Goal: Feedback & Contribution: Submit feedback/report problem

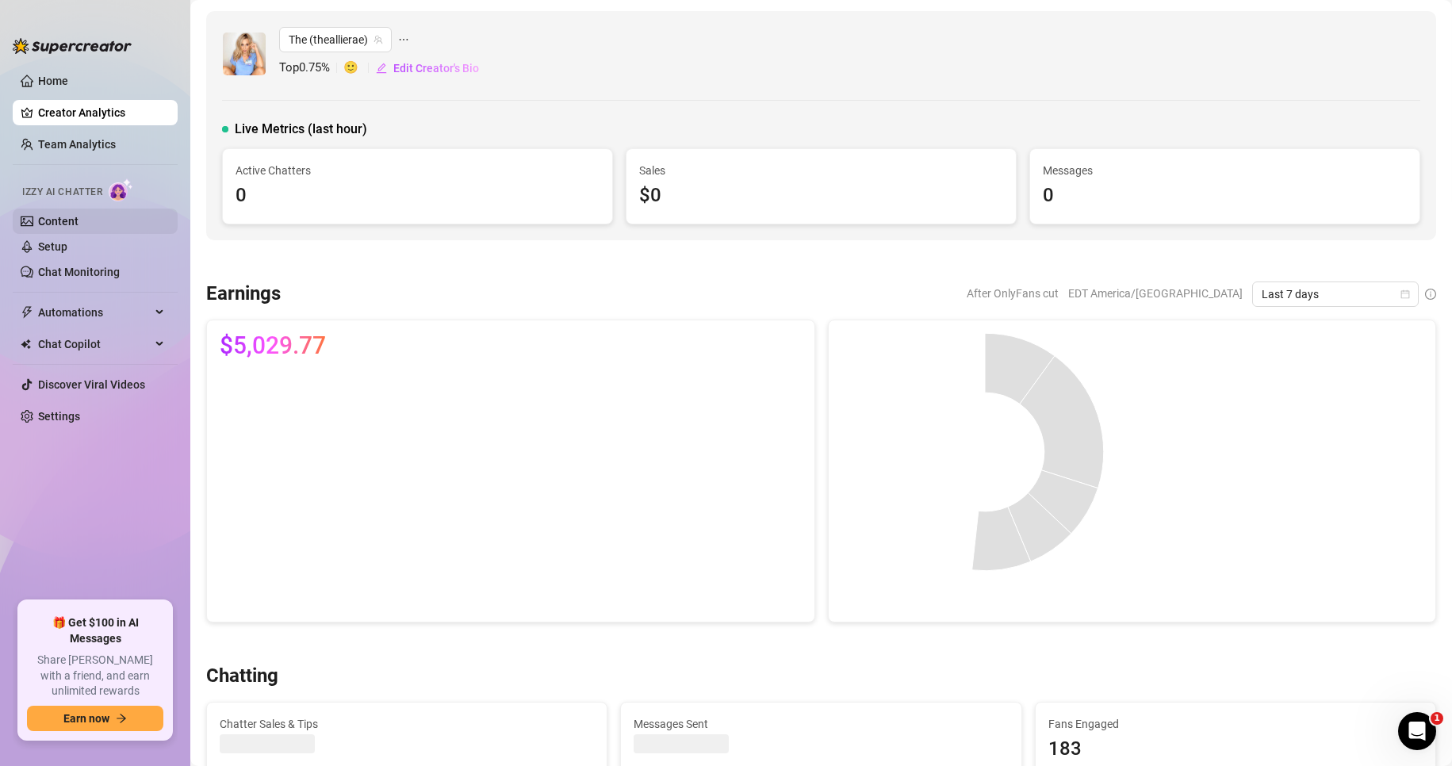
click at [78, 216] on link "Content" at bounding box center [58, 221] width 40 height 13
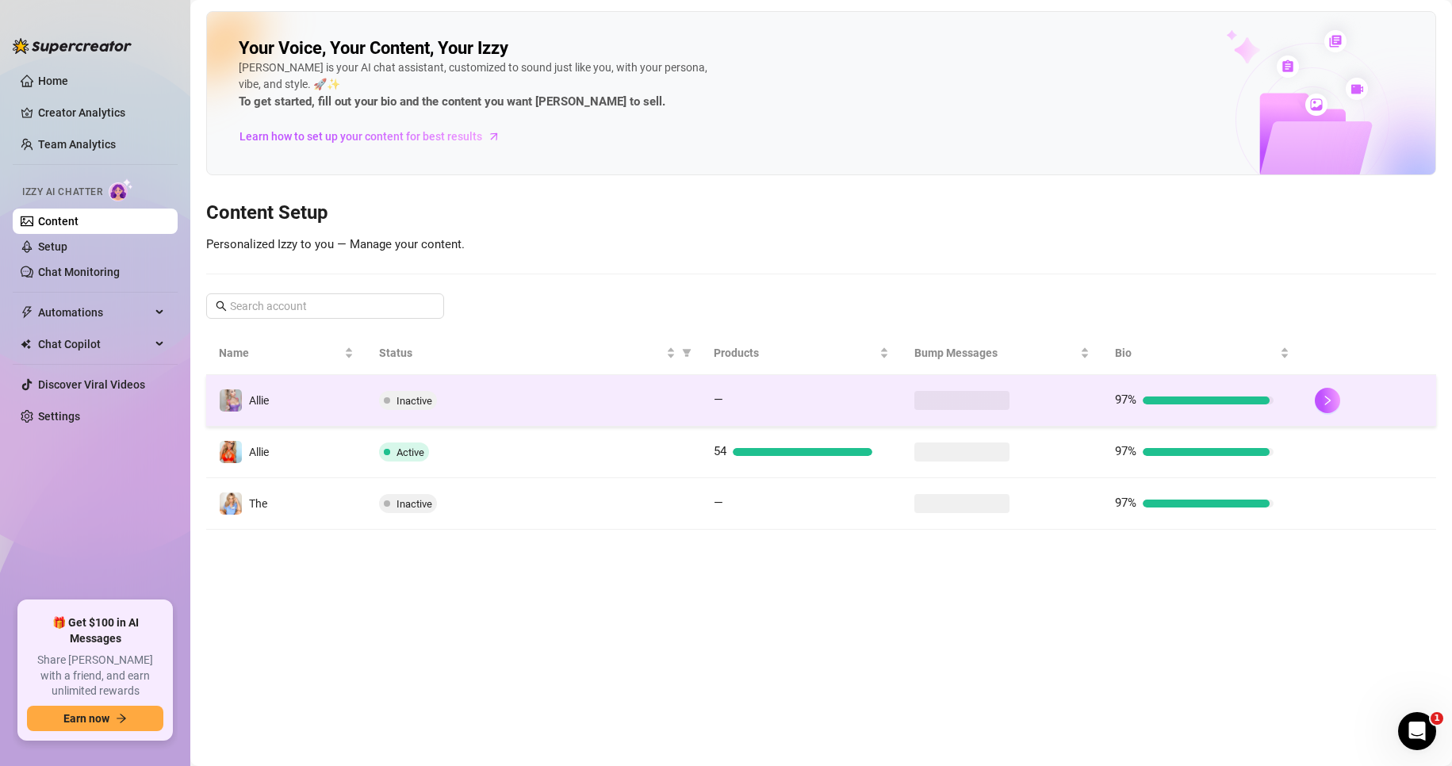
click at [536, 402] on div "Inactive" at bounding box center [533, 400] width 308 height 19
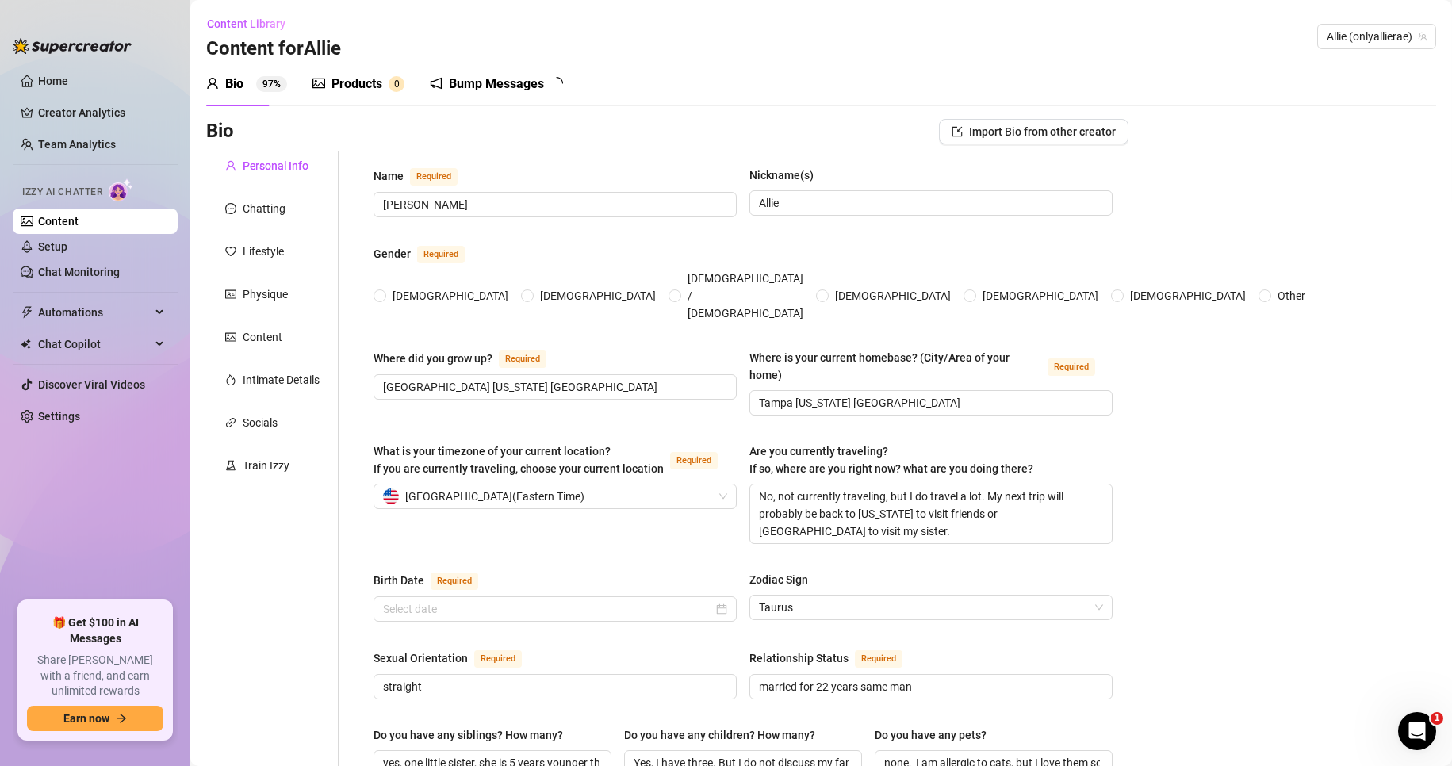
radio input "true"
type input "[DATE]"
click at [515, 90] on div "Bump Messages" at bounding box center [496, 84] width 95 height 19
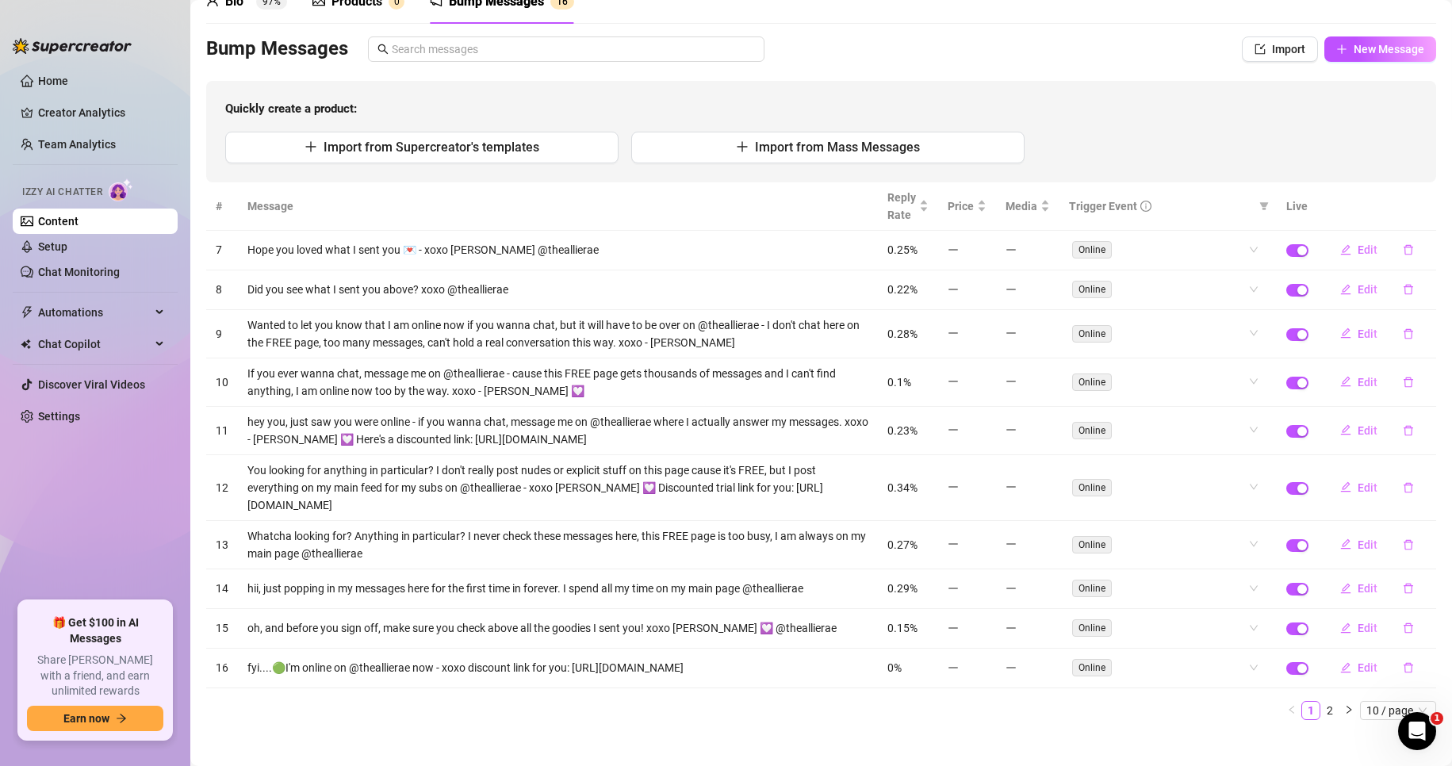
scroll to position [97, 0]
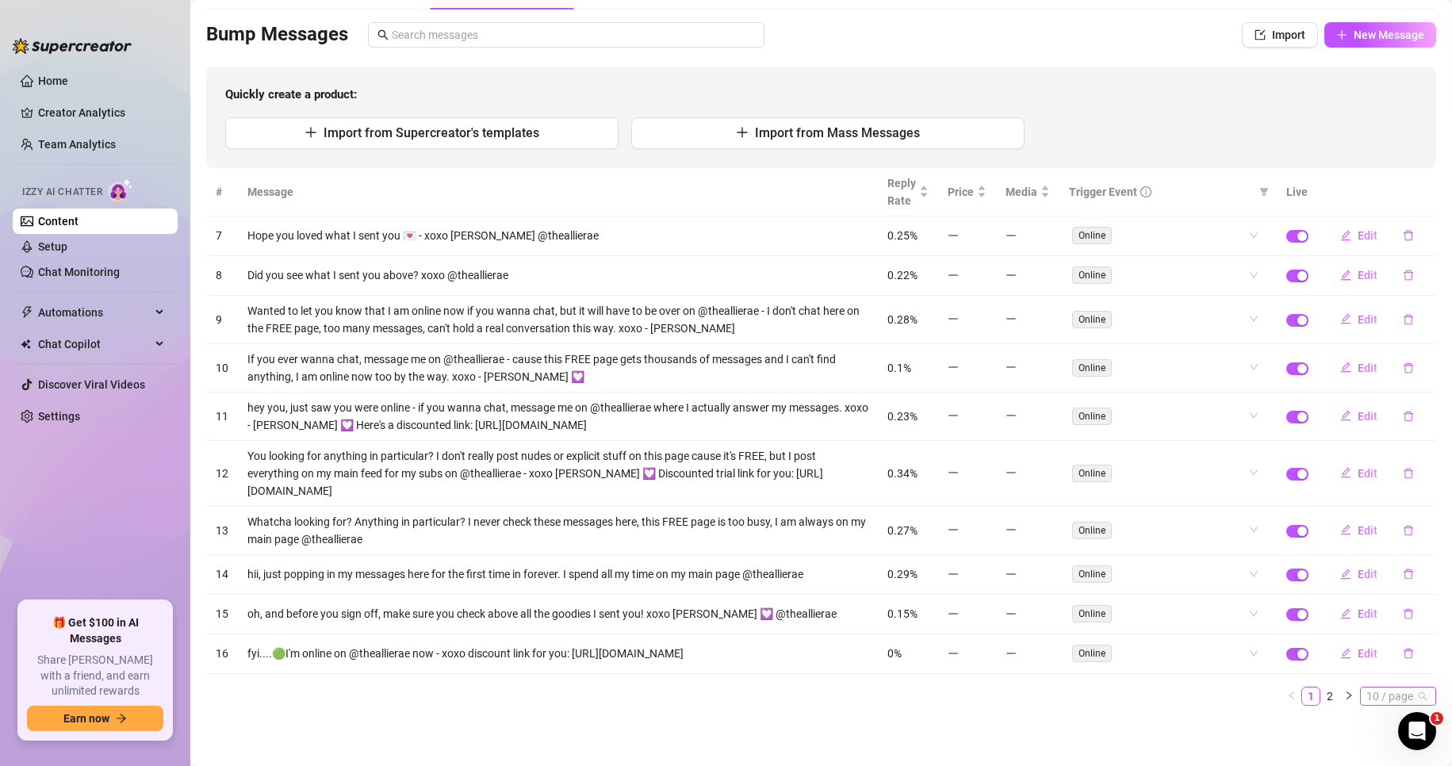
click at [1392, 702] on span "10 / page" at bounding box center [1397, 695] width 63 height 17
click at [1374, 667] on div "100 / page" at bounding box center [1398, 667] width 53 height 17
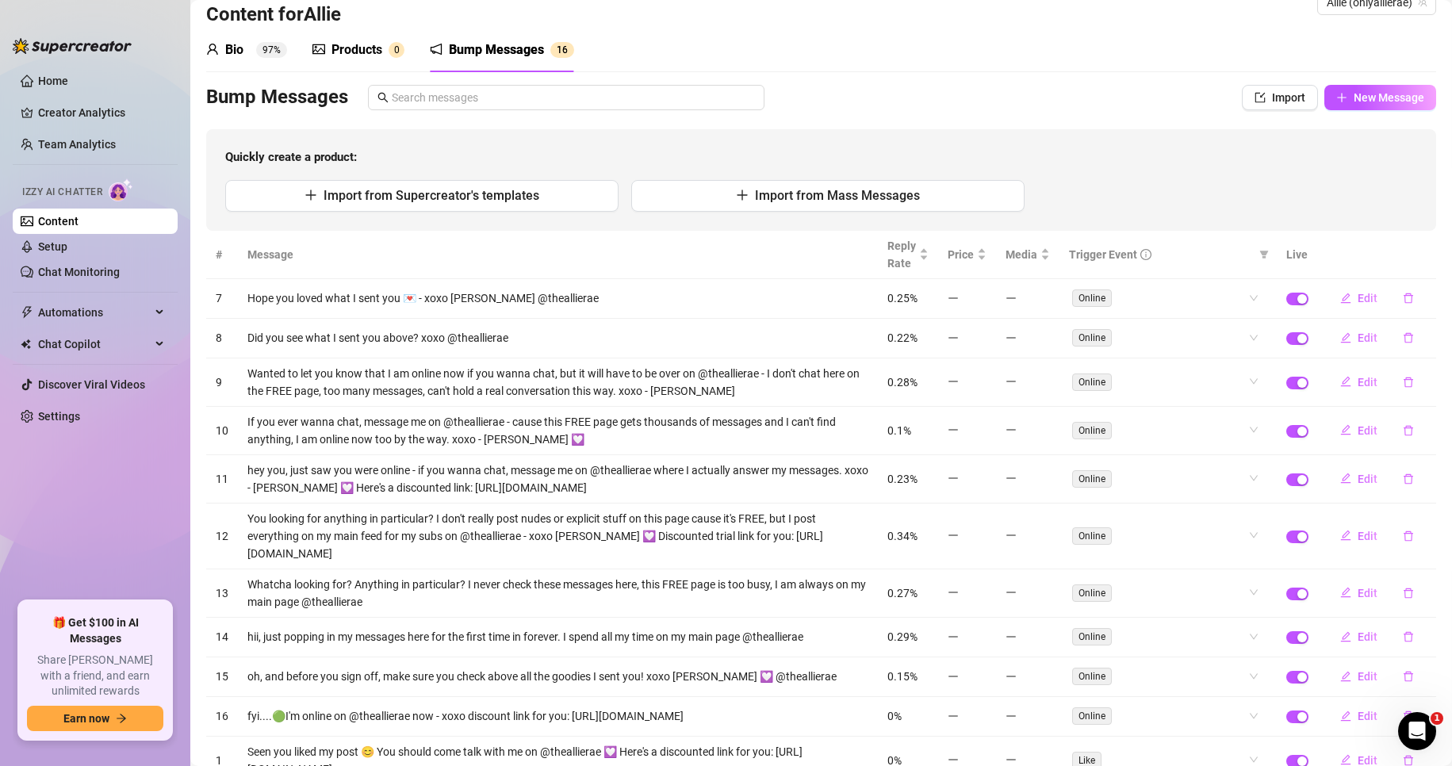
scroll to position [0, 0]
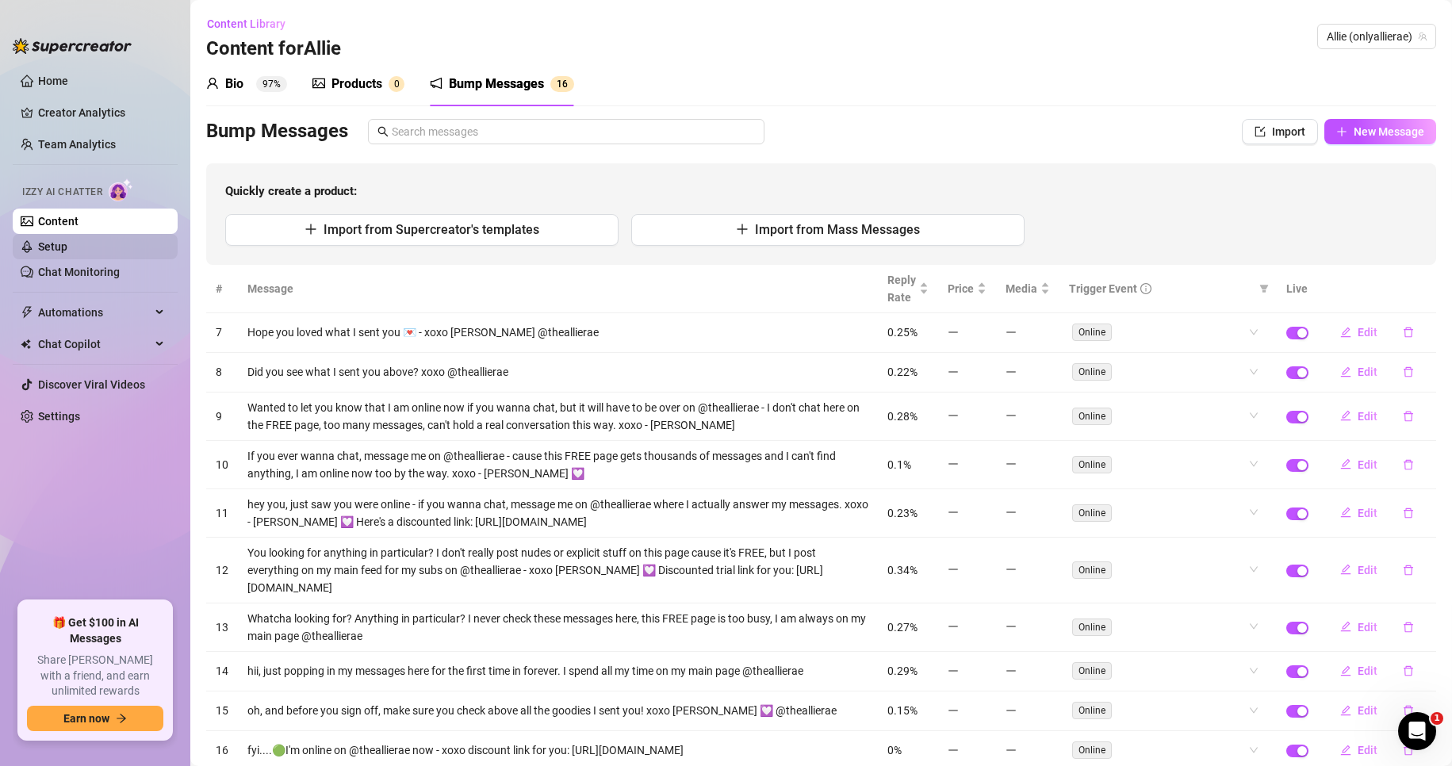
click at [67, 243] on link "Setup" at bounding box center [52, 246] width 29 height 13
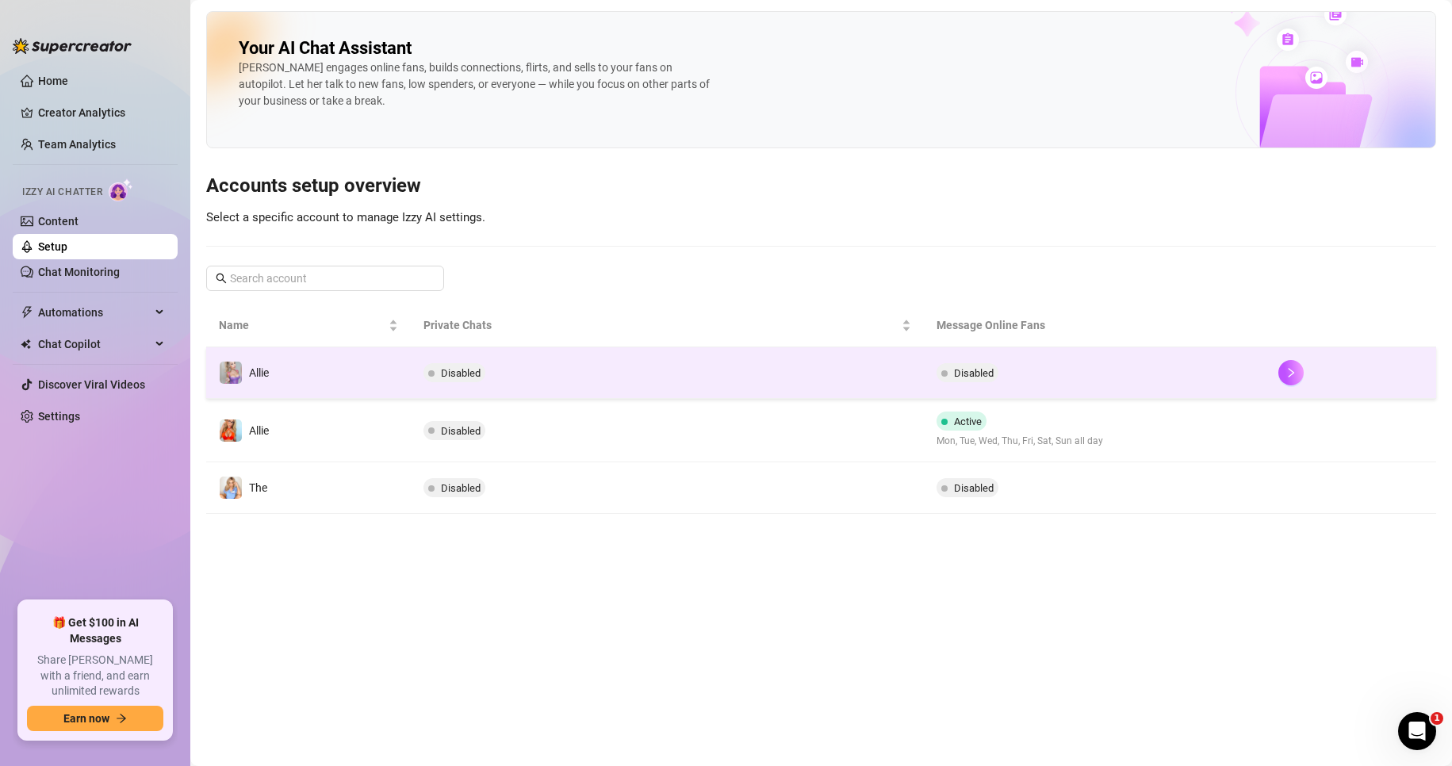
click at [634, 383] on td "Disabled" at bounding box center [667, 373] width 512 height 52
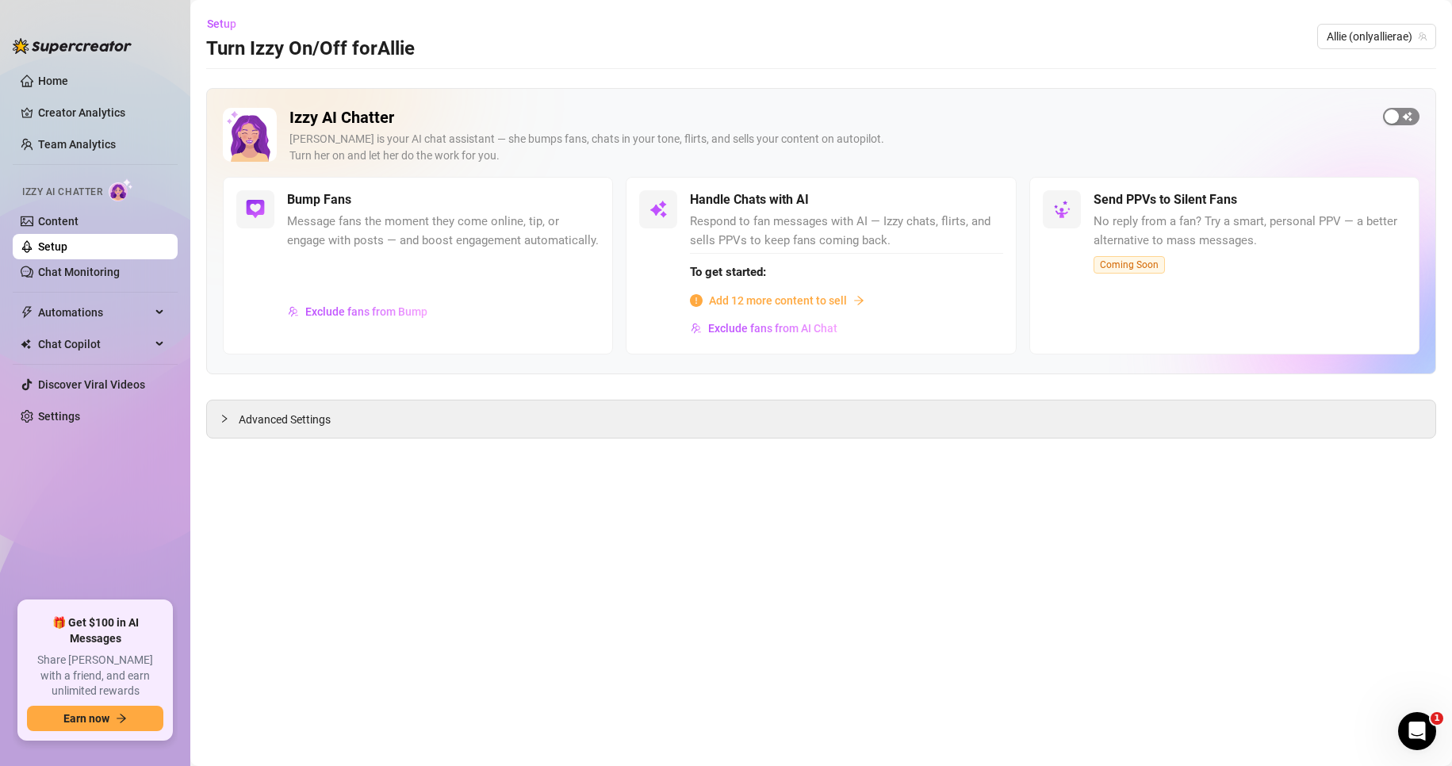
click at [1408, 120] on span "button" at bounding box center [1401, 116] width 36 height 17
click at [391, 316] on span "Exclude fans from Bump" at bounding box center [366, 311] width 122 height 13
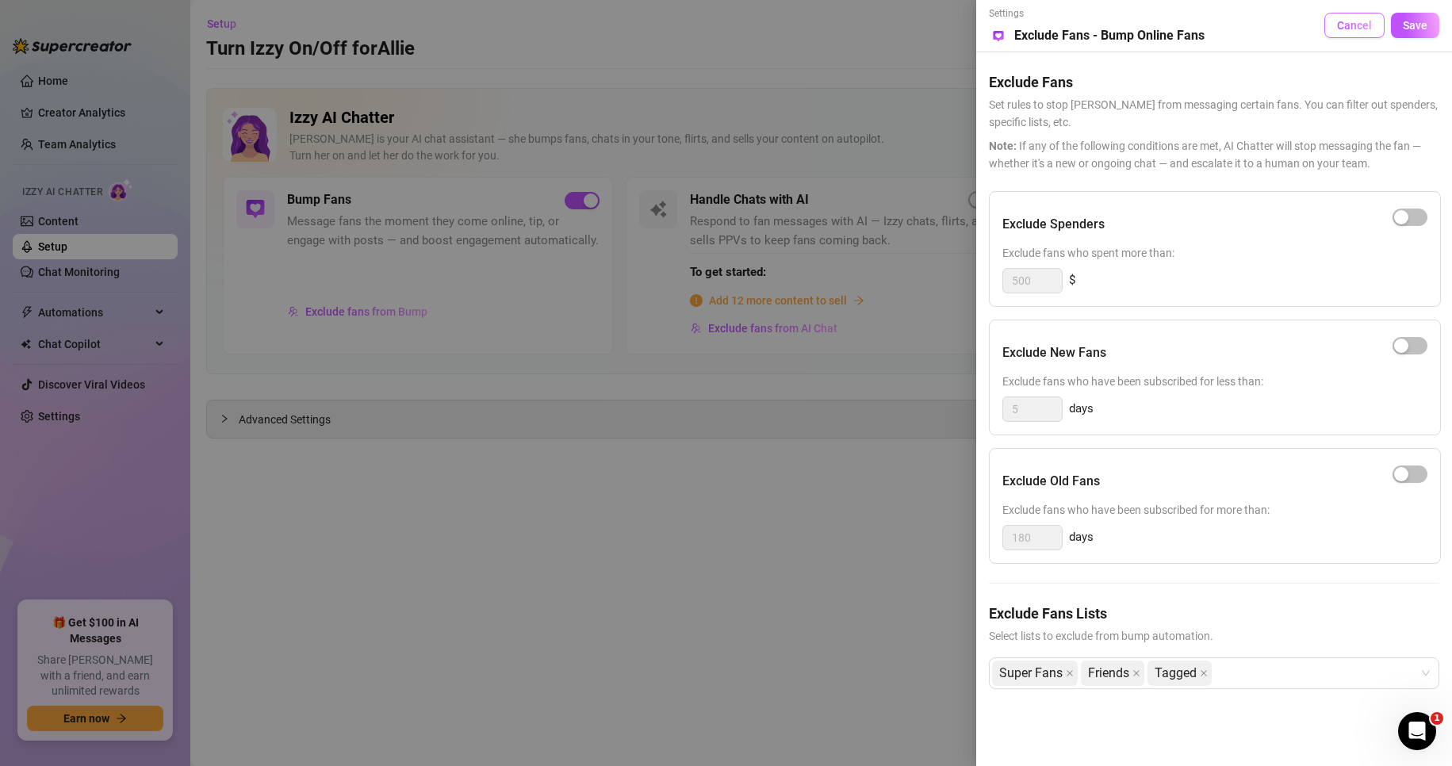
click at [1353, 21] on span "Cancel" at bounding box center [1354, 25] width 35 height 13
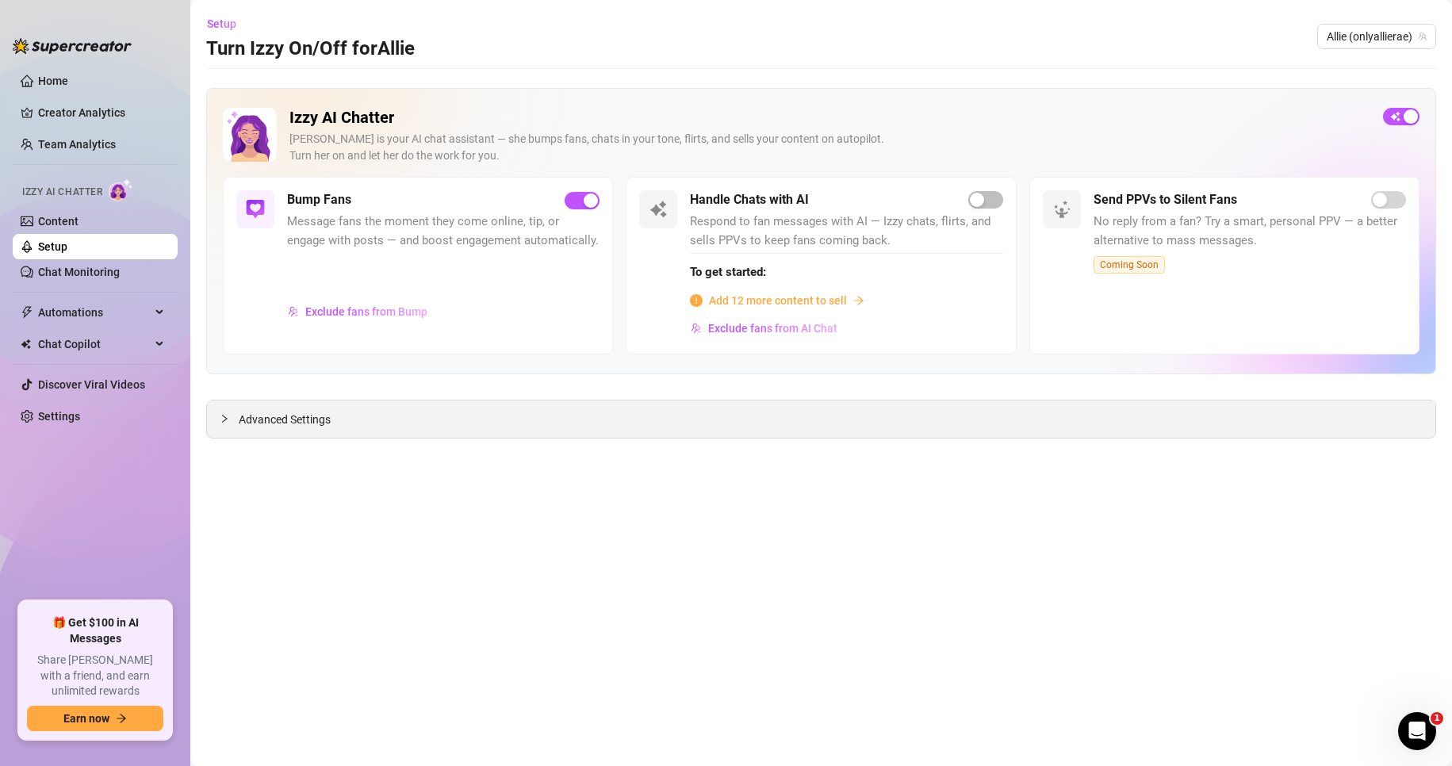
click at [298, 404] on div "Advanced Settings" at bounding box center [821, 418] width 1228 height 37
click at [294, 417] on span "Advanced Settings" at bounding box center [285, 419] width 92 height 17
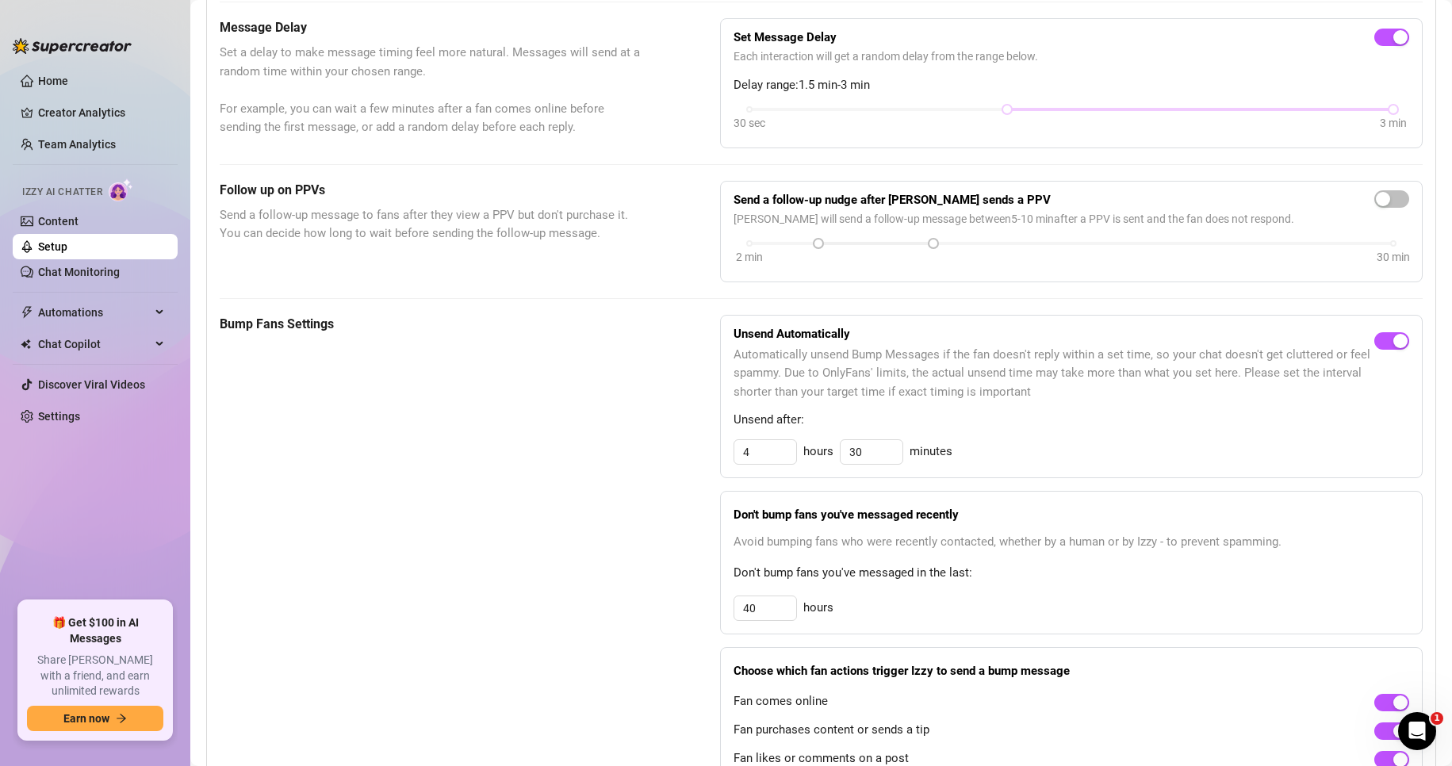
scroll to position [555, 0]
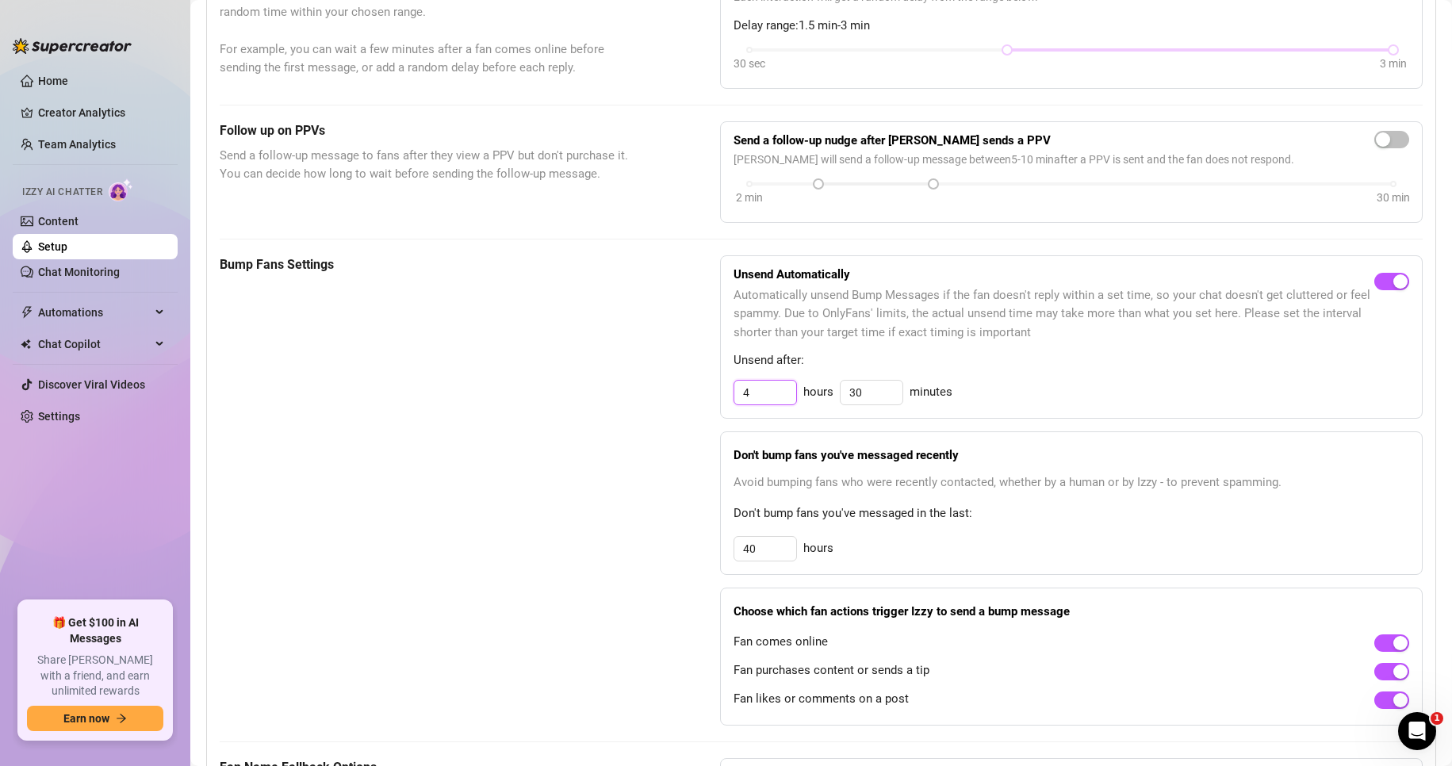
drag, startPoint x: 766, startPoint y: 390, endPoint x: 721, endPoint y: 397, distance: 45.8
click at [721, 397] on div "Unsend Automatically Automatically unsend Bump Messages if the fan doesn't repl…" at bounding box center [1071, 336] width 702 height 163
type input "2"
click at [1161, 362] on span "Unsend after:" at bounding box center [1070, 360] width 675 height 19
drag, startPoint x: 760, startPoint y: 552, endPoint x: 706, endPoint y: 555, distance: 54.0
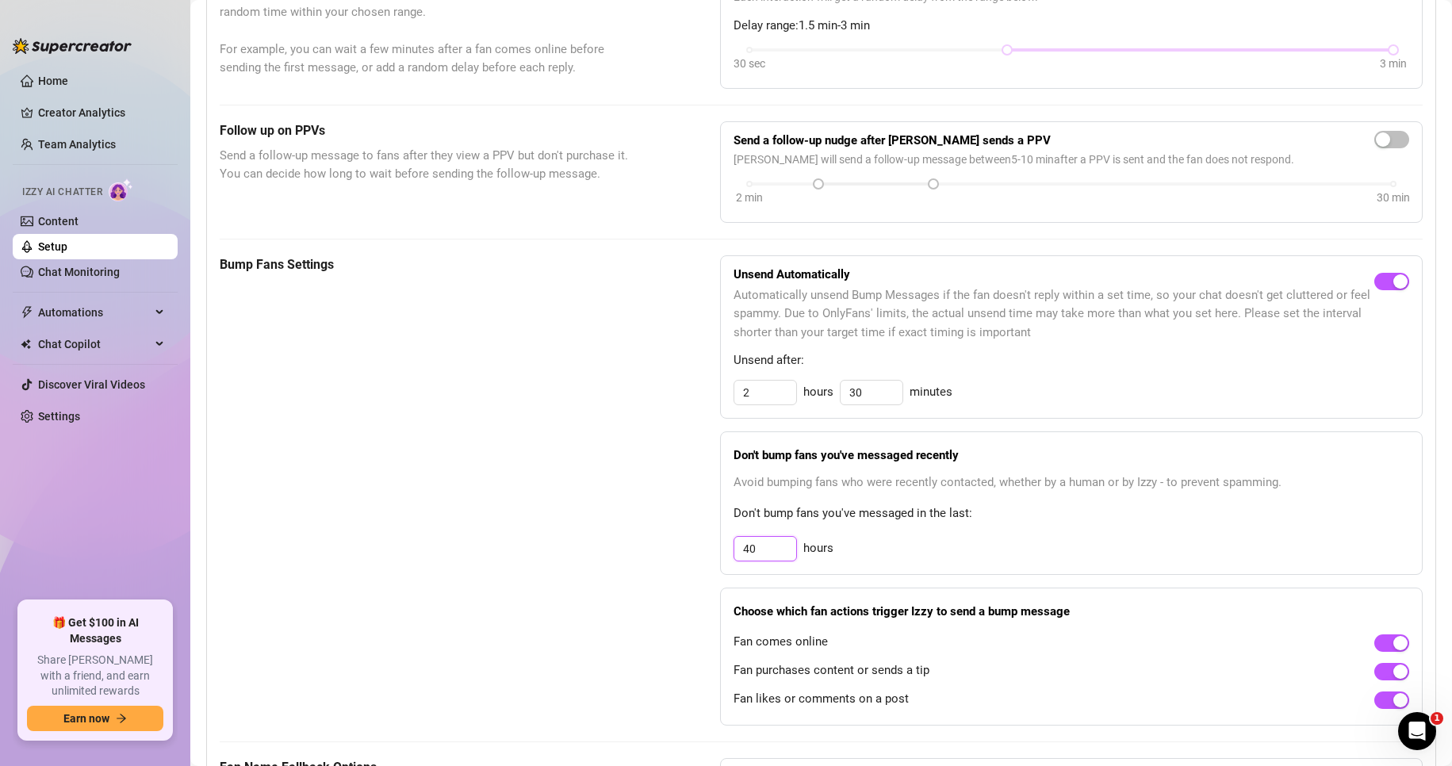
click at [706, 555] on div "Bump Fans Settings Unsend Automatically Automatically unsend Bump Messages if t…" at bounding box center [821, 490] width 1203 height 470
click at [1122, 516] on span "Don't bump fans you've messaged in the last:" at bounding box center [1070, 513] width 675 height 19
drag, startPoint x: 763, startPoint y: 557, endPoint x: 709, endPoint y: 549, distance: 55.3
click at [709, 549] on div "Bump Fans Settings Unsend Automatically Automatically unsend Bump Messages if t…" at bounding box center [821, 490] width 1203 height 470
type input "44"
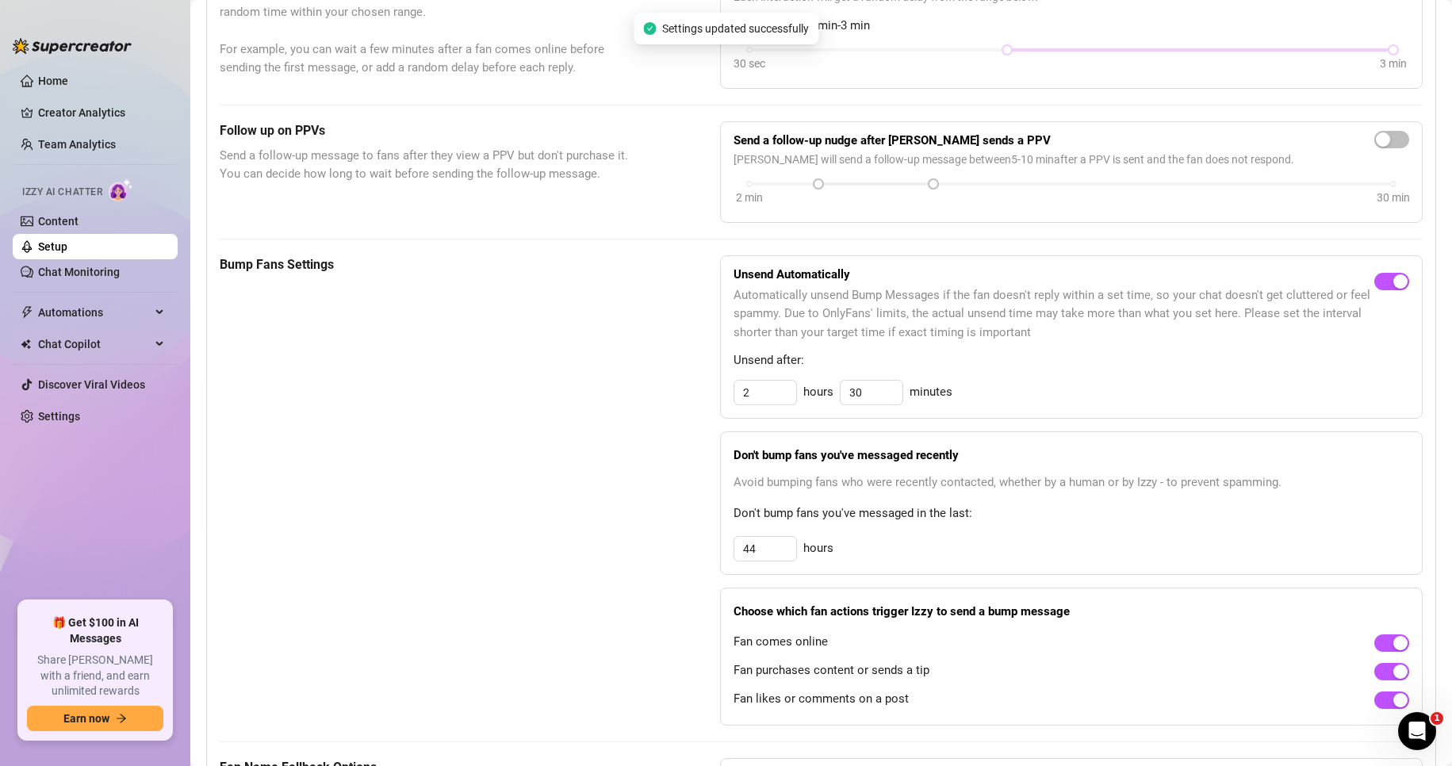
click at [1172, 496] on div "Don't bump fans you've messaged recently Avoid bumping fans who were recently c…" at bounding box center [1071, 502] width 702 height 143
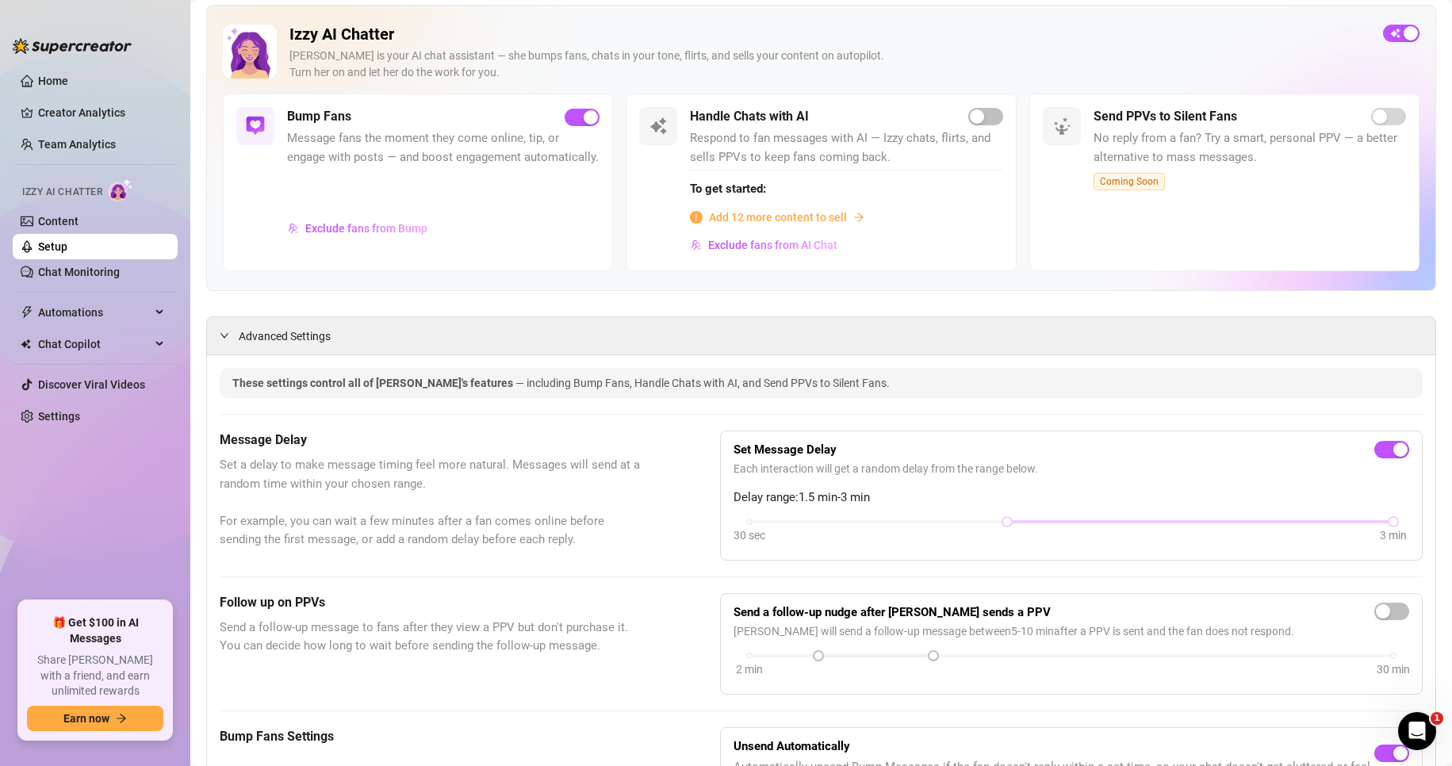
scroll to position [0, 0]
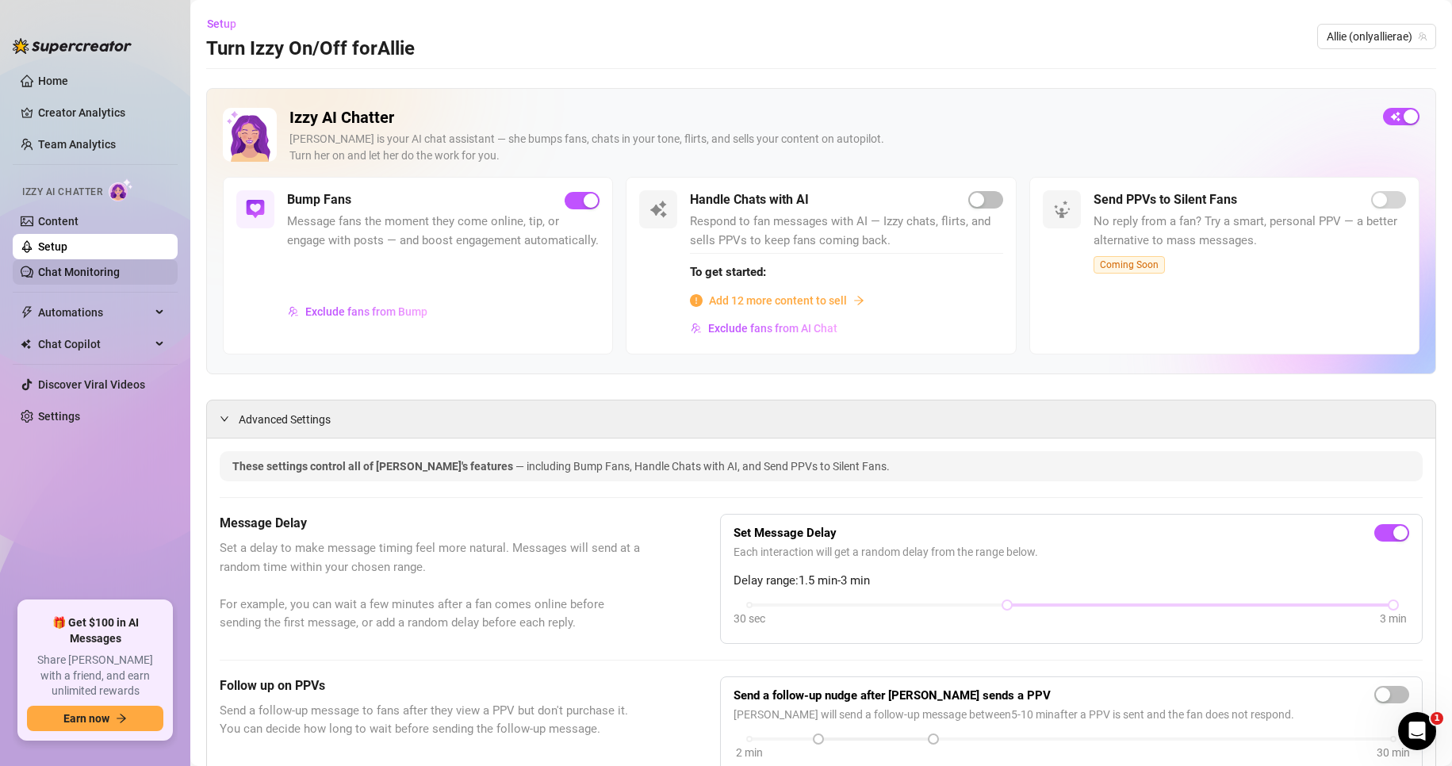
click at [63, 274] on link "Chat Monitoring" at bounding box center [79, 272] width 82 height 13
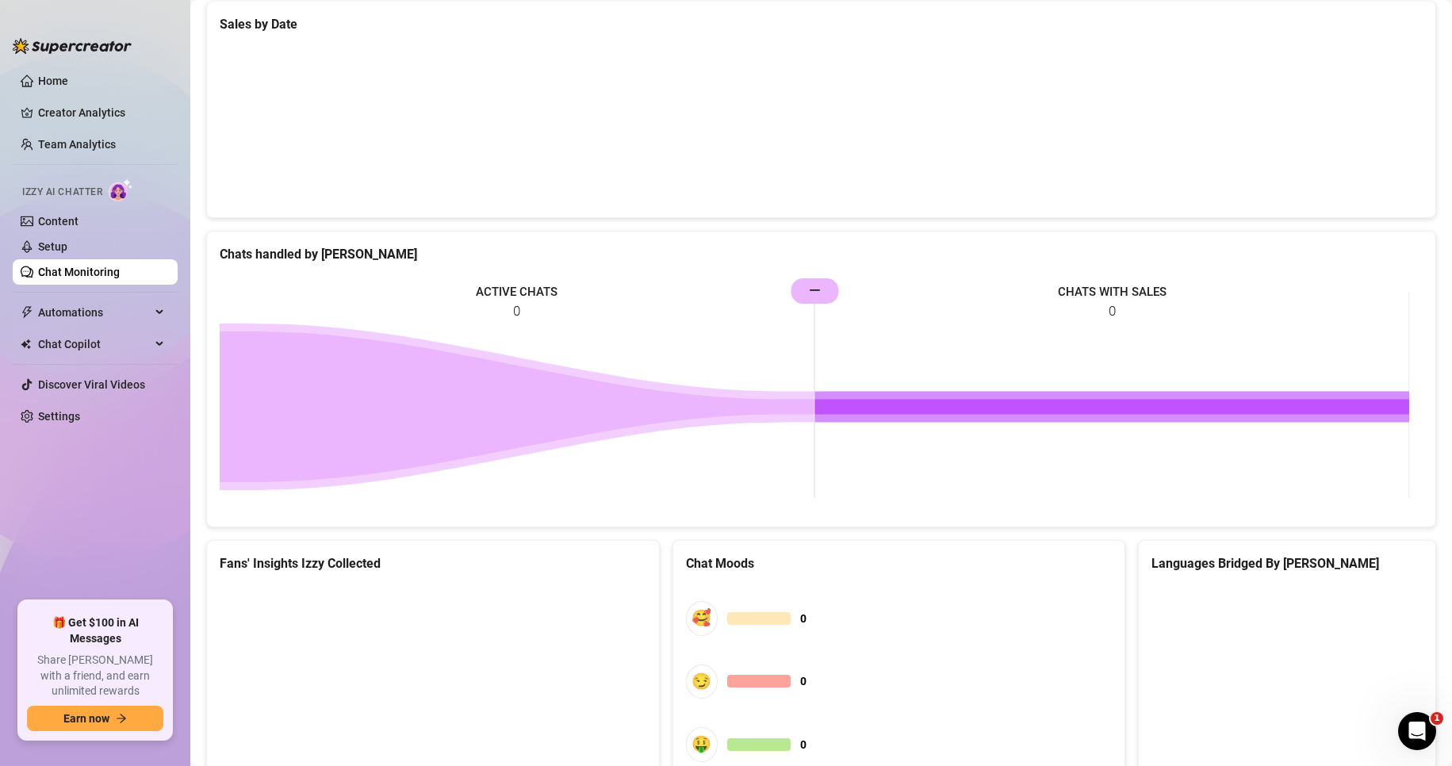
scroll to position [660, 0]
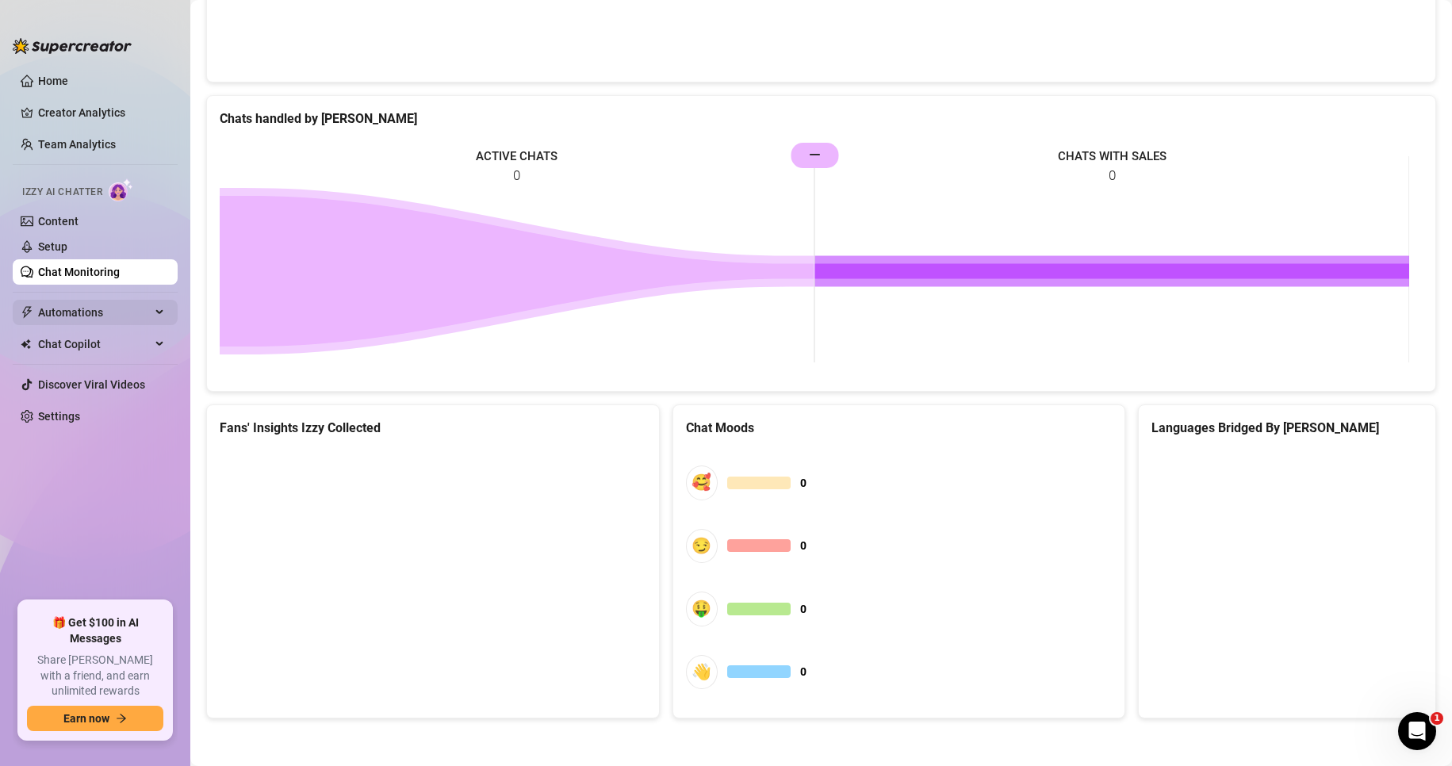
click at [87, 310] on span "Automations" at bounding box center [94, 312] width 113 height 25
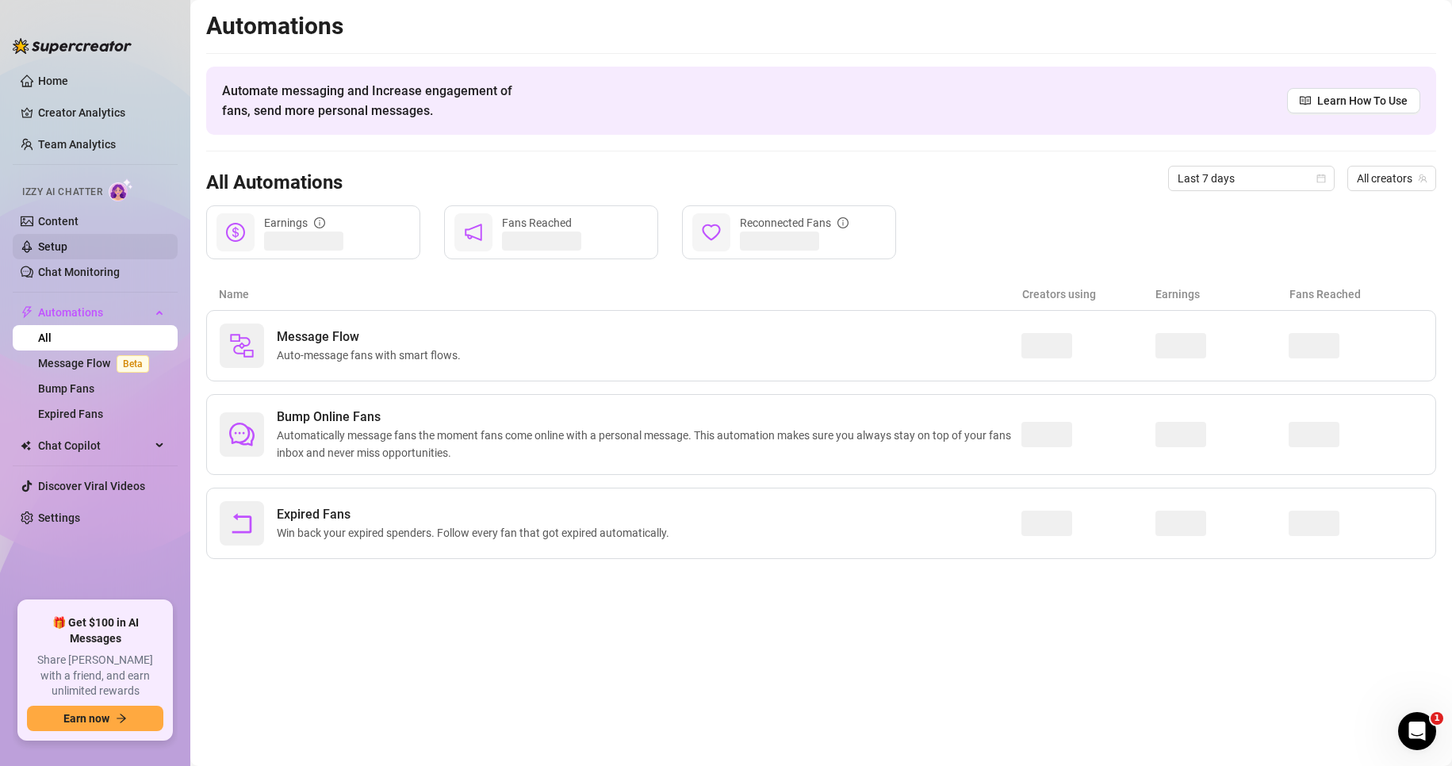
click at [67, 243] on link "Setup" at bounding box center [52, 246] width 29 height 13
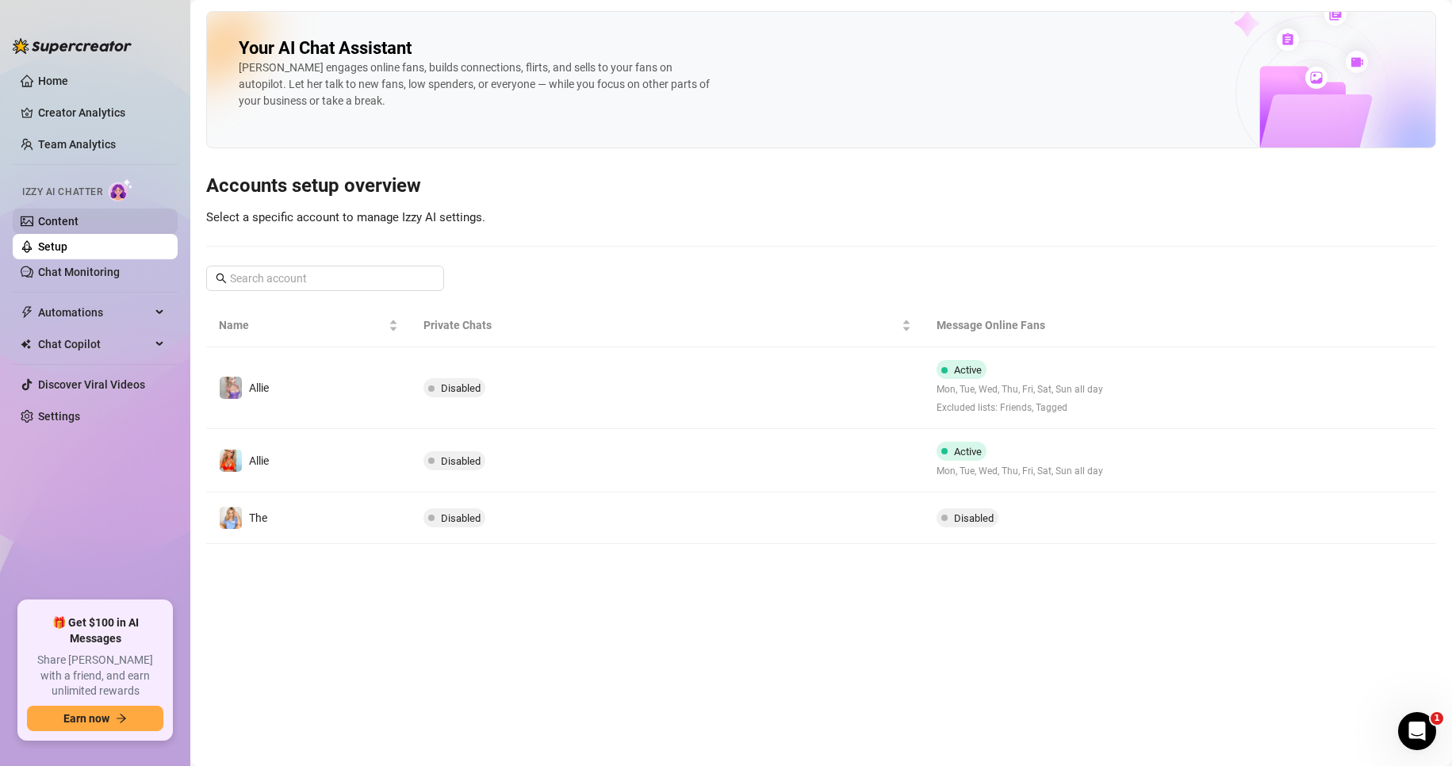
click at [78, 220] on link "Content" at bounding box center [58, 221] width 40 height 13
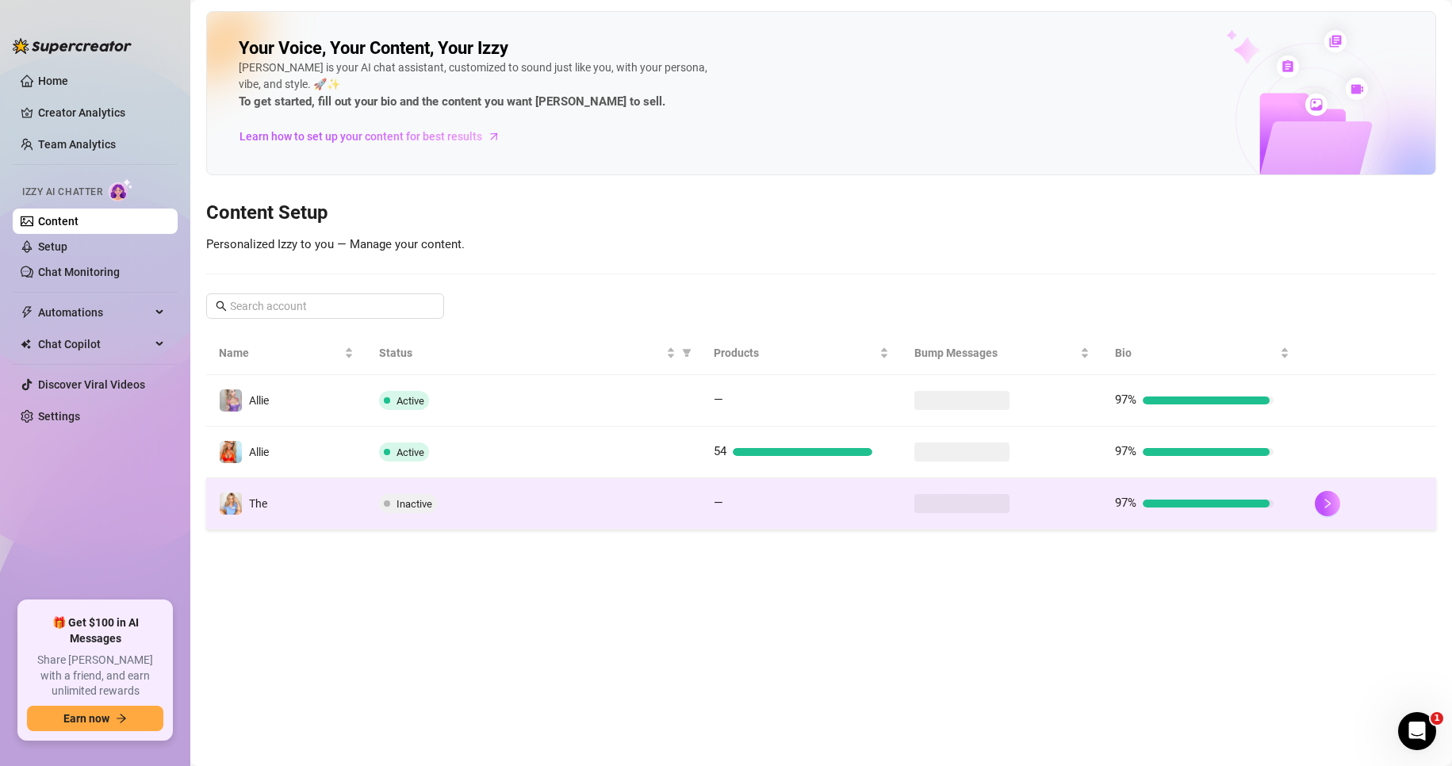
click at [580, 497] on div "Inactive" at bounding box center [533, 503] width 308 height 19
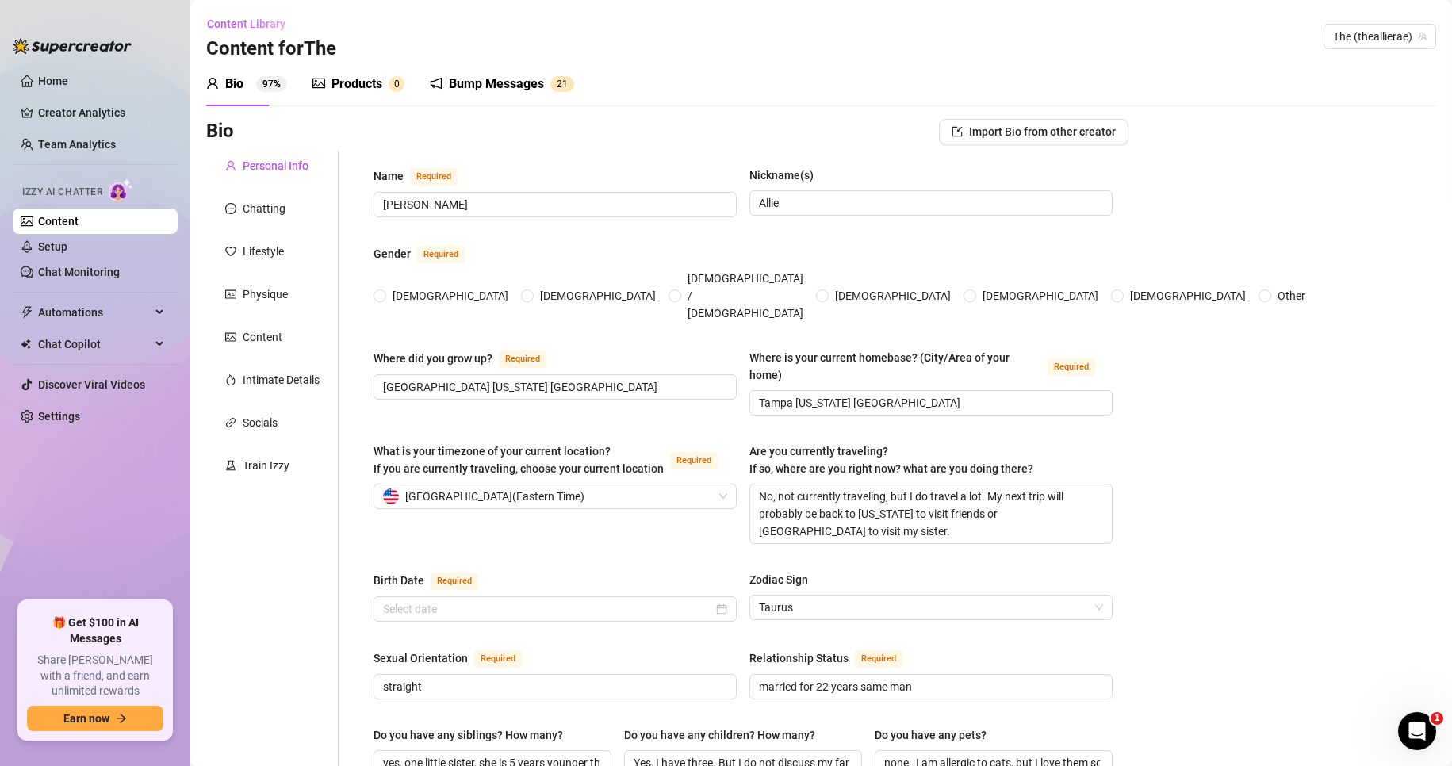
radio input "true"
type input "[DATE]"
click at [533, 79] on div "Bump Messages" at bounding box center [496, 84] width 95 height 19
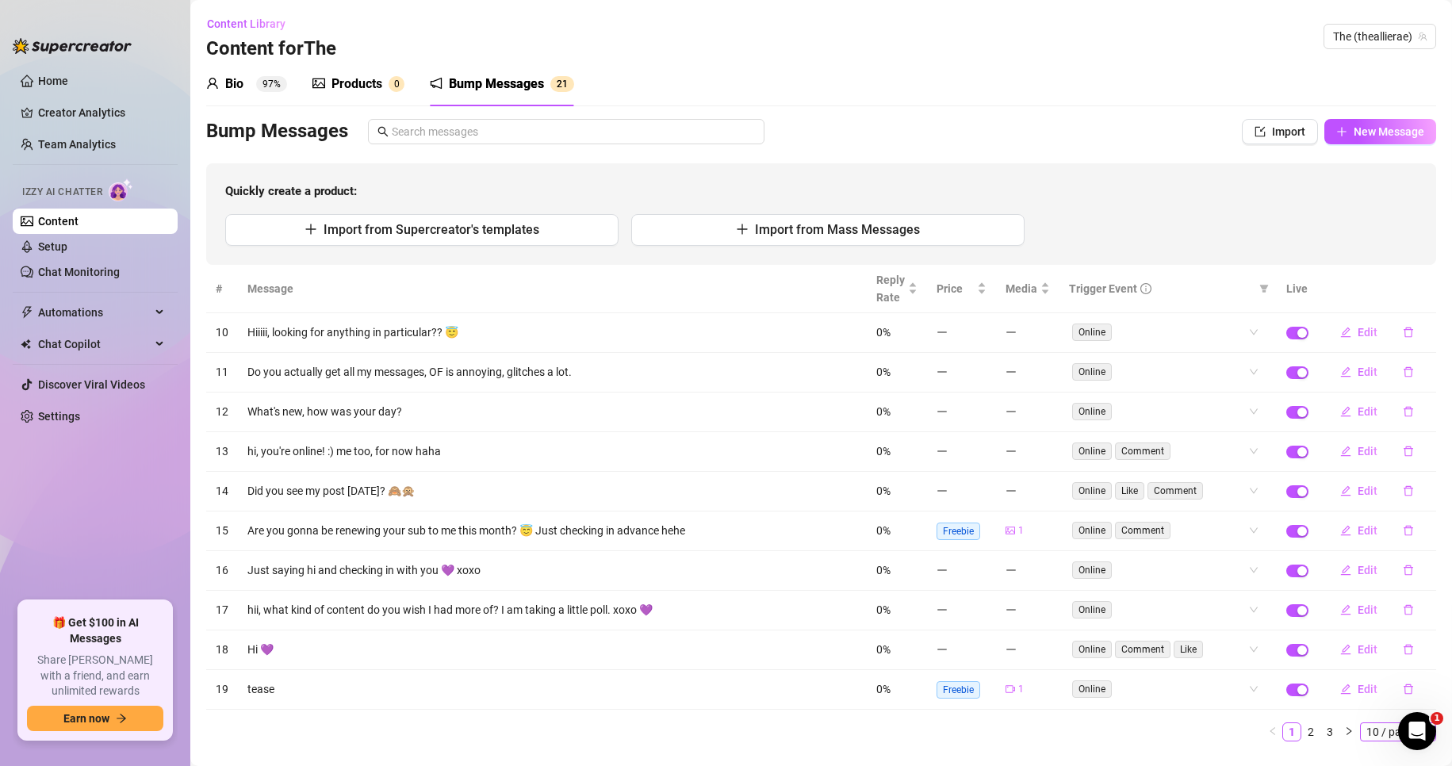
click at [1366, 731] on span "10 / page" at bounding box center [1397, 731] width 63 height 17
click at [1372, 706] on div "100 / page" at bounding box center [1398, 703] width 53 height 17
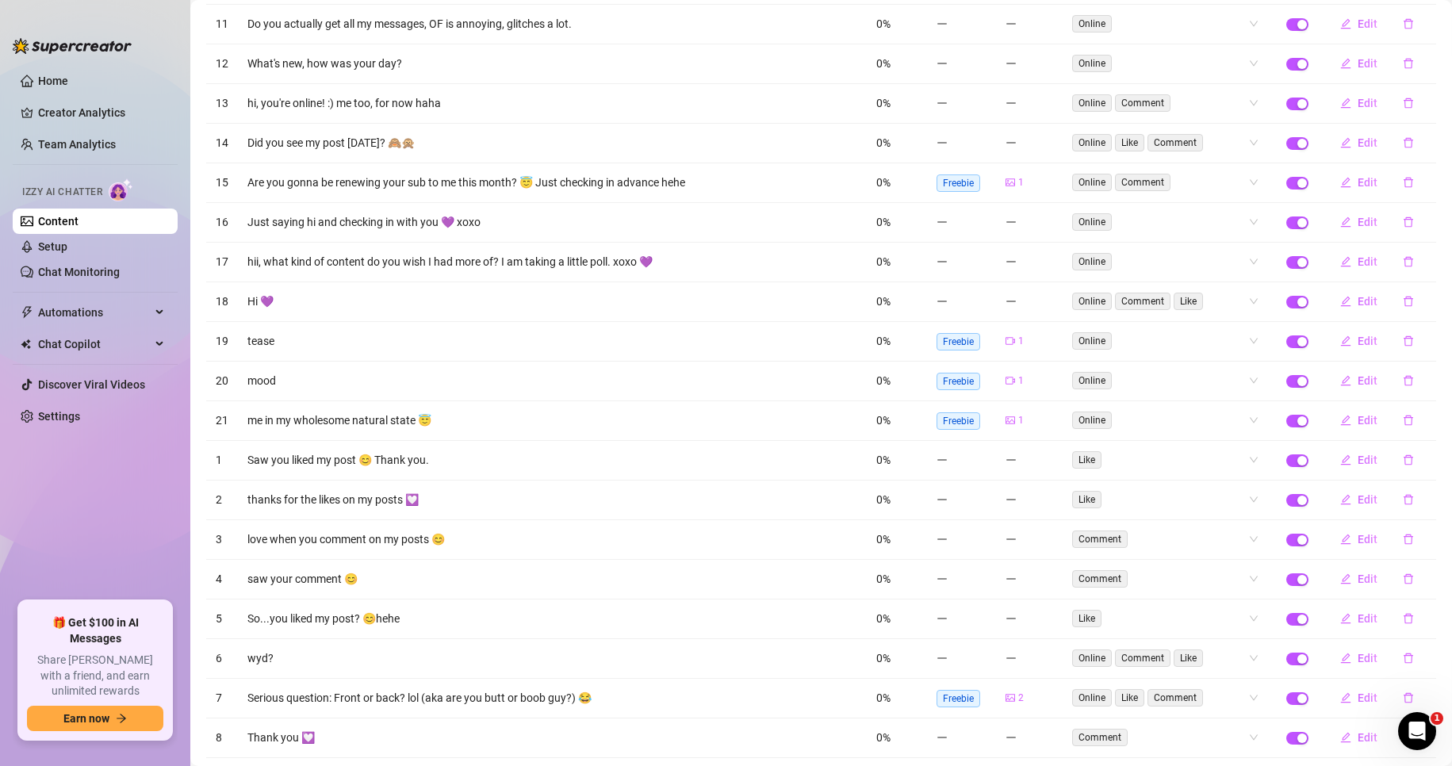
scroll to position [427, 0]
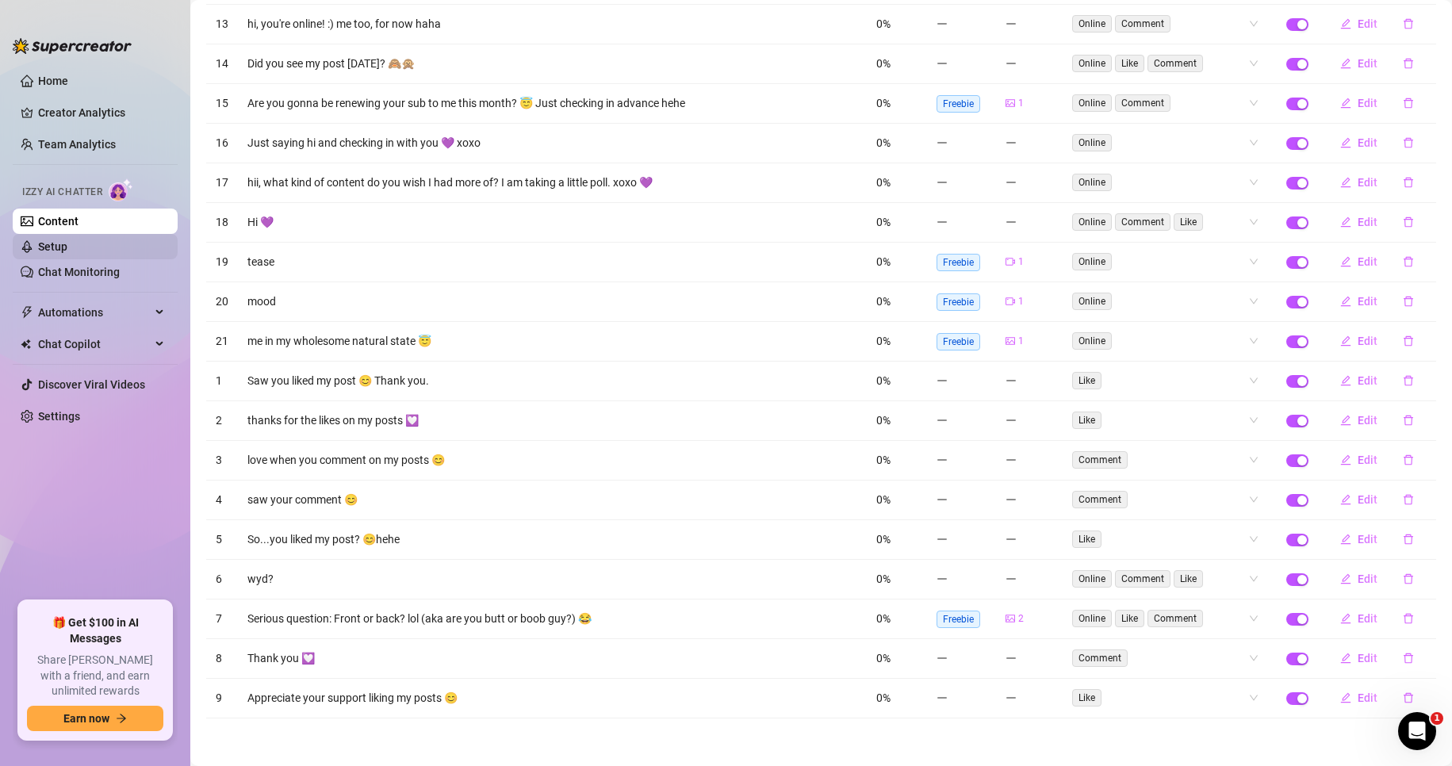
click at [64, 246] on link "Setup" at bounding box center [52, 246] width 29 height 13
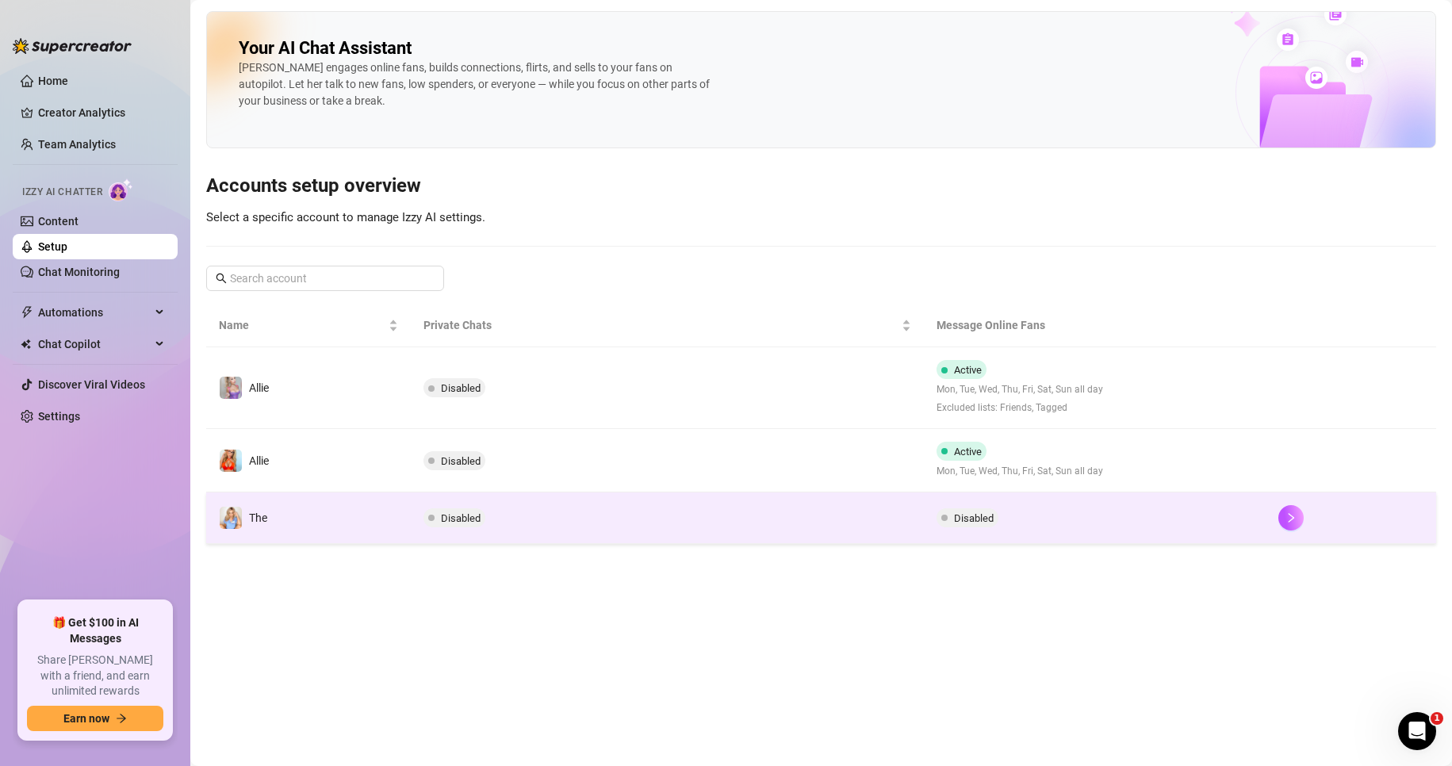
click at [728, 520] on td "Disabled" at bounding box center [667, 518] width 512 height 52
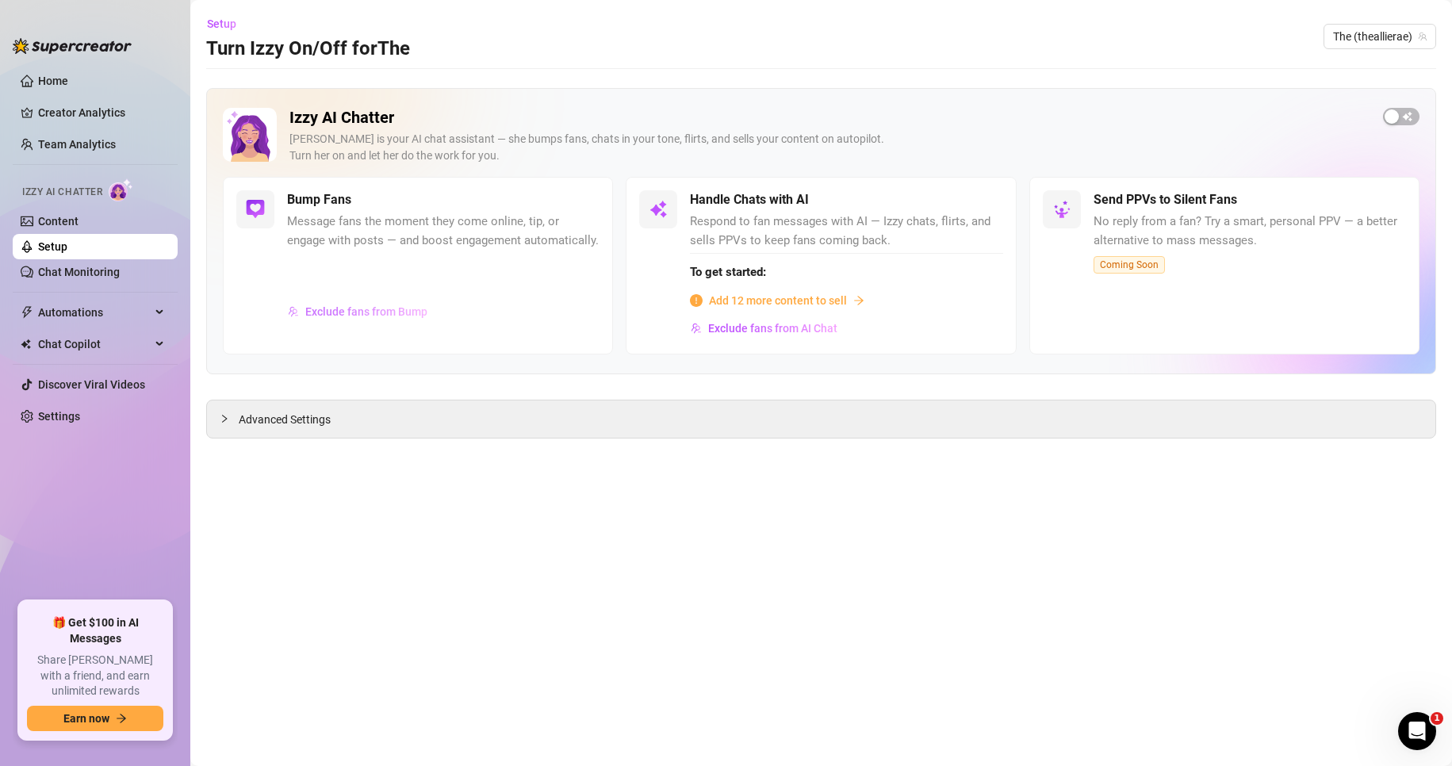
click at [412, 311] on span "Exclude fans from Bump" at bounding box center [366, 311] width 122 height 13
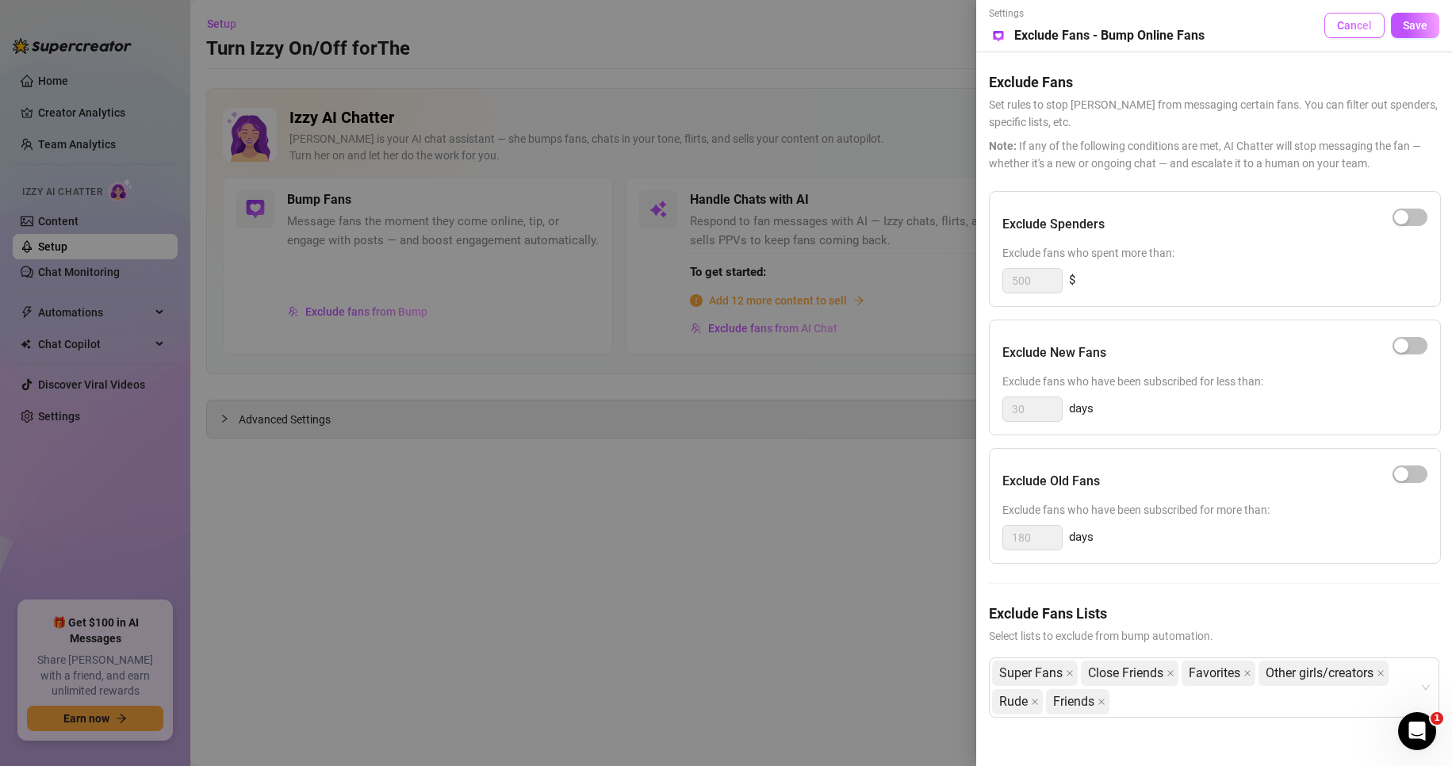
click at [1329, 33] on button "Cancel" at bounding box center [1354, 25] width 60 height 25
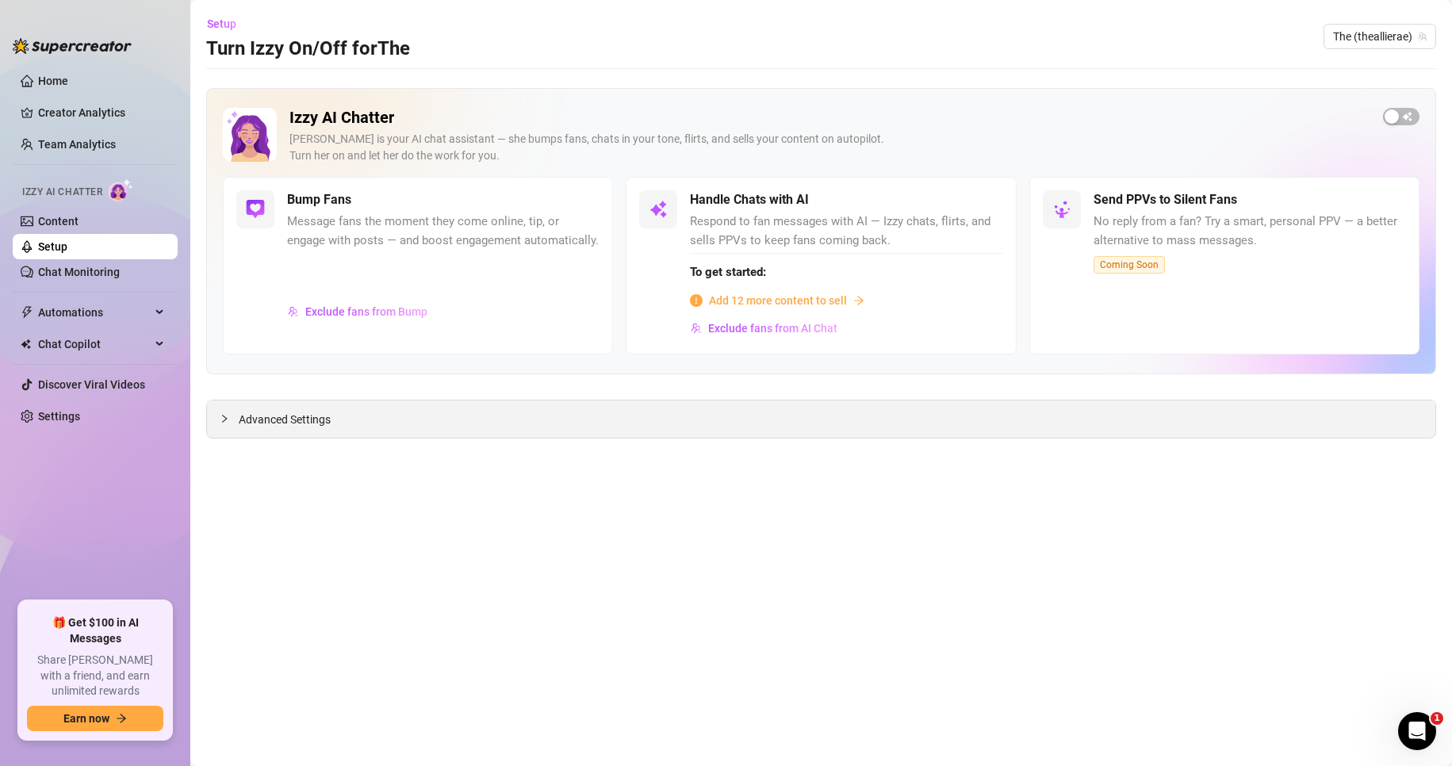
click at [279, 417] on span "Advanced Settings" at bounding box center [285, 419] width 92 height 17
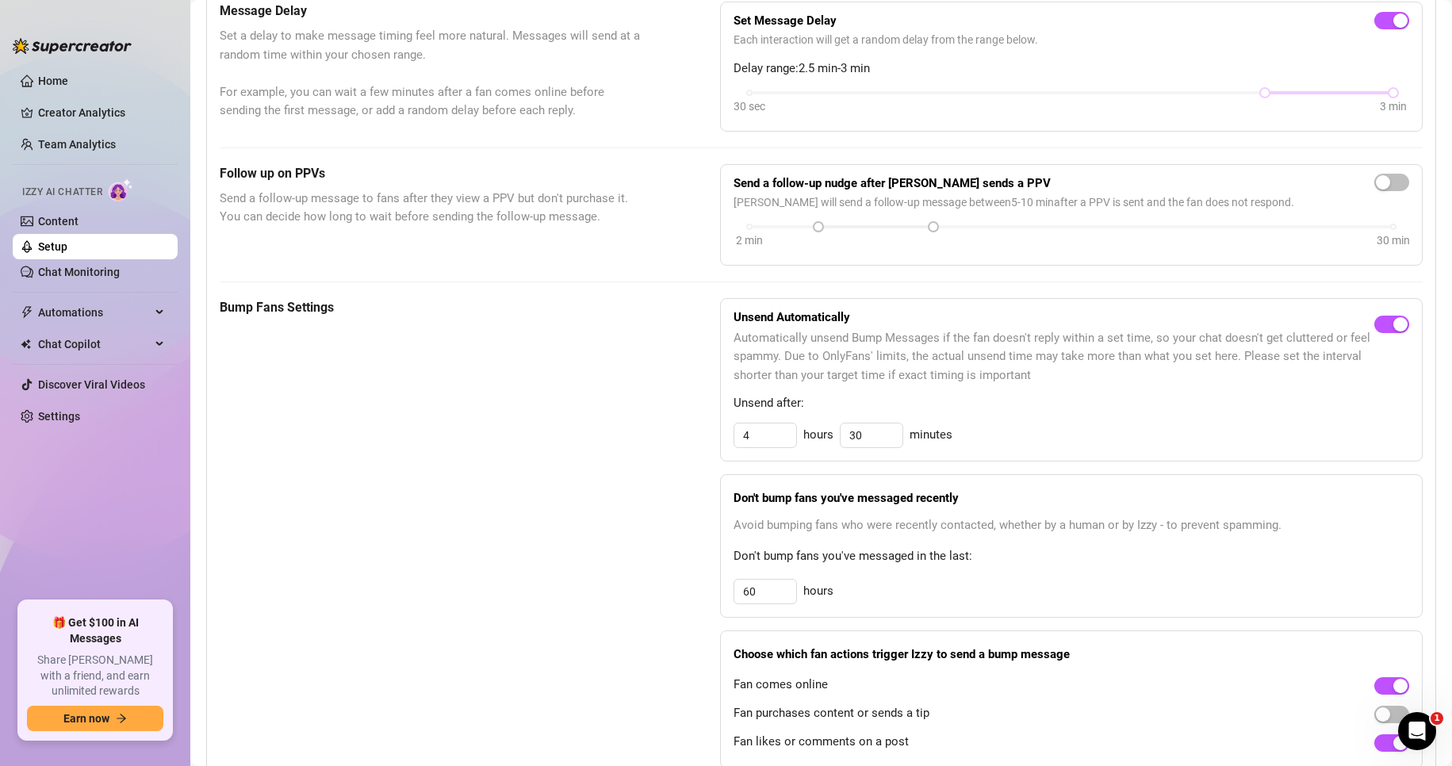
scroll to position [555, 0]
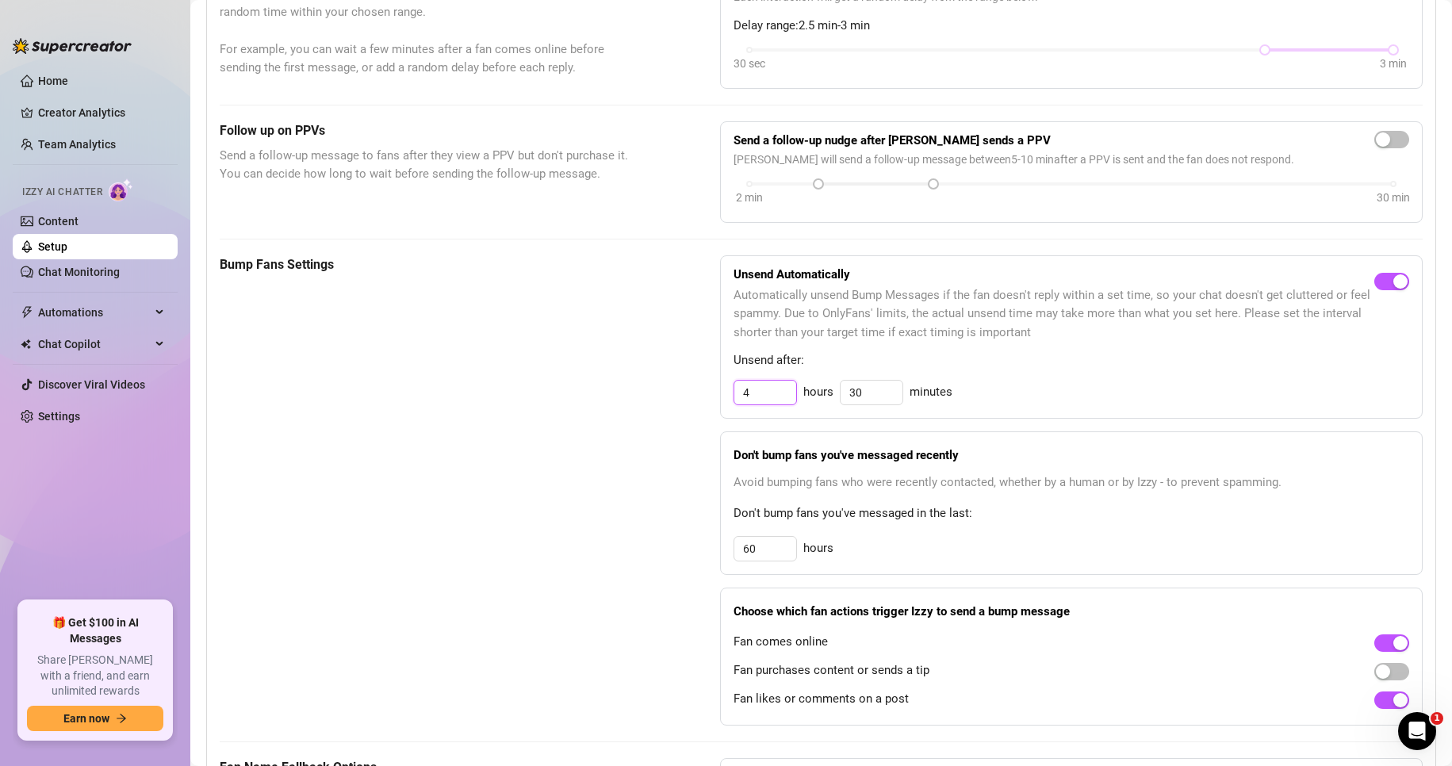
drag, startPoint x: 760, startPoint y: 397, endPoint x: 625, endPoint y: 394, distance: 135.6
click at [625, 394] on div "Bump Fans Settings Unsend Automatically Automatically unsend Bump Messages if t…" at bounding box center [821, 490] width 1203 height 470
type input "2"
click at [1190, 360] on span "Unsend after:" at bounding box center [1070, 360] width 675 height 19
click at [760, 545] on input "60" at bounding box center [765, 549] width 62 height 24
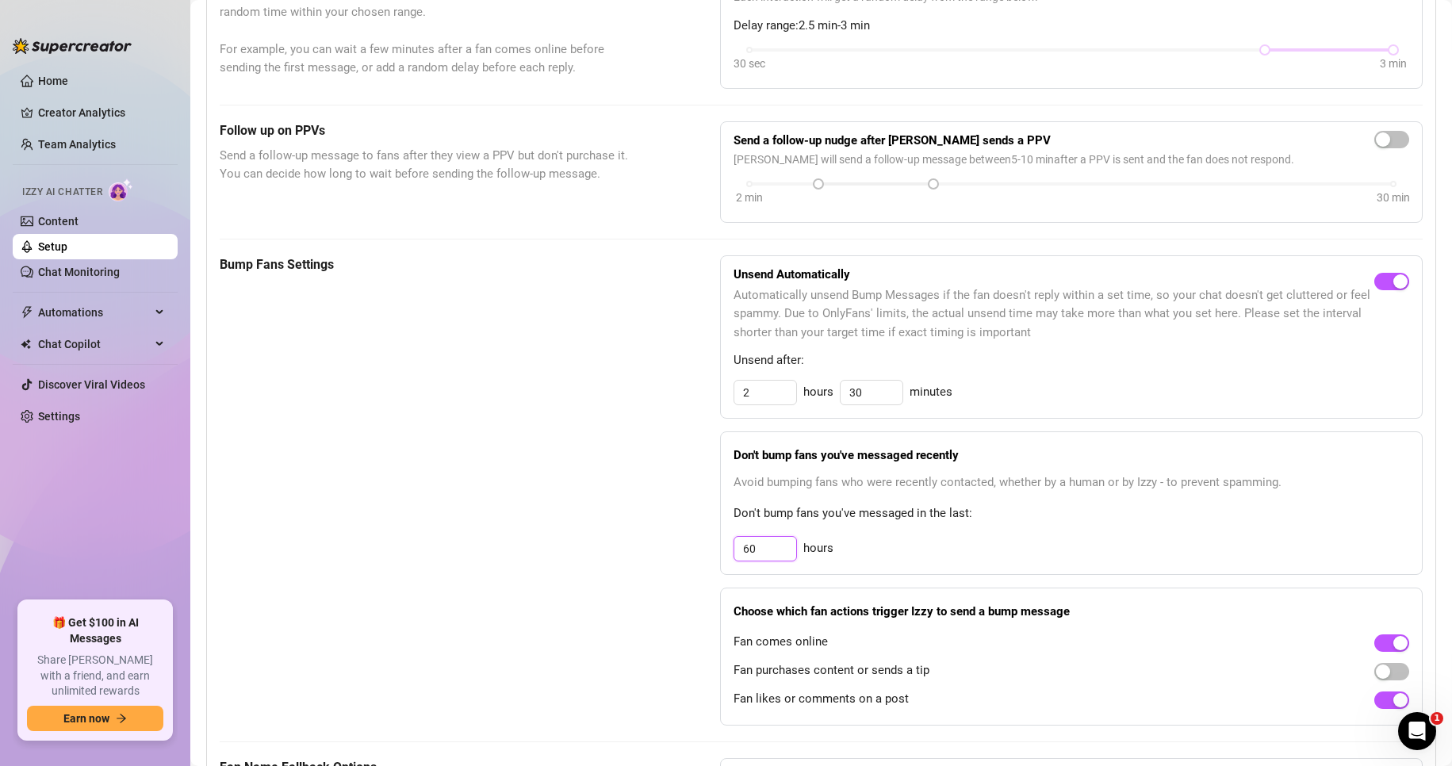
drag, startPoint x: 766, startPoint y: 548, endPoint x: 733, endPoint y: 551, distance: 33.4
click at [734, 551] on input "60" at bounding box center [765, 549] width 62 height 24
click at [1035, 515] on span "Don't bump fans you've messaged in the last:" at bounding box center [1070, 513] width 675 height 19
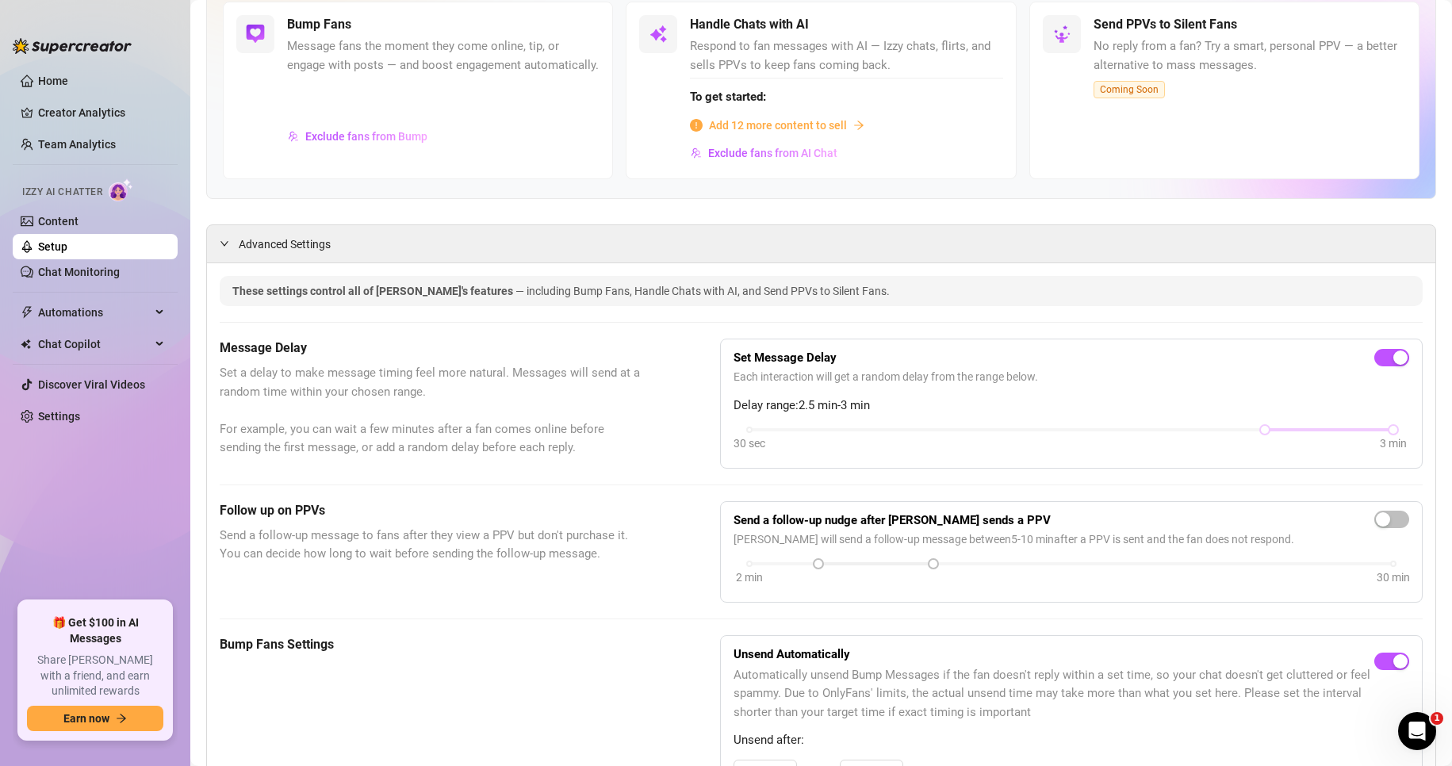
scroll to position [0, 0]
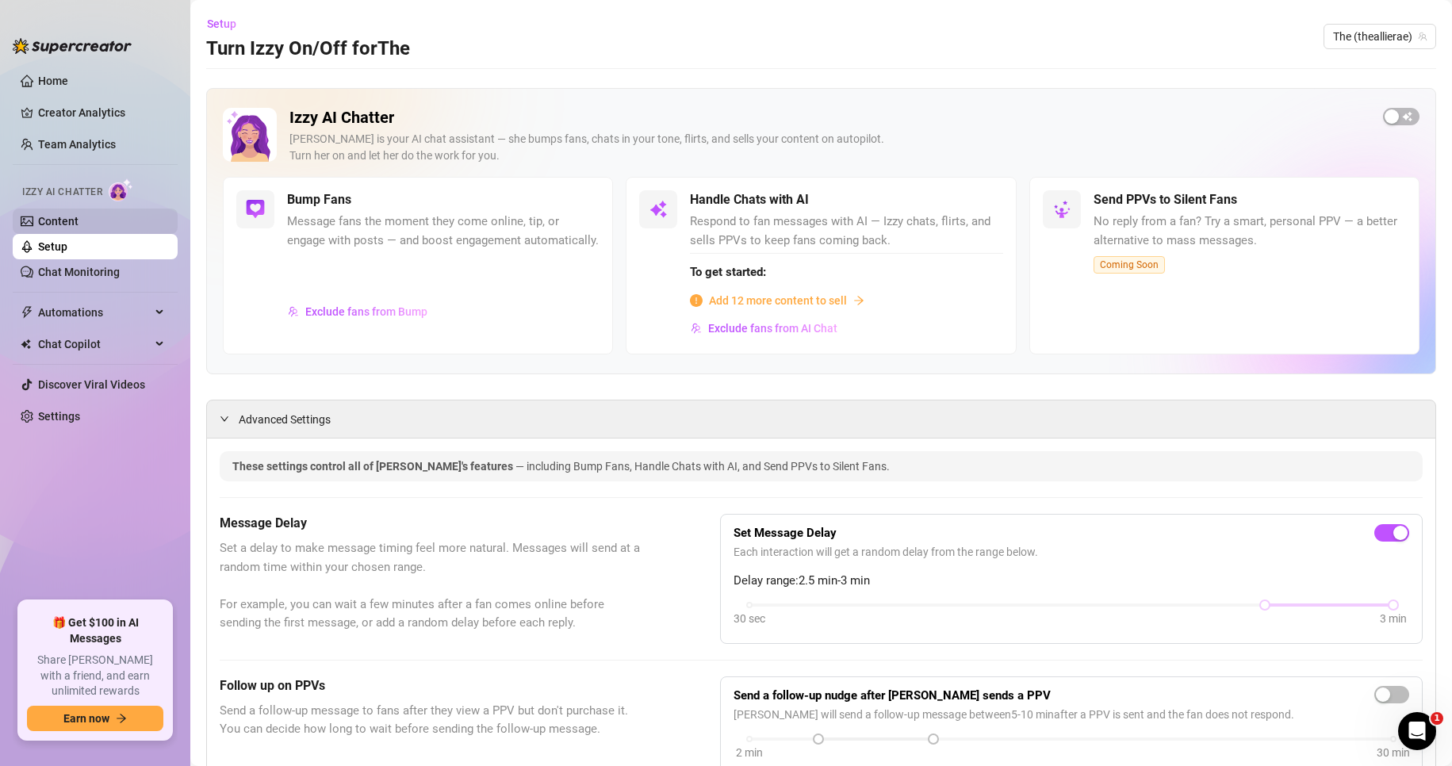
click at [62, 219] on link "Content" at bounding box center [58, 221] width 40 height 13
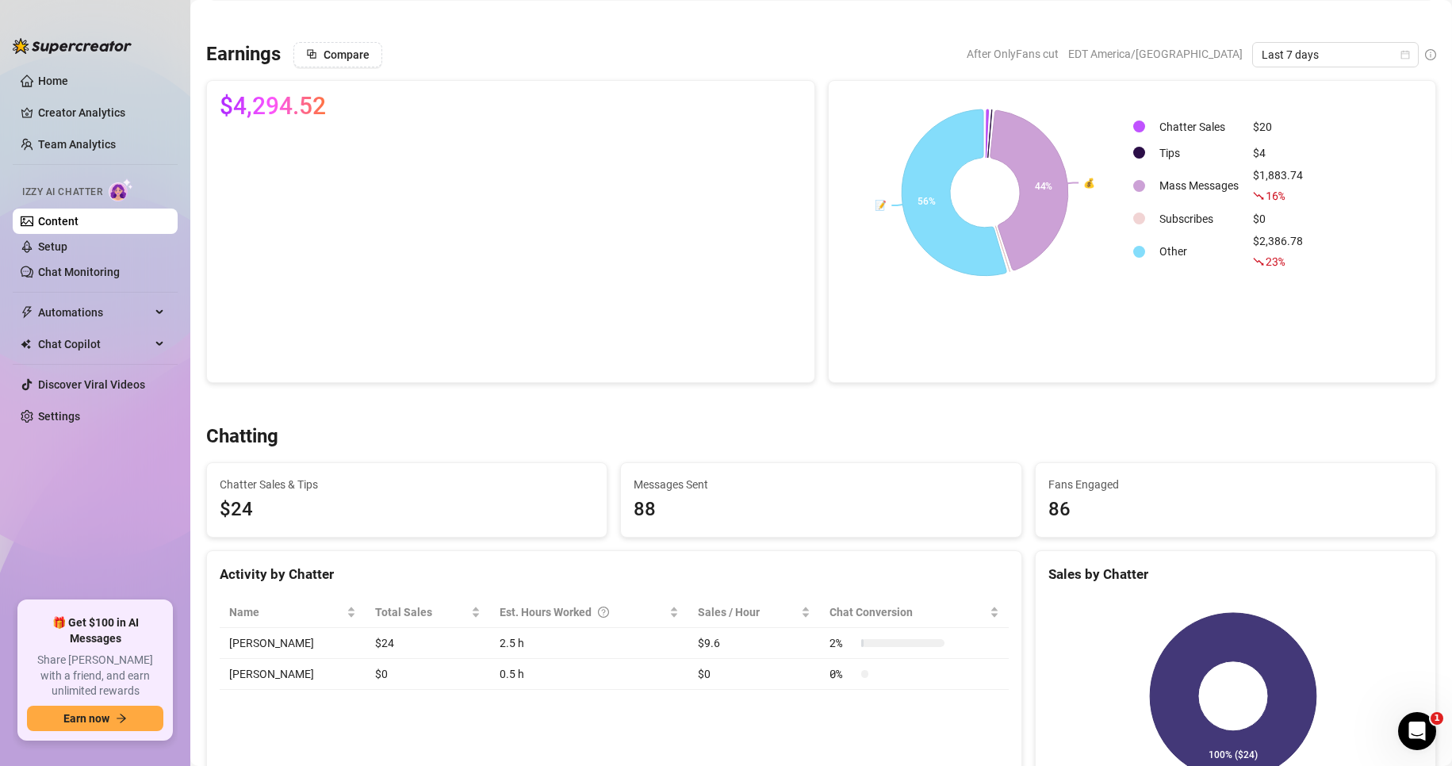
scroll to position [238, 0]
click at [126, 312] on span "Automations" at bounding box center [94, 312] width 113 height 25
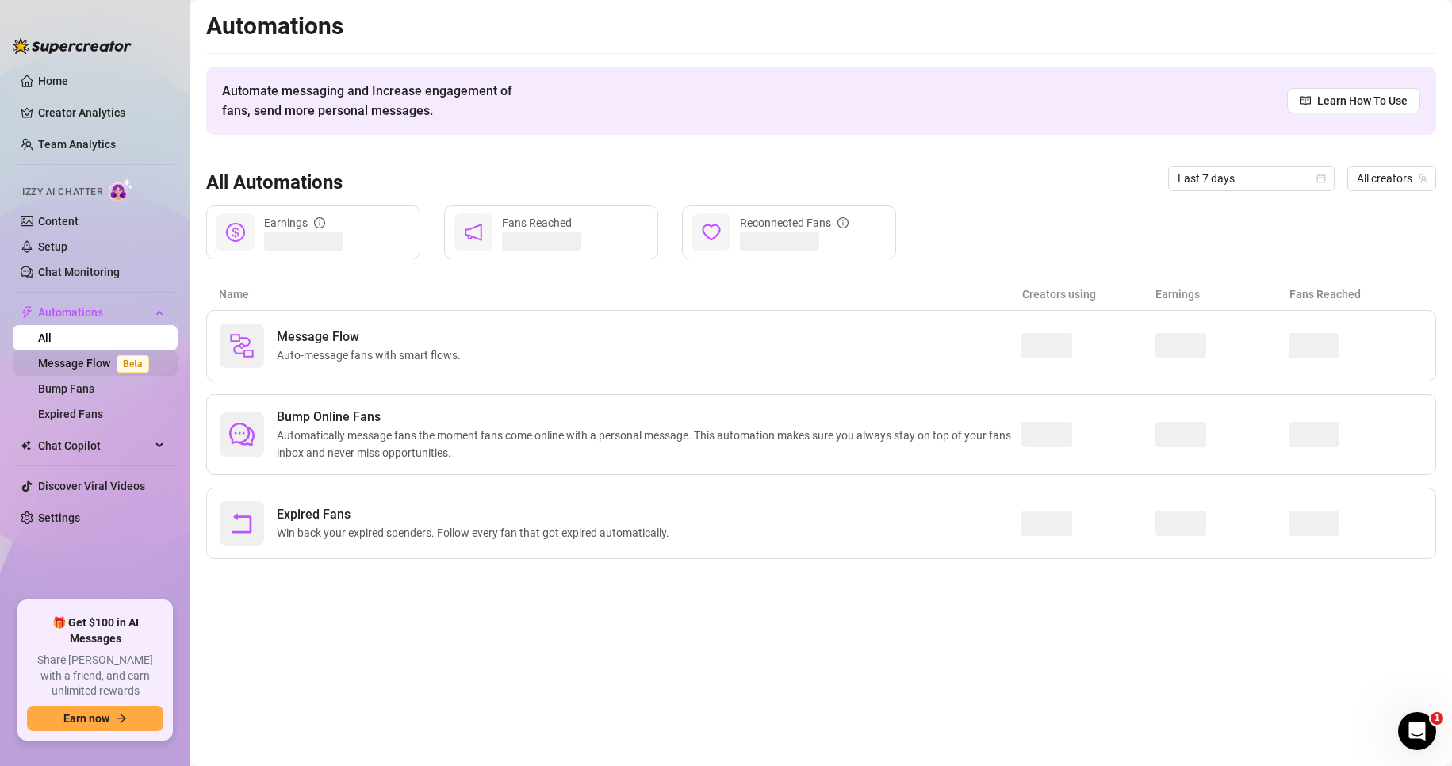
click at [88, 357] on link "Message Flow Beta" at bounding box center [96, 363] width 117 height 13
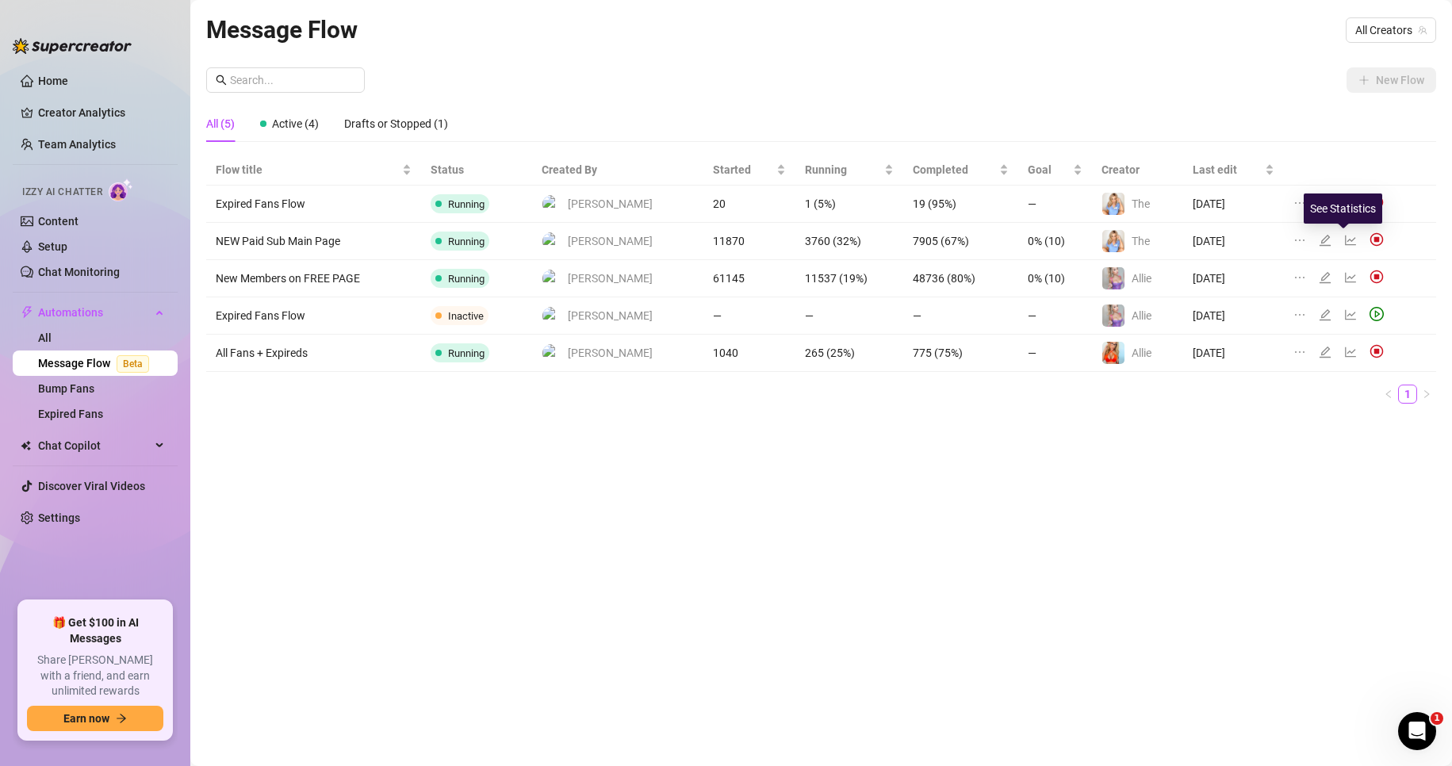
click at [1346, 238] on icon "line-chart" at bounding box center [1350, 240] width 11 height 10
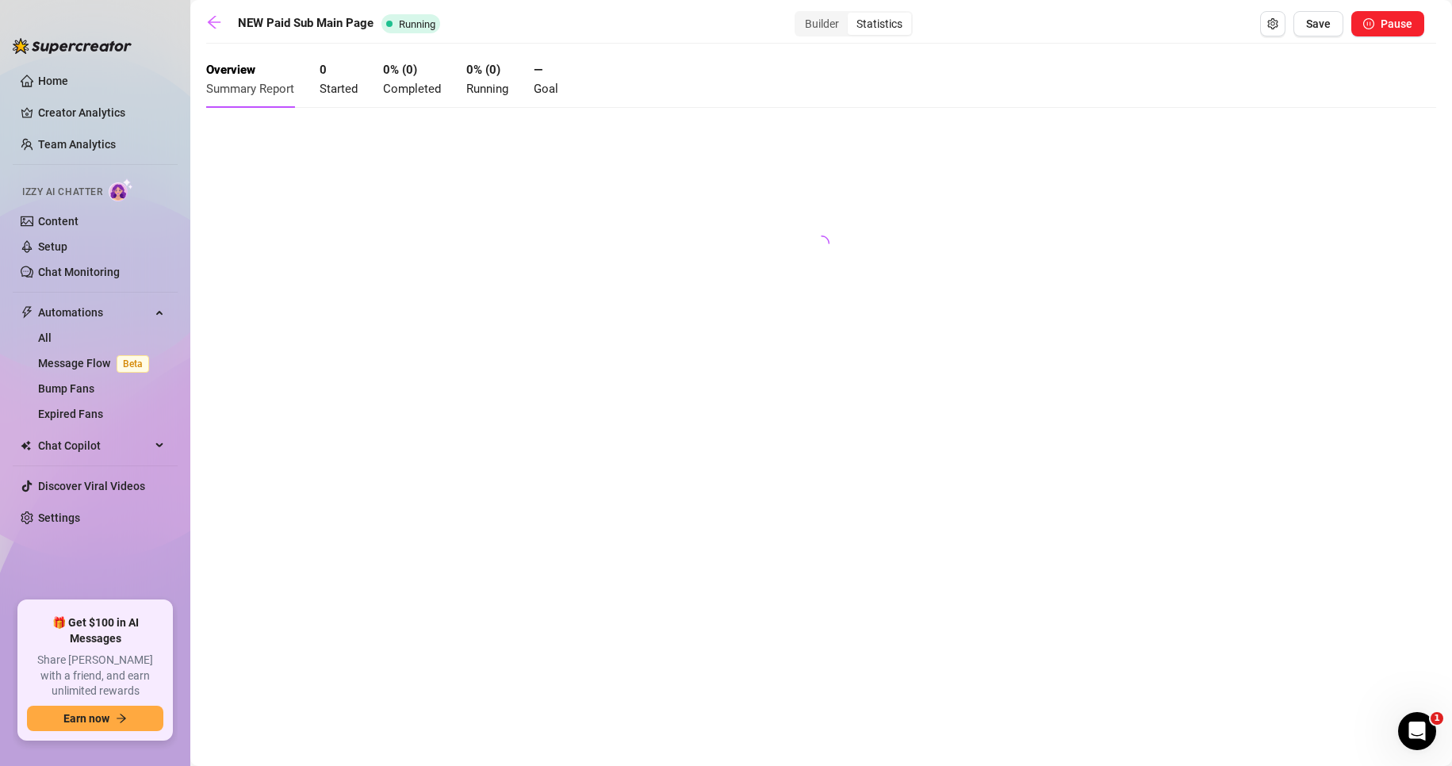
click at [1043, 559] on div "NEW Paid Sub Main Page Running Builder Statistics Save Pause Overview Summary R…" at bounding box center [821, 364] width 1230 height 707
click at [1421, 720] on div "Open Intercom Messenger" at bounding box center [1414, 728] width 52 height 52
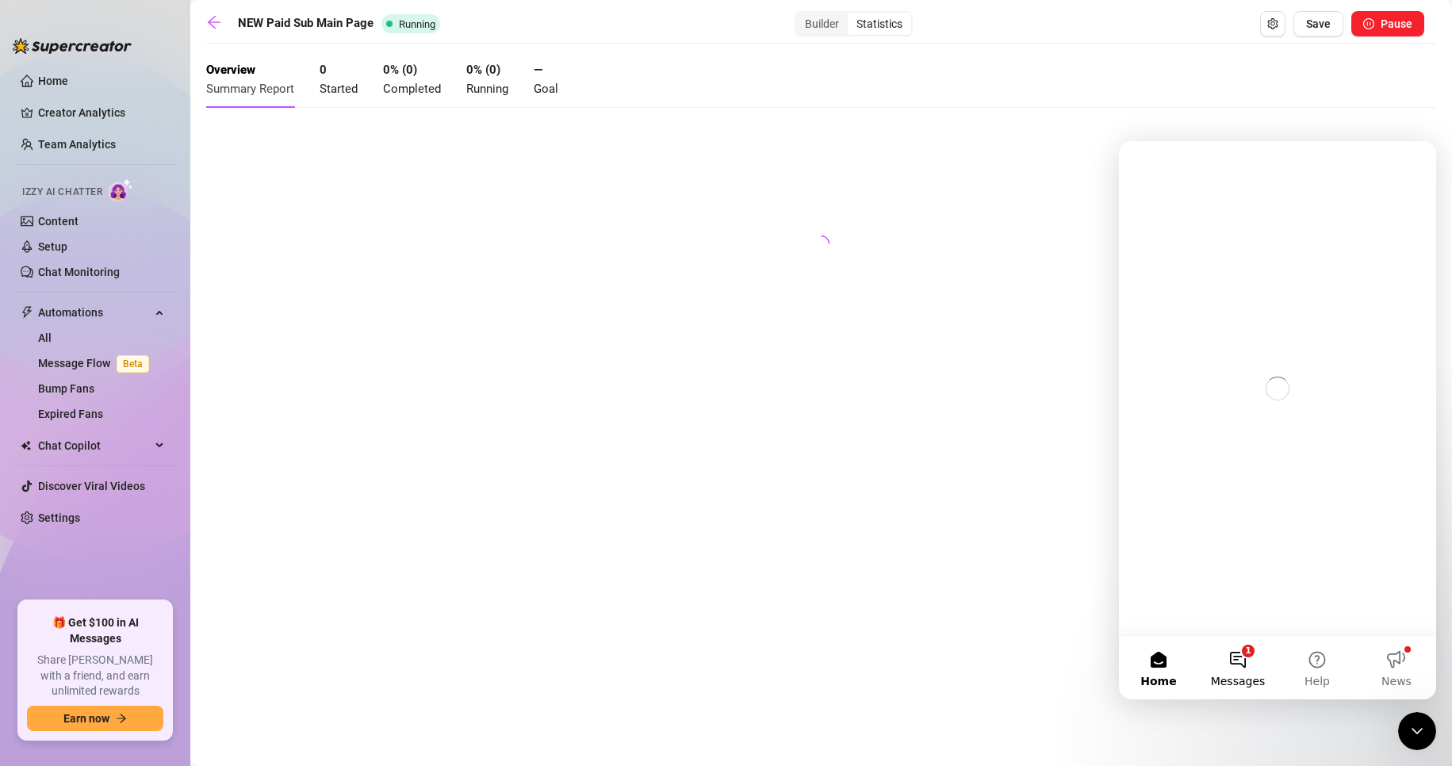
click at [1234, 678] on span "Messages" at bounding box center [1238, 680] width 55 height 11
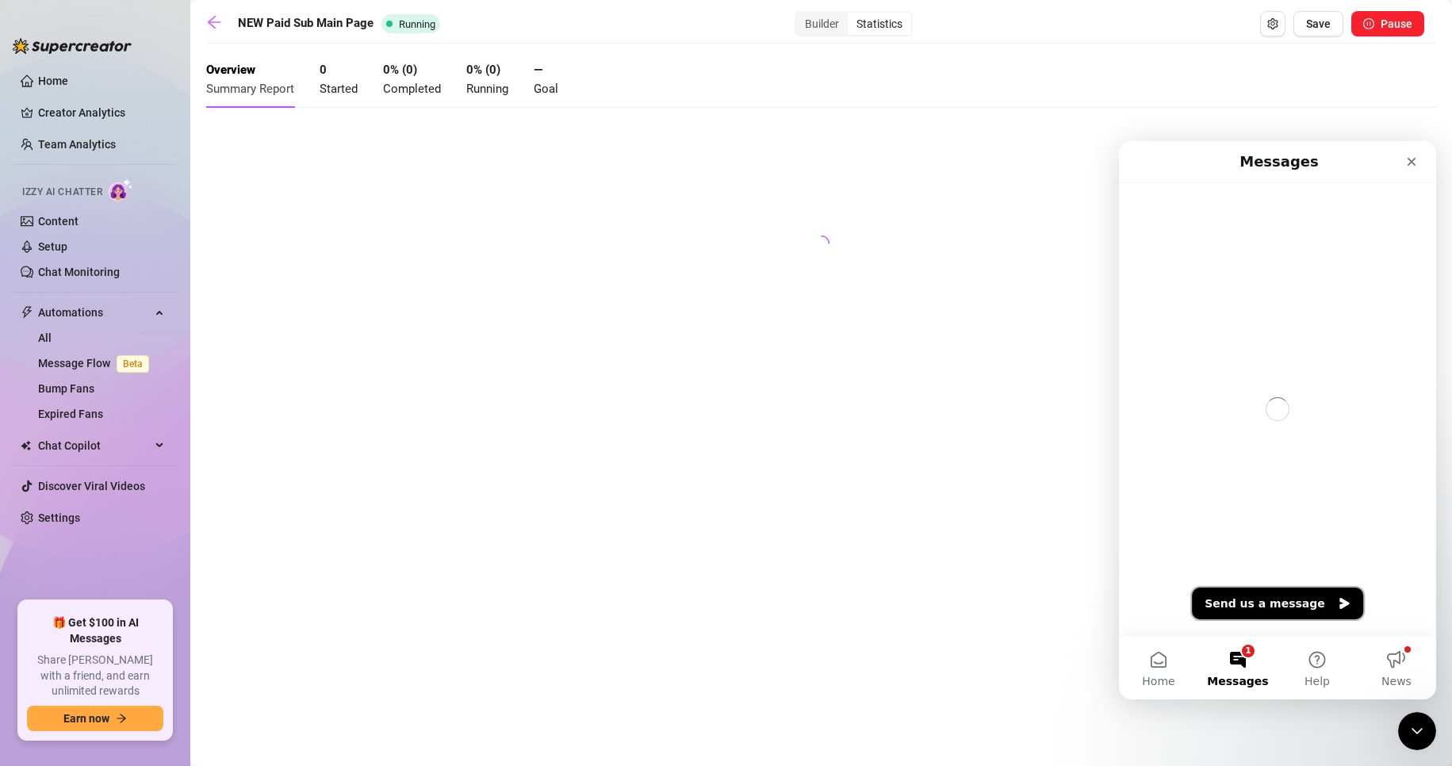
click at [1247, 603] on button "Send us a message" at bounding box center [1277, 603] width 171 height 32
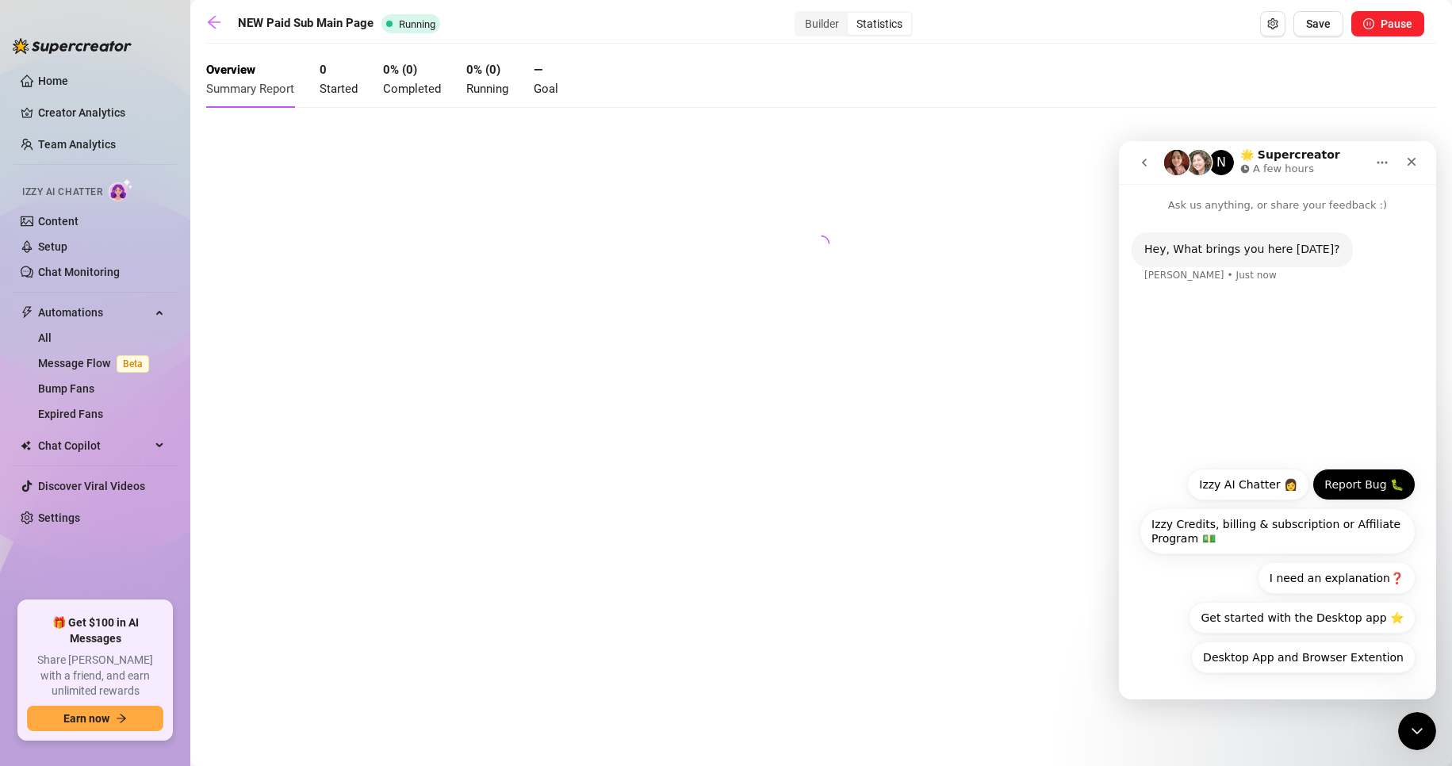
click at [1361, 480] on button "Report Bug 🐛" at bounding box center [1363, 485] width 103 height 32
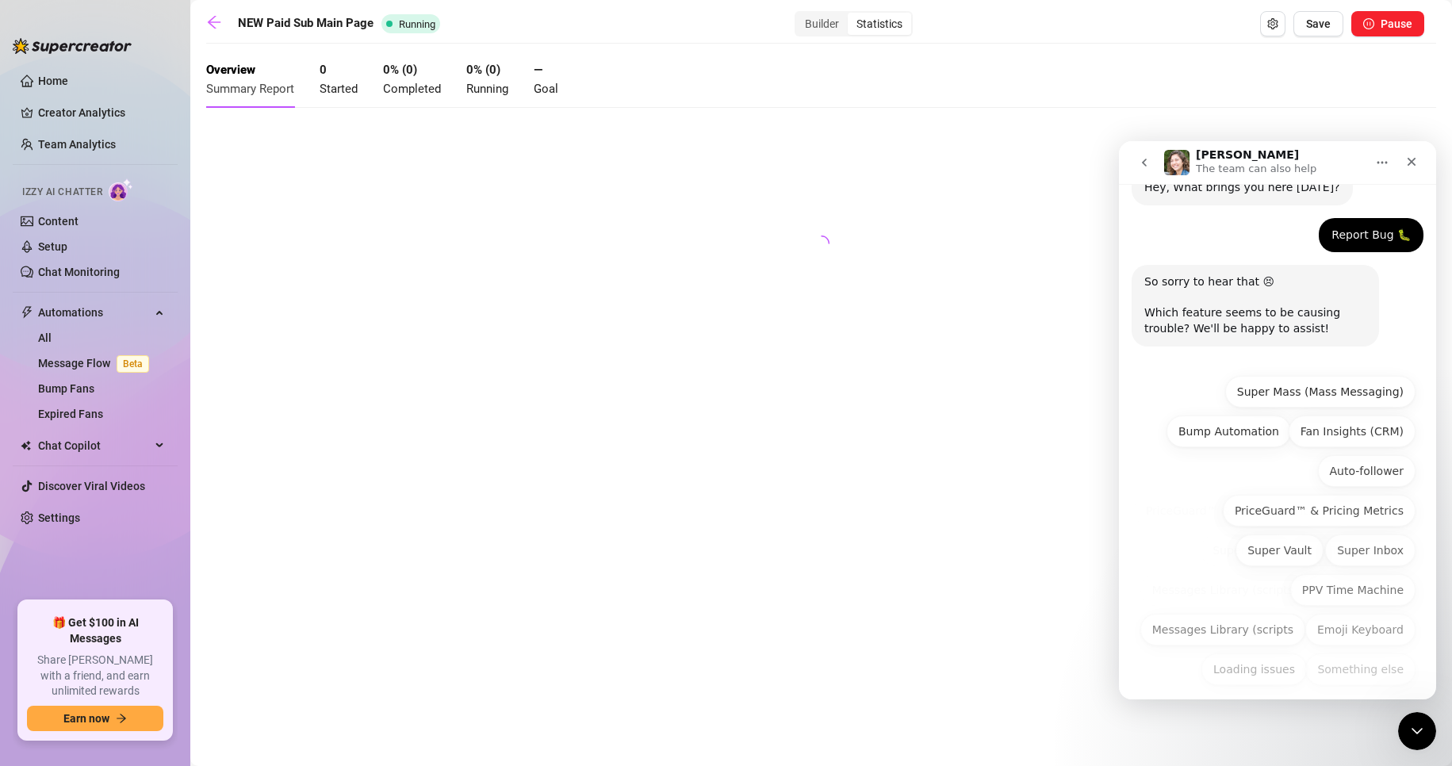
scroll to position [74, 0]
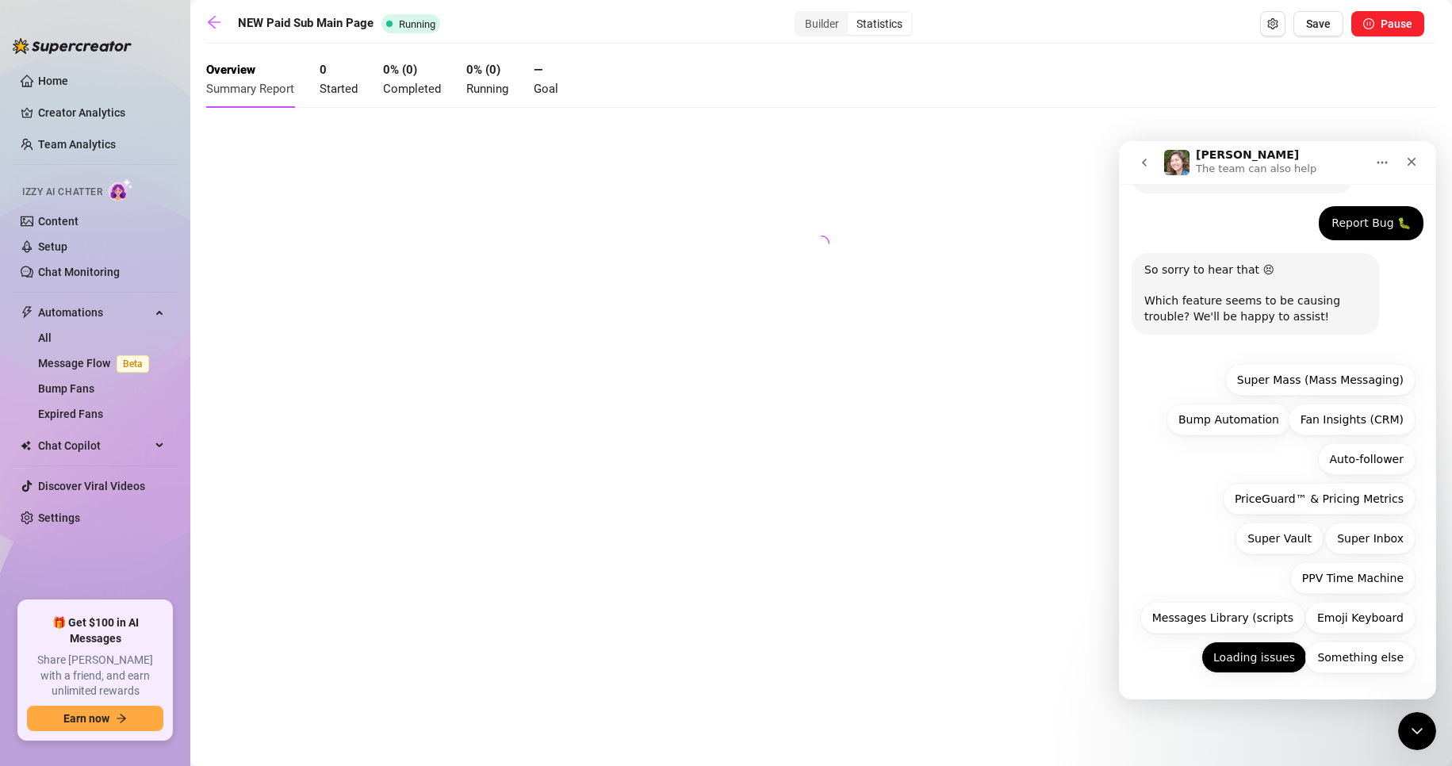
click at [1272, 666] on button "Loading issues" at bounding box center [1253, 657] width 105 height 32
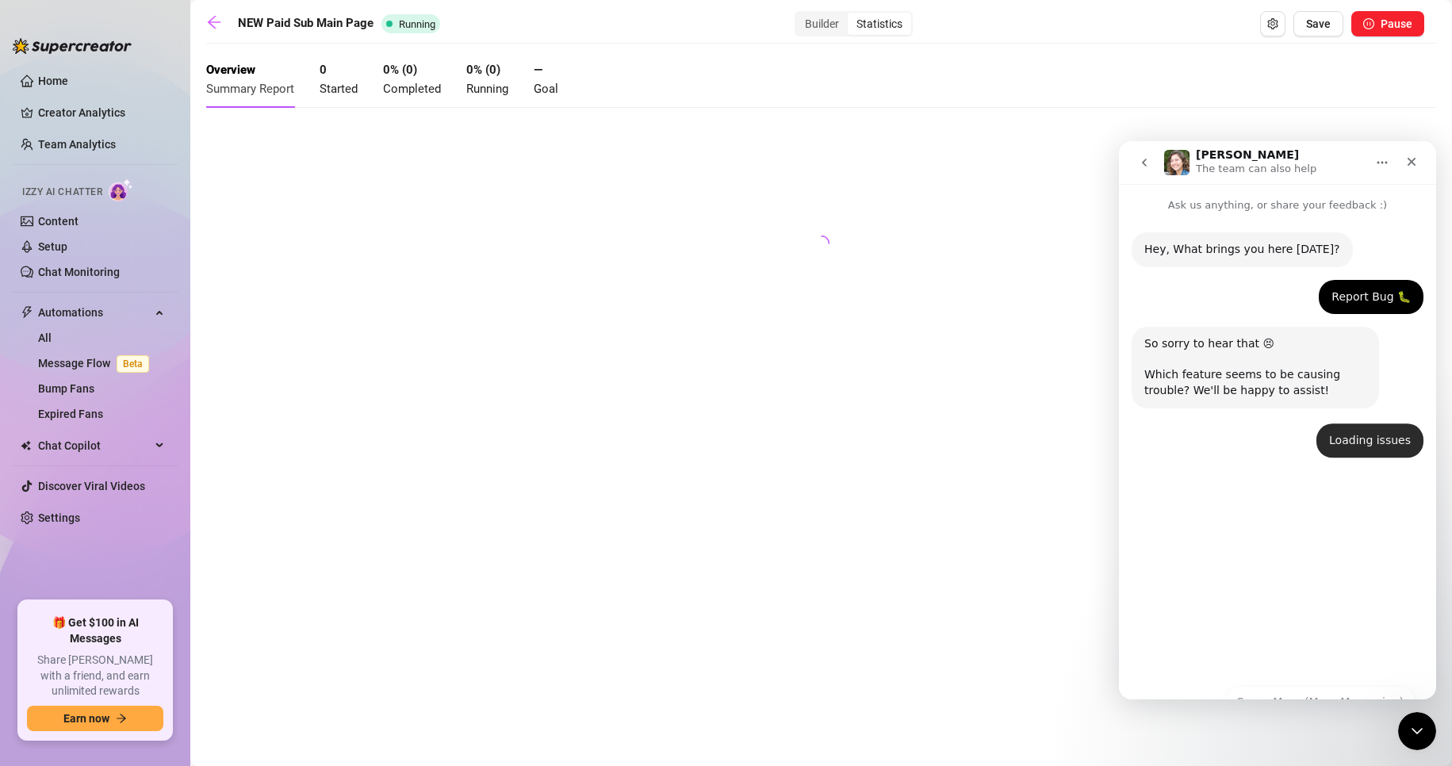
scroll to position [0, 0]
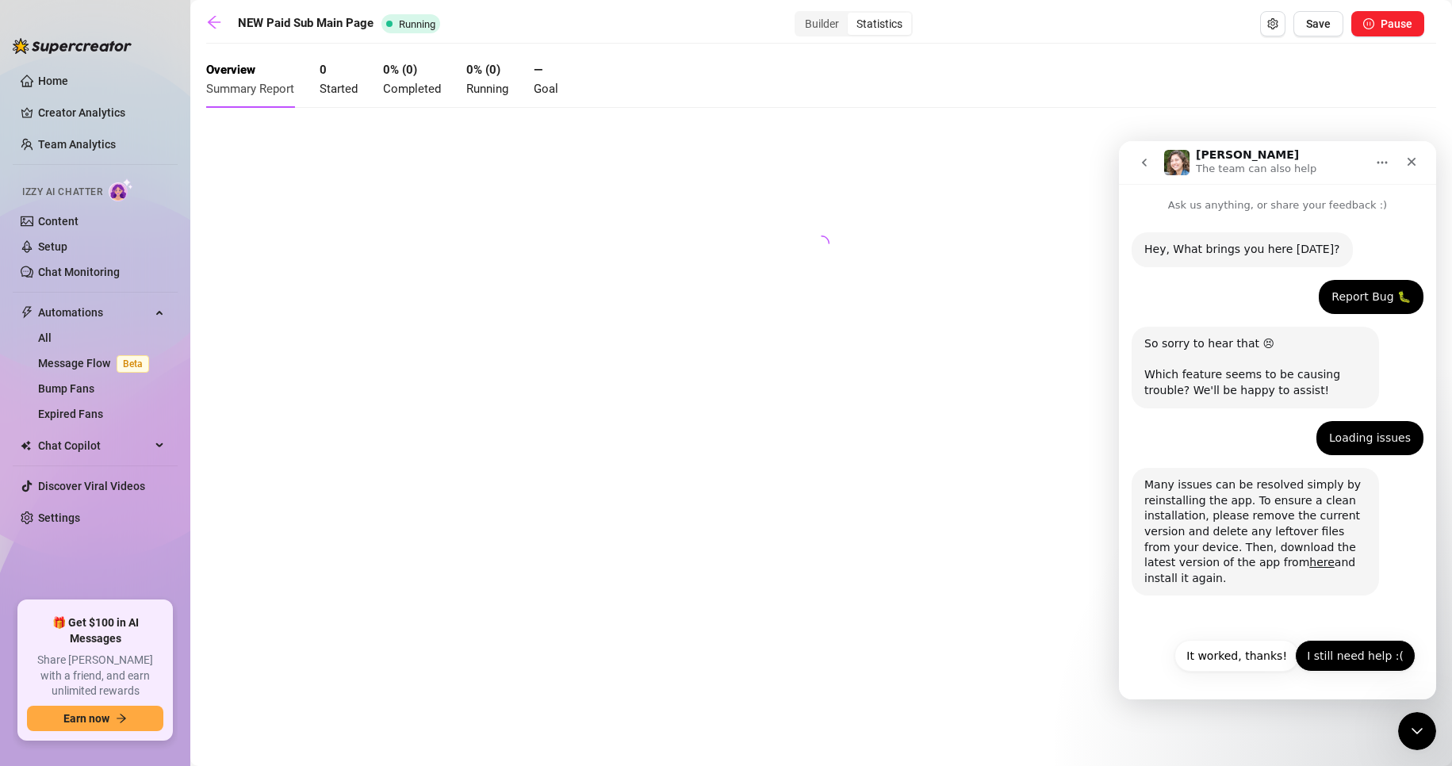
click at [1359, 652] on button "I still need help :(" at bounding box center [1355, 656] width 121 height 32
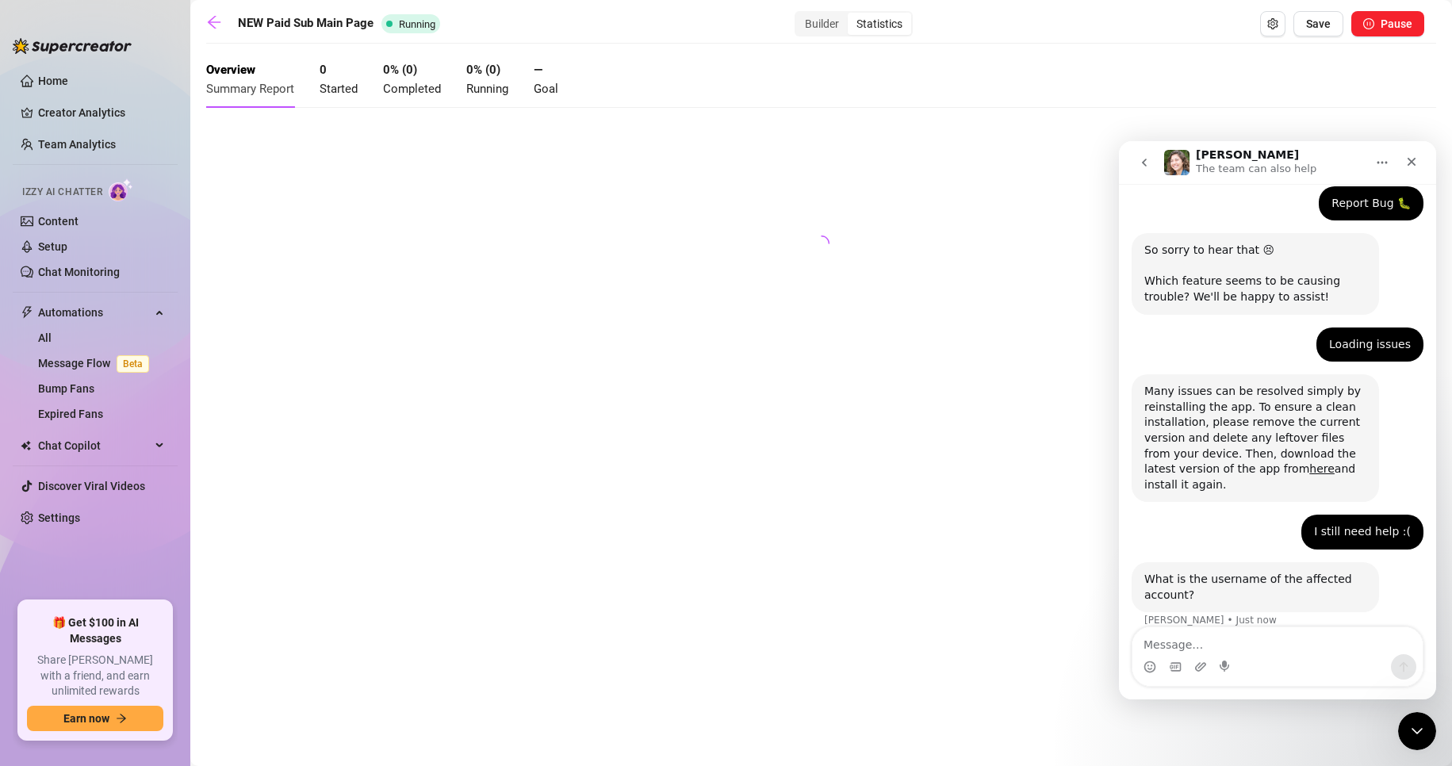
scroll to position [112, 0]
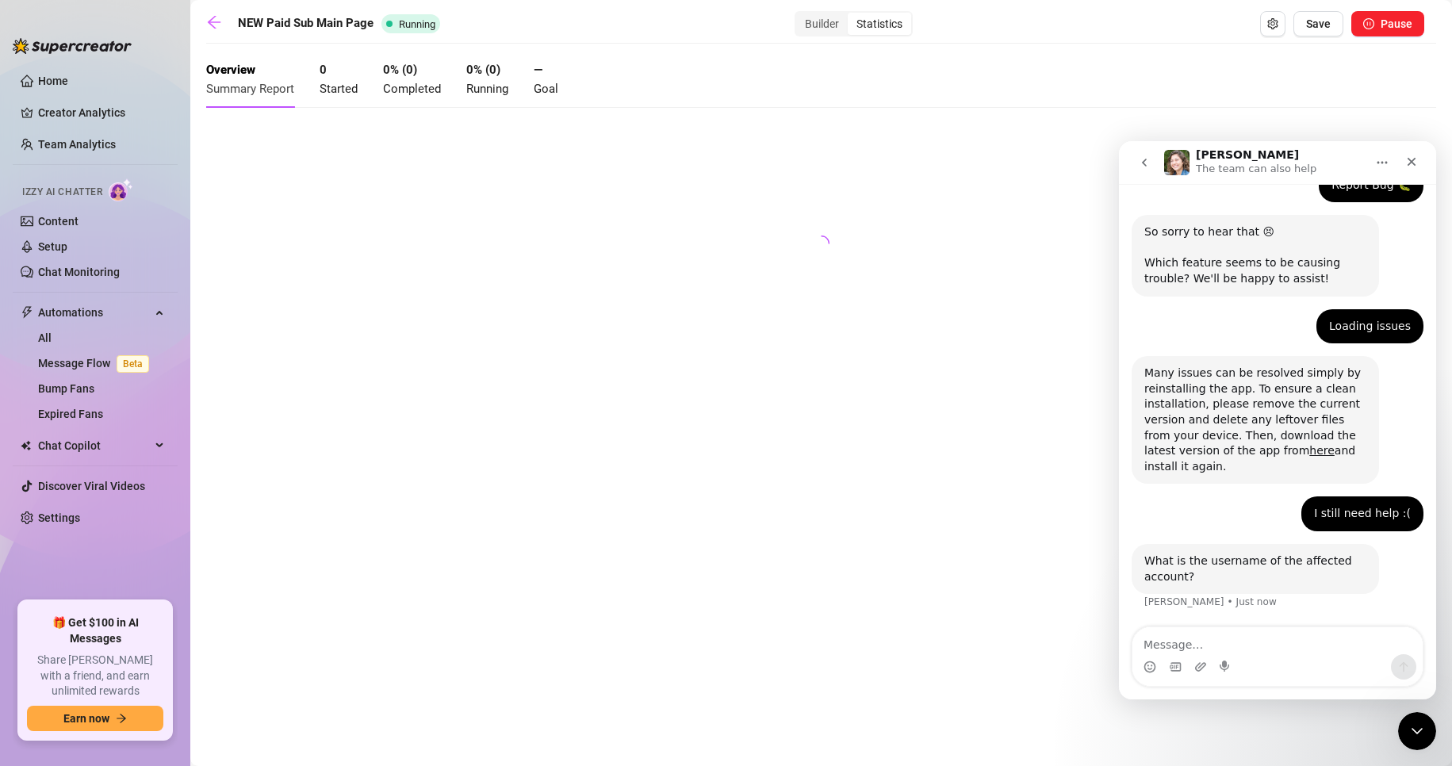
click at [1203, 649] on textarea "Message…" at bounding box center [1277, 640] width 290 height 27
type textarea "@theallierae and @onlyallierae"
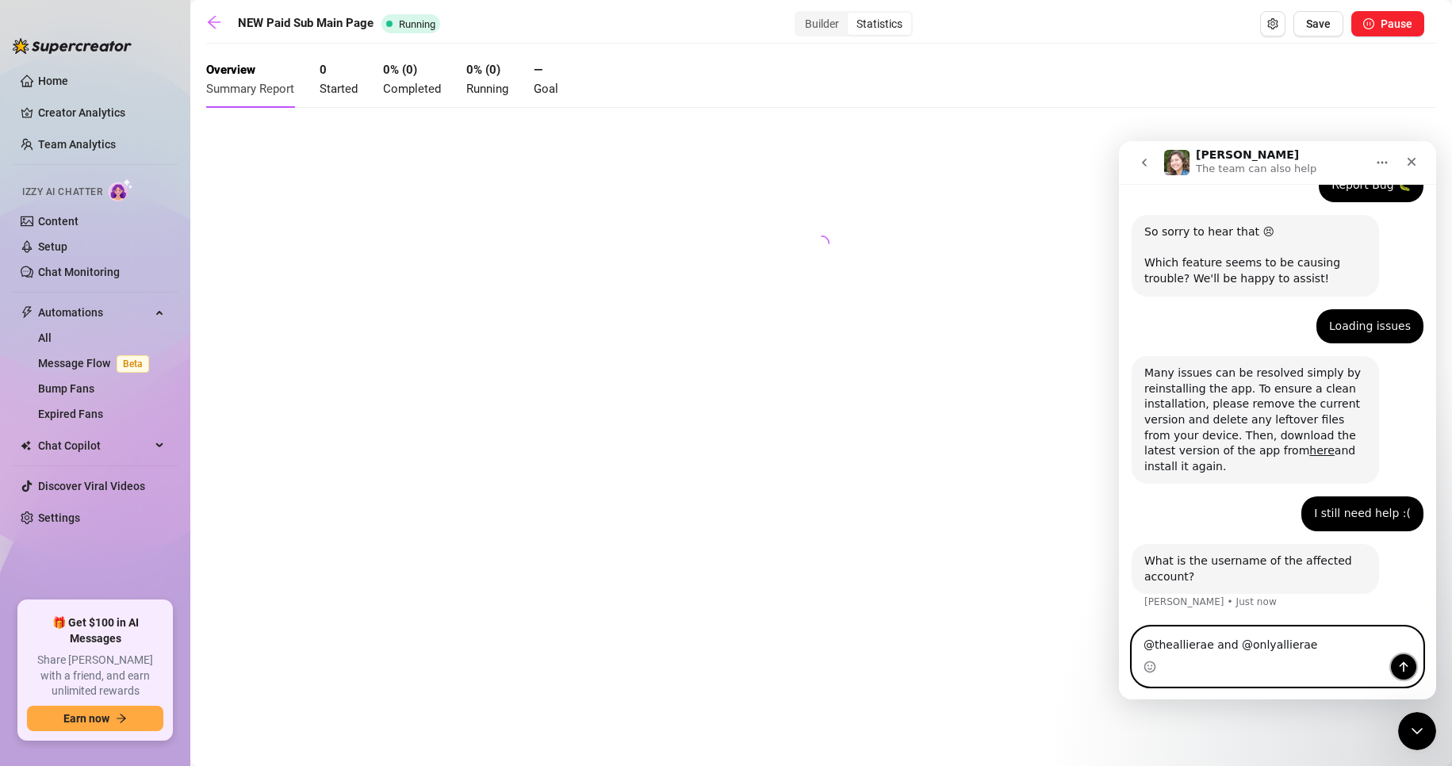
click at [1406, 669] on icon "Send a message…" at bounding box center [1403, 666] width 13 height 13
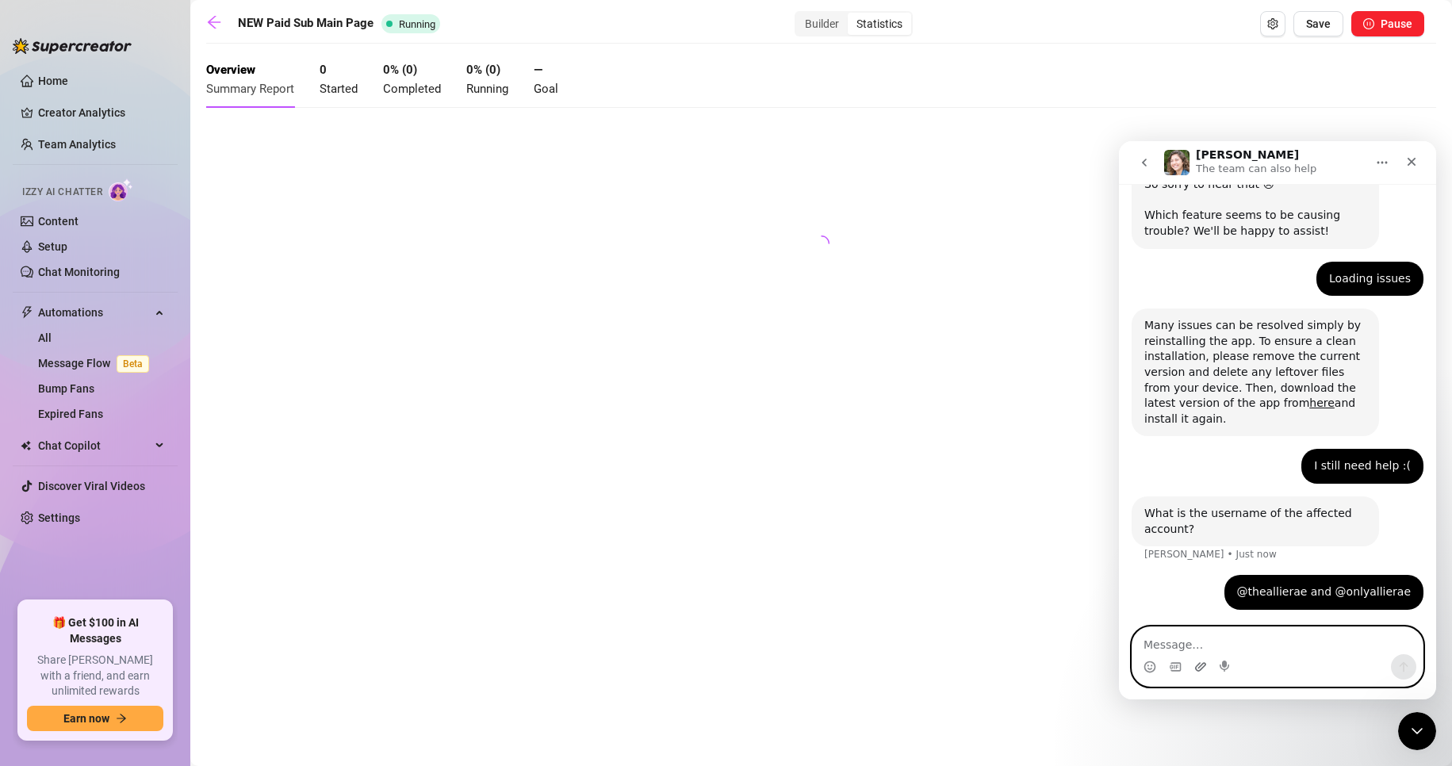
click at [1197, 668] on icon "Upload attachment" at bounding box center [1200, 666] width 13 height 13
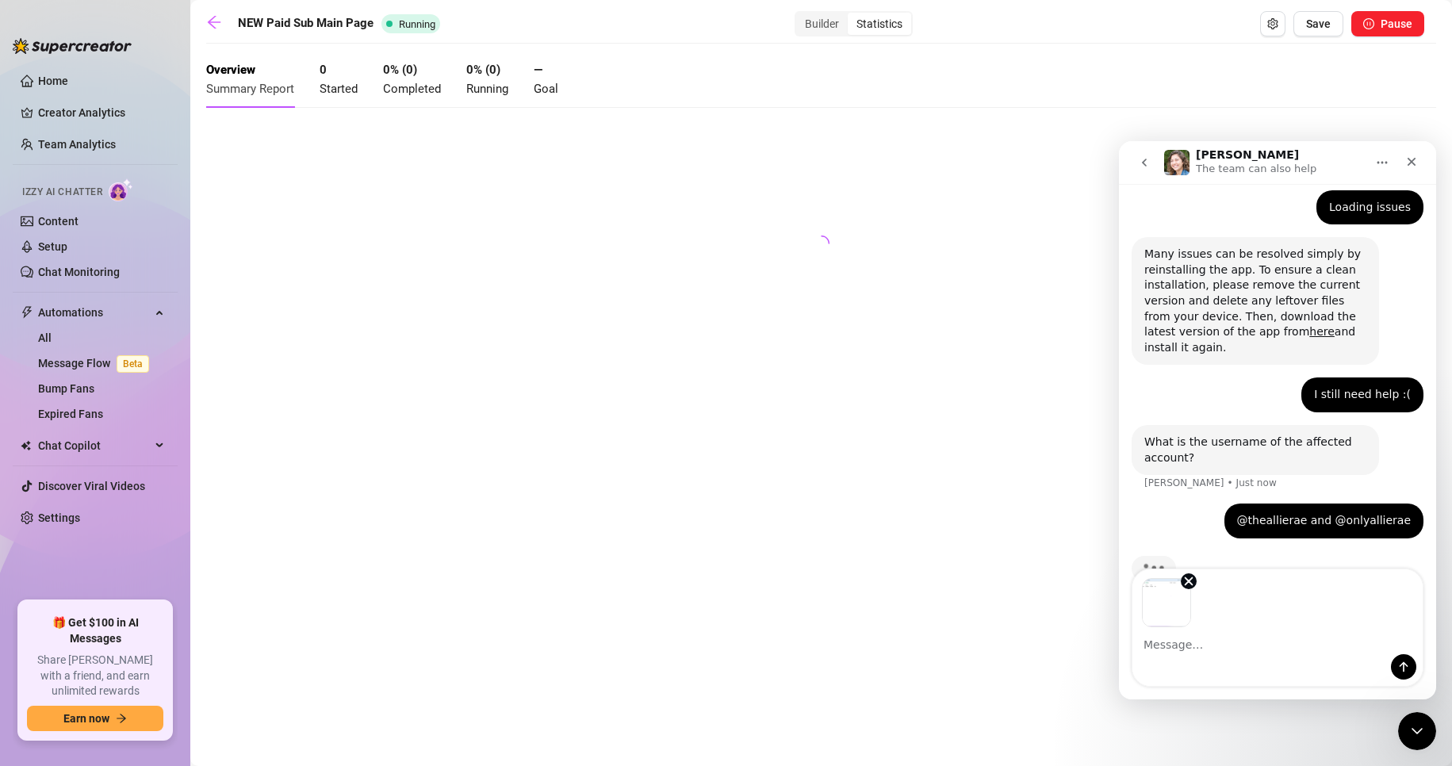
scroll to position [269, 0]
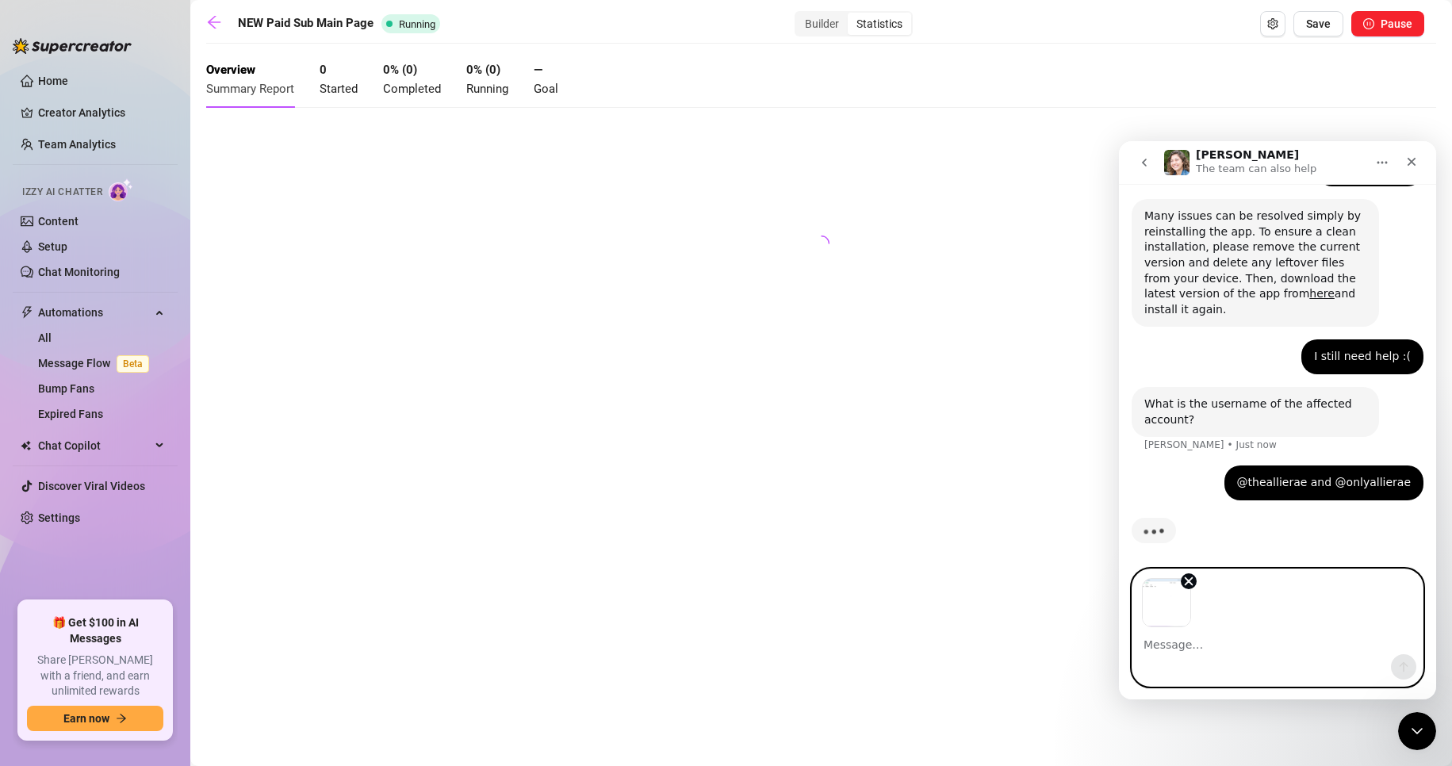
click at [1213, 652] on textarea "Message…" at bounding box center [1277, 640] width 290 height 27
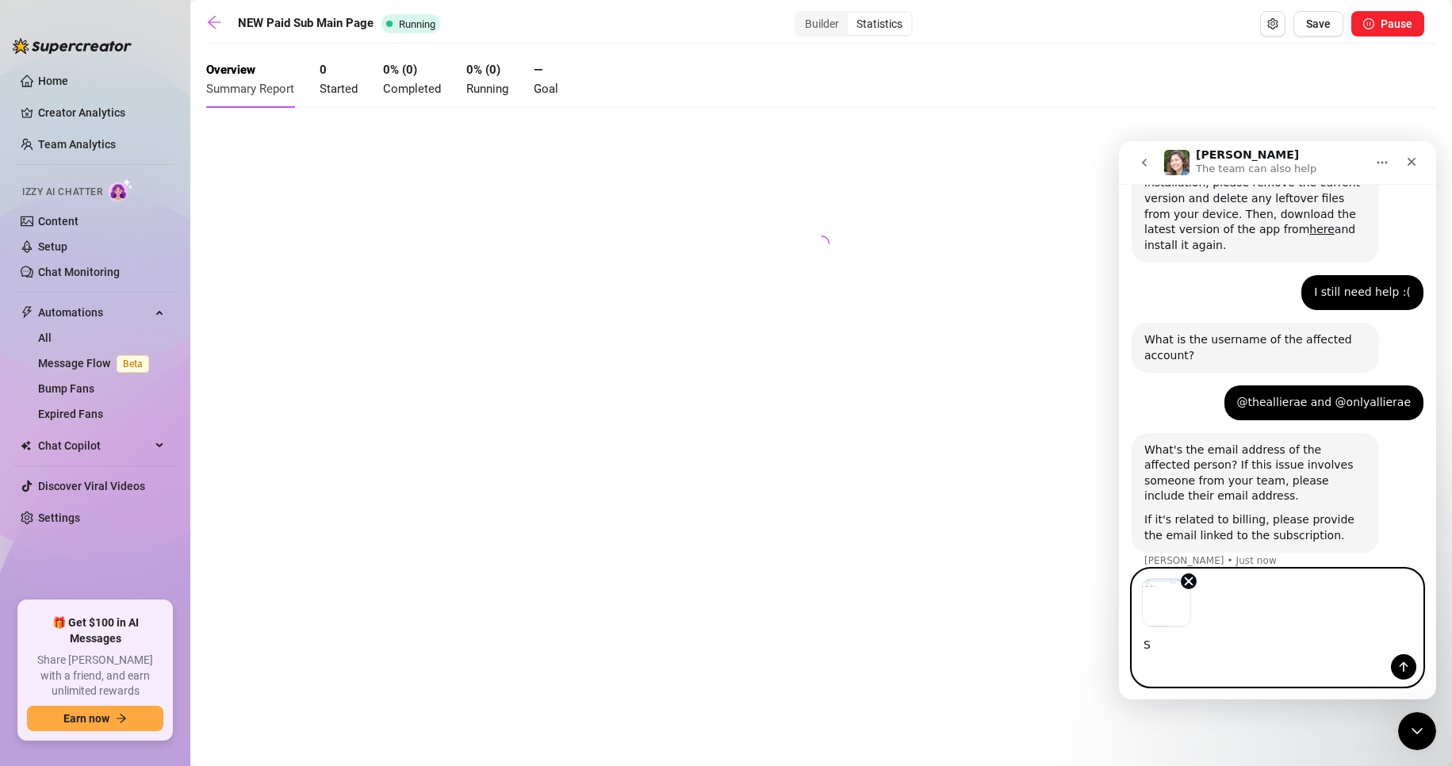
scroll to position [350, 0]
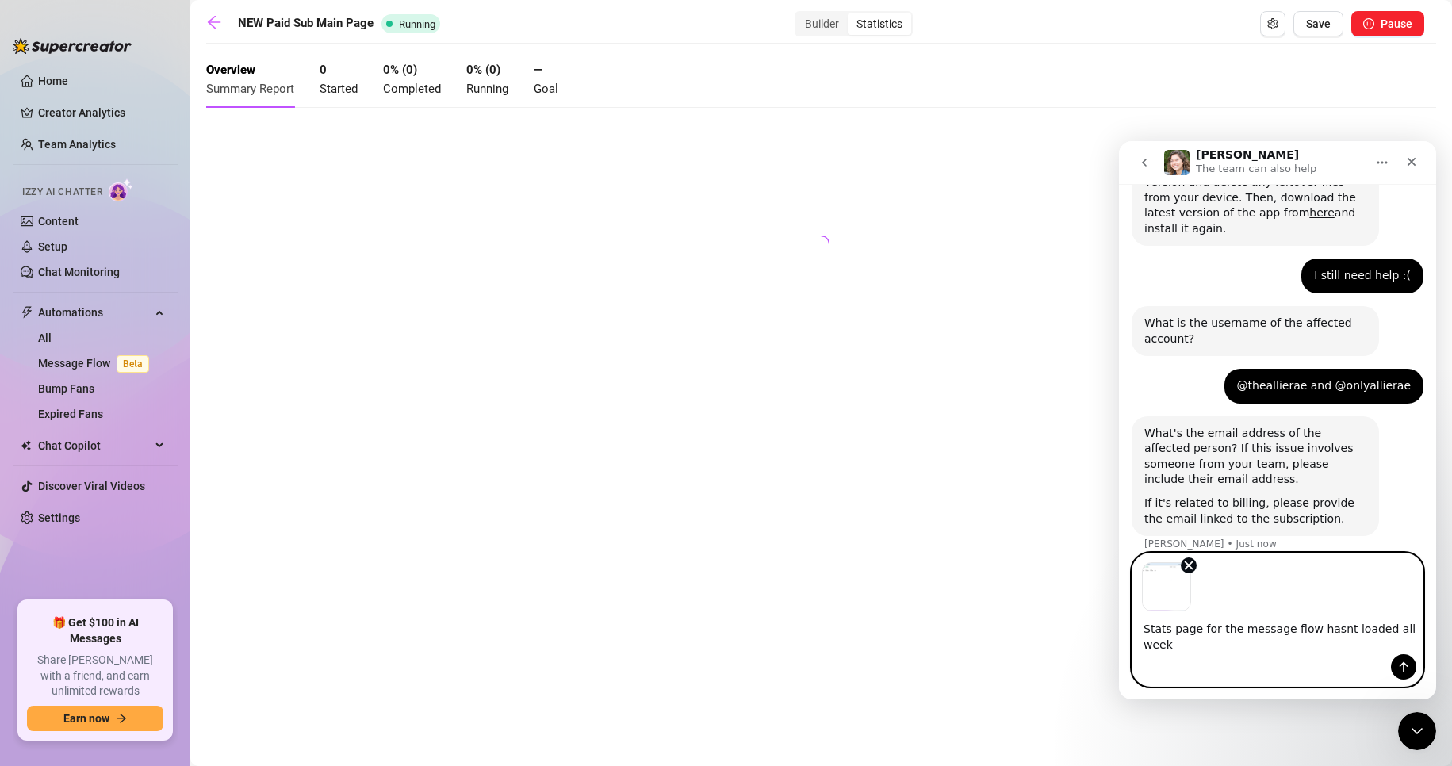
click at [1146, 648] on textarea "Stats page for the message flow hasnt loaded all week" at bounding box center [1277, 632] width 290 height 43
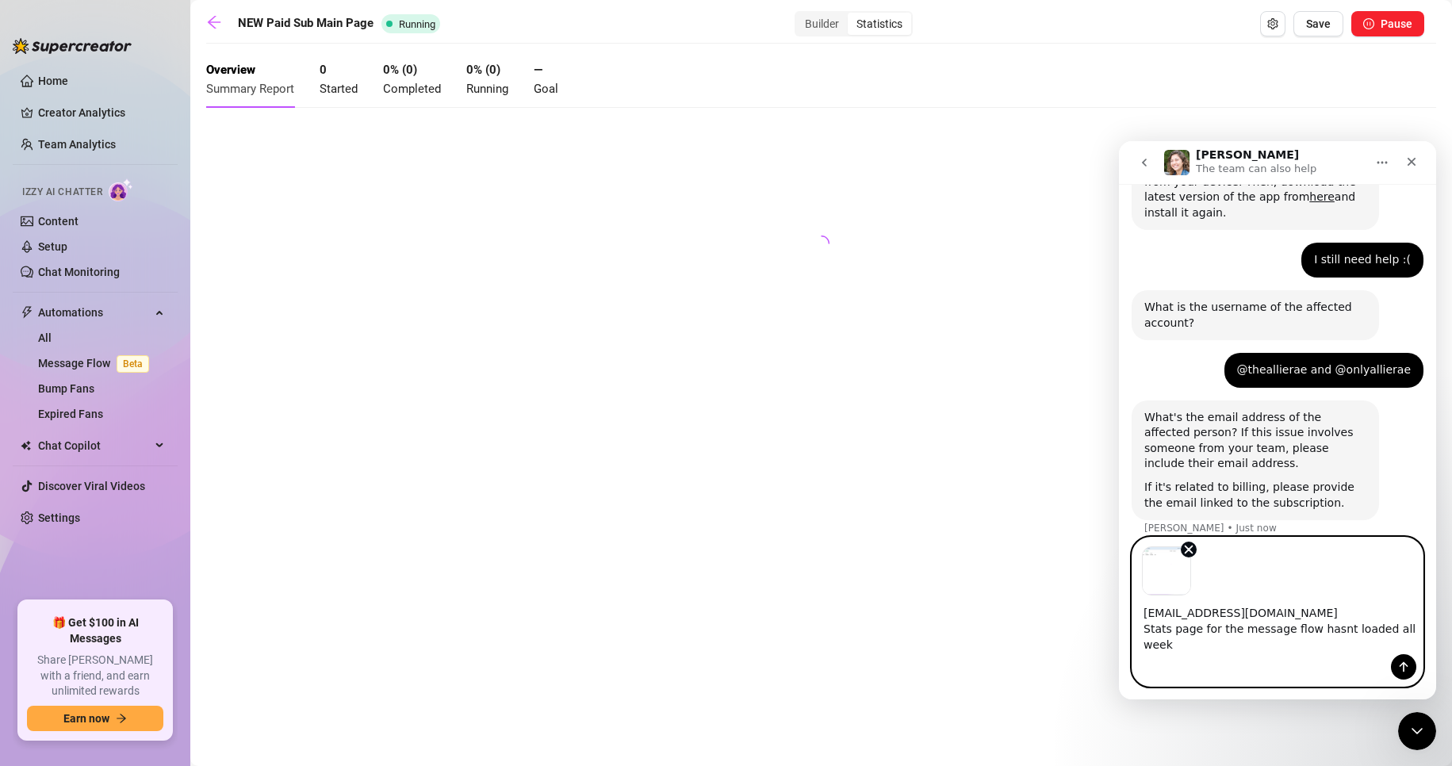
type textarea "[EMAIL_ADDRESS][DOMAIN_NAME] Stats page for the message flow hasnt loaded all w…"
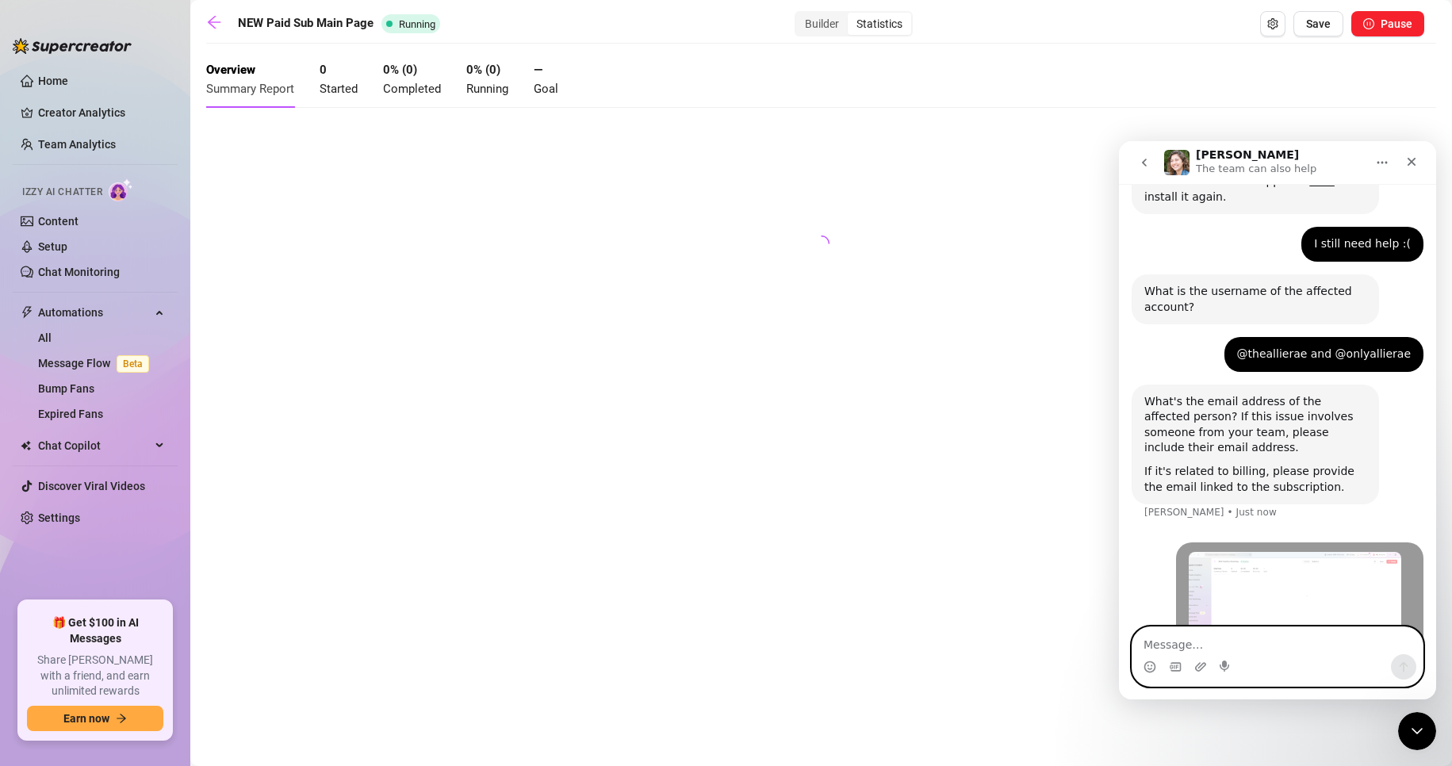
scroll to position [508, 0]
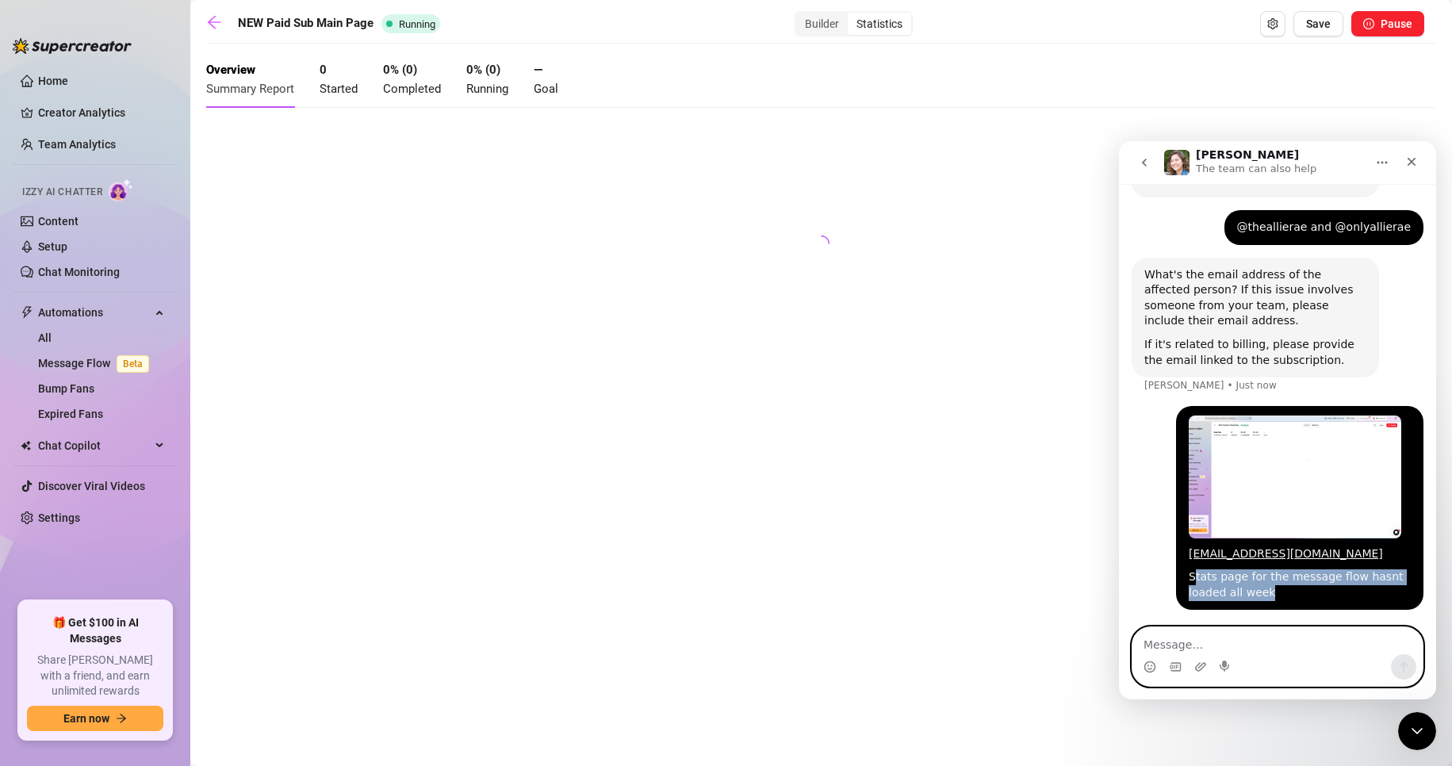
drag, startPoint x: 1265, startPoint y: 595, endPoint x: 1183, endPoint y: 576, distance: 84.8
click at [1188, 576] on div "Stats page for the message flow hasnt loaded all week" at bounding box center [1299, 584] width 222 height 31
click at [1190, 582] on div "Stats page for the message flow hasnt loaded all week" at bounding box center [1299, 584] width 222 height 31
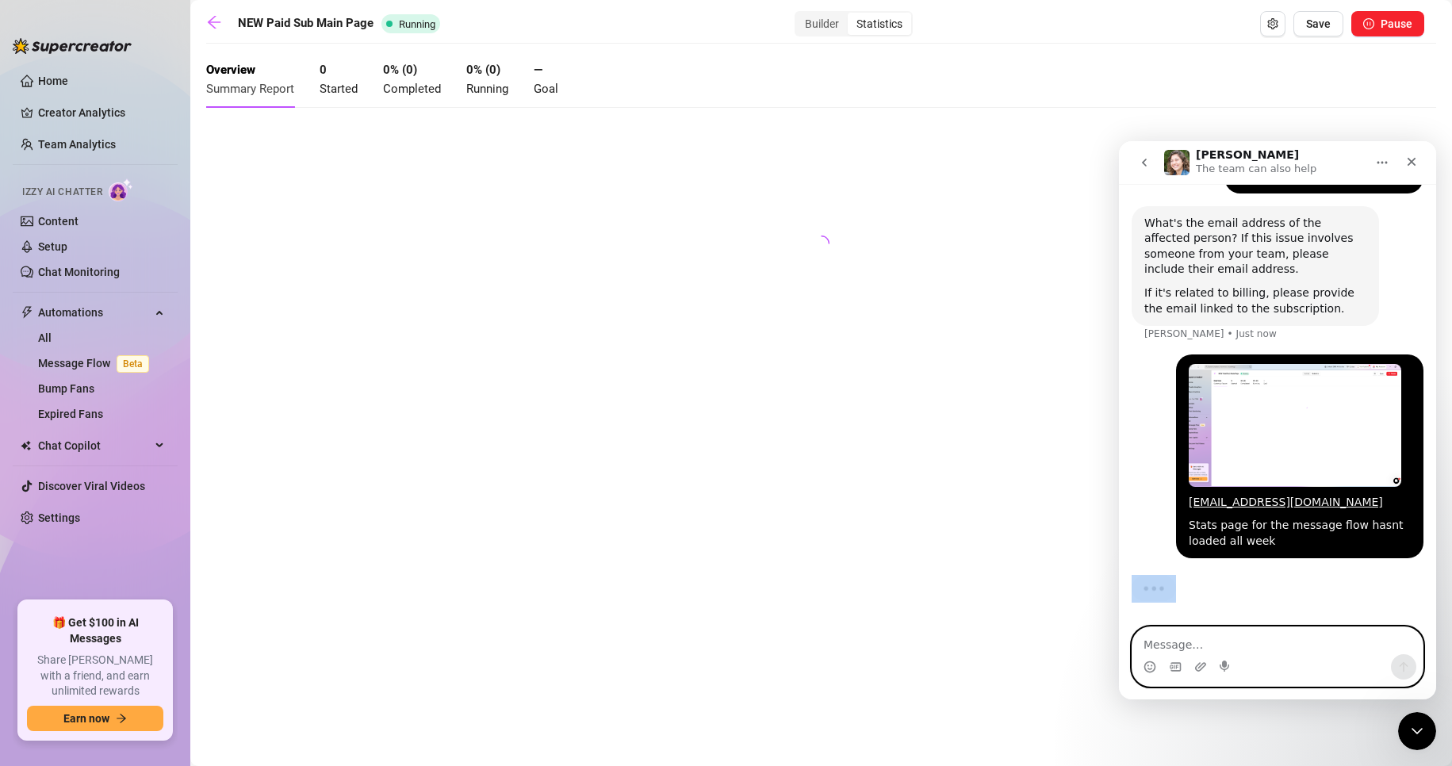
drag, startPoint x: 1202, startPoint y: 585, endPoint x: 1170, endPoint y: 577, distance: 32.7
click at [1170, 577] on div "Hey, What brings you here [DATE]? [PERSON_NAME] • 1m ago Report Bug 🐛 Allie • 1…" at bounding box center [1277, 141] width 317 height 975
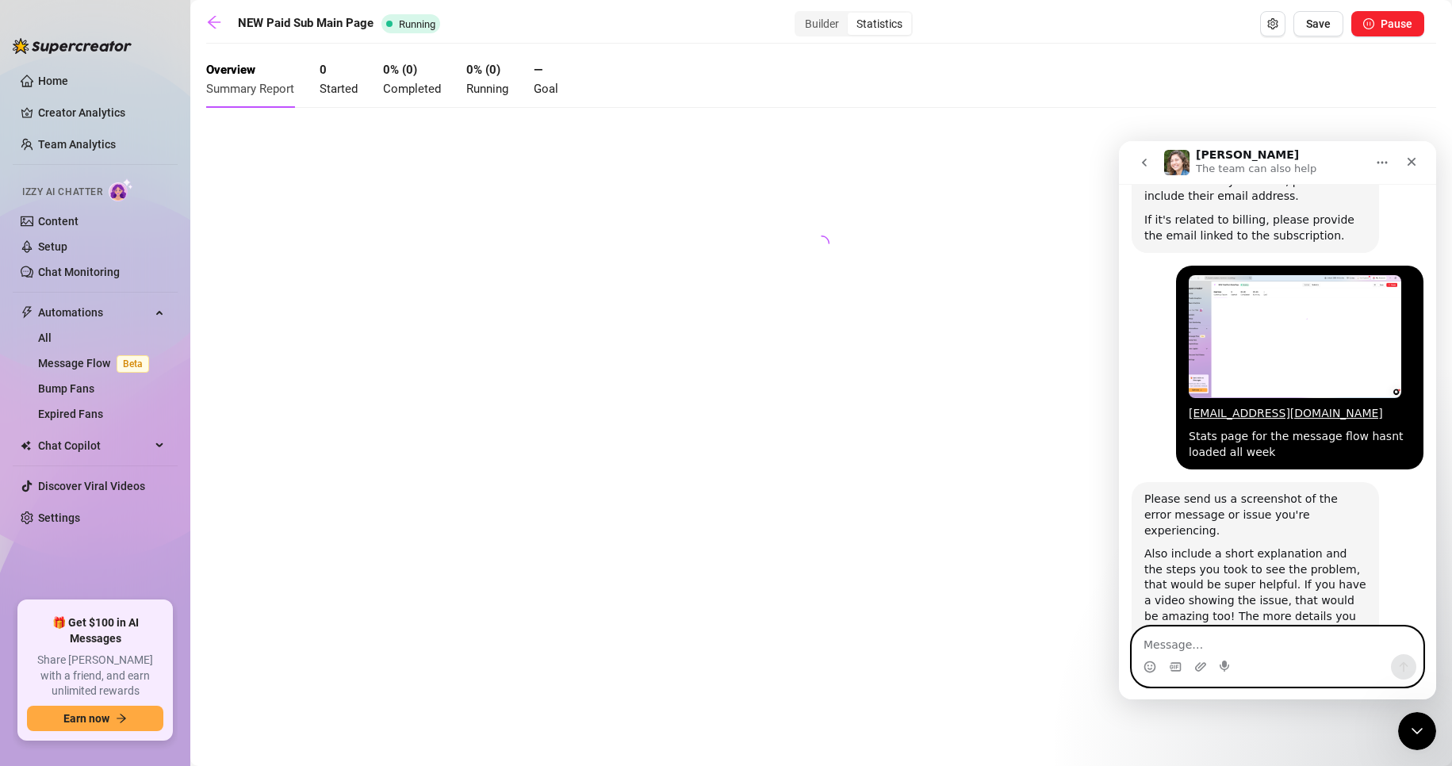
click at [1146, 507] on div "Hey, What brings you here [DATE]? [PERSON_NAME] • 1m ago Report Bug 🐛 Allie • 1…" at bounding box center [1277, 150] width 292 height 1100
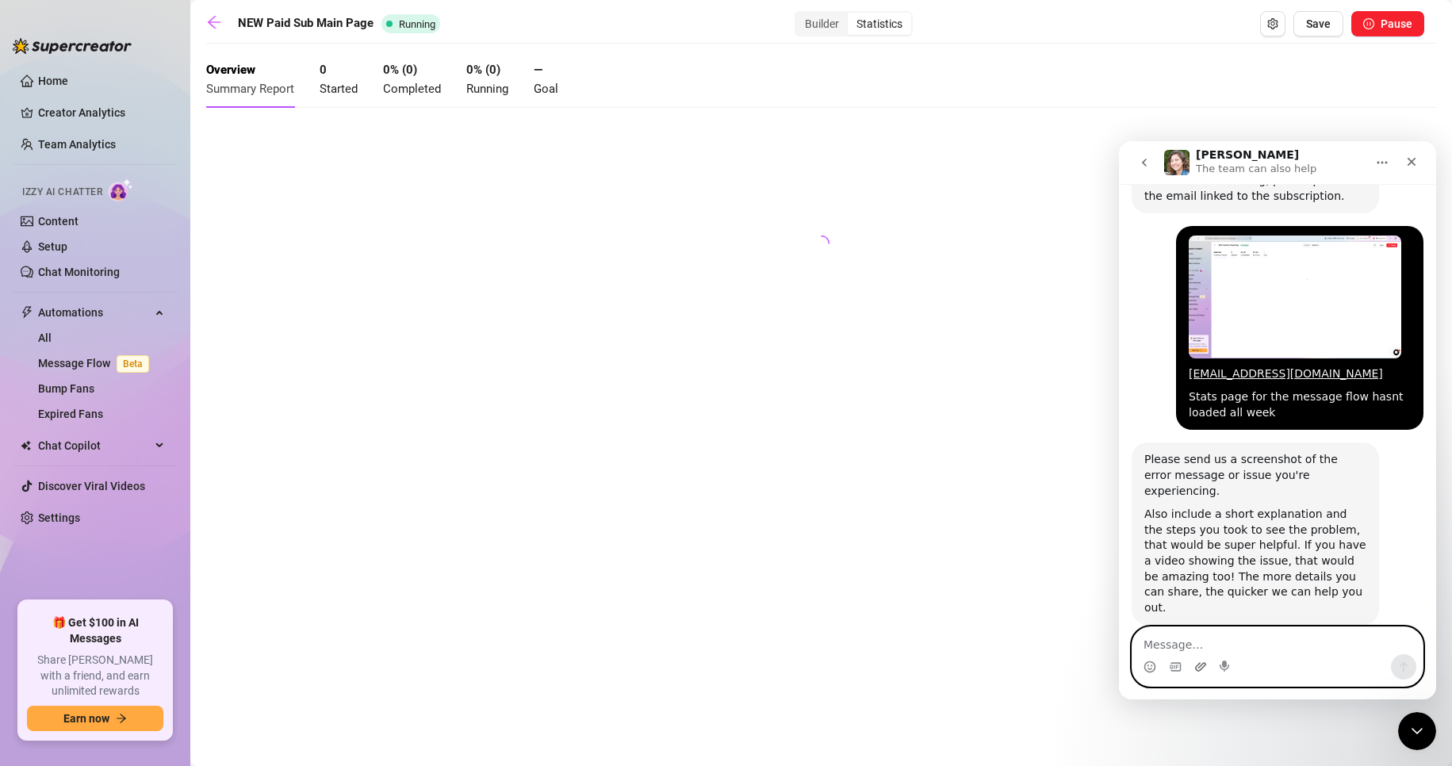
click at [1207, 662] on div "Intercom messenger" at bounding box center [1277, 666] width 290 height 25
click at [1199, 671] on icon "Upload attachment" at bounding box center [1200, 666] width 11 height 9
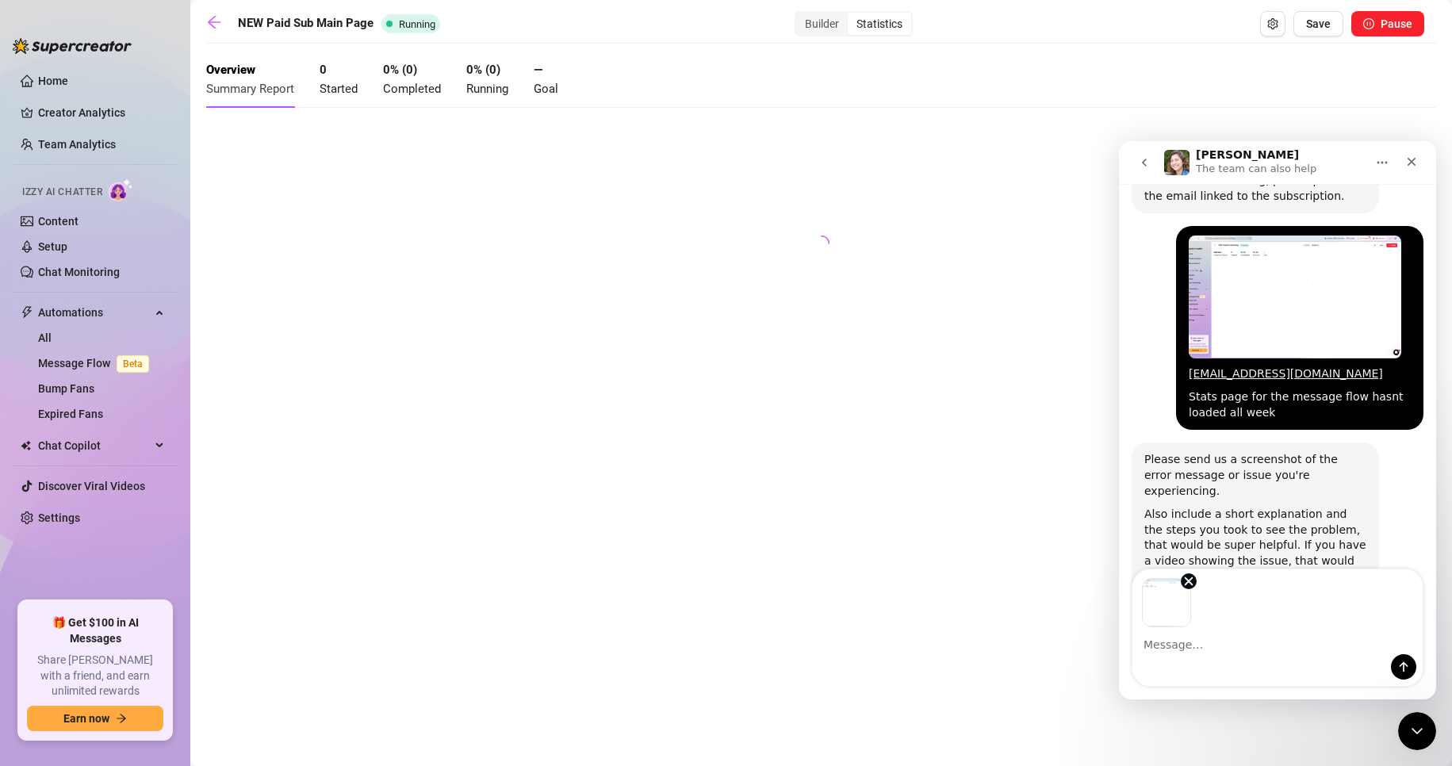
scroll to position [730, 0]
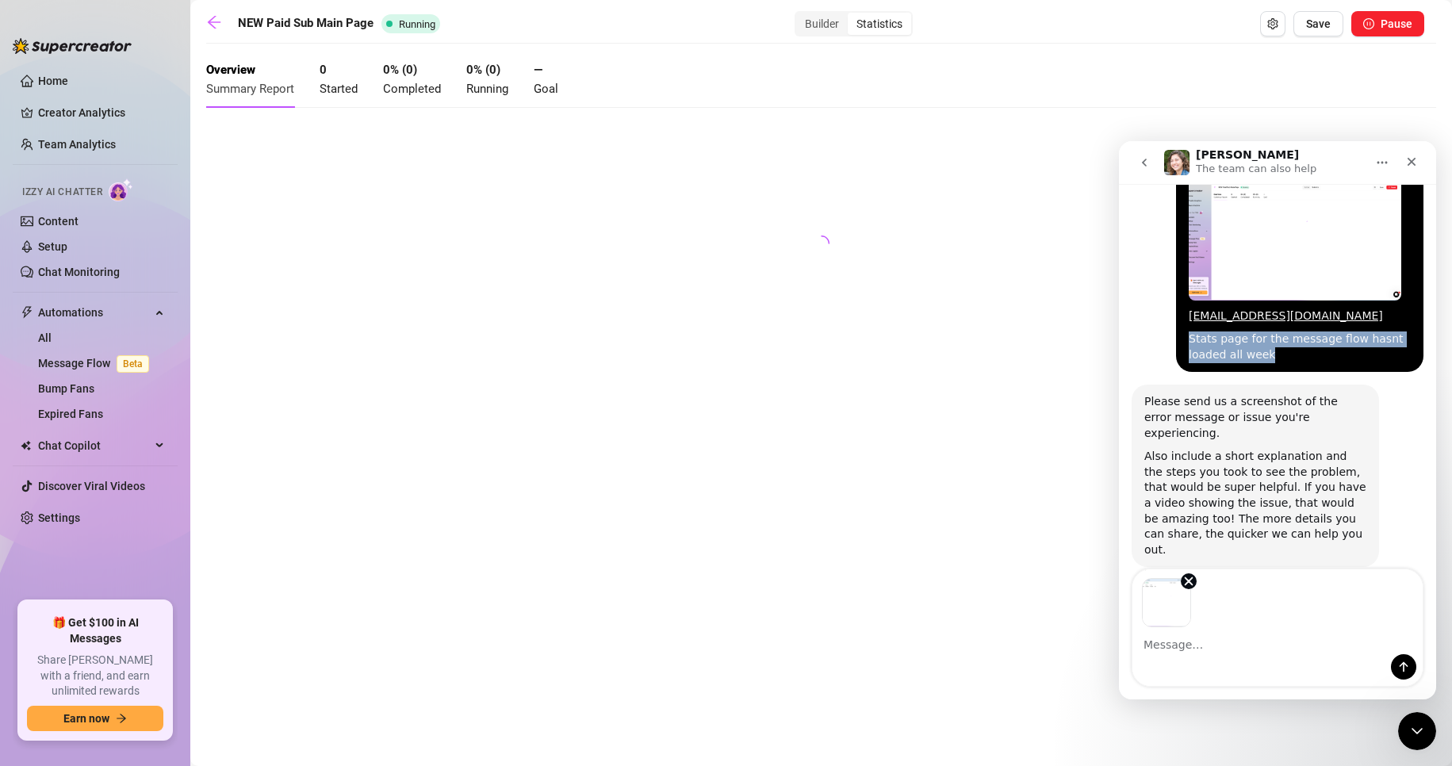
drag, startPoint x: 1264, startPoint y: 356, endPoint x: 1180, endPoint y: 339, distance: 85.7
click at [1188, 339] on div "Stats page for the message flow hasnt loaded all week" at bounding box center [1299, 346] width 222 height 31
copy div "Stats page for the message flow hasnt loaded all week"
click at [1207, 658] on div "Intercom messenger" at bounding box center [1277, 666] width 290 height 25
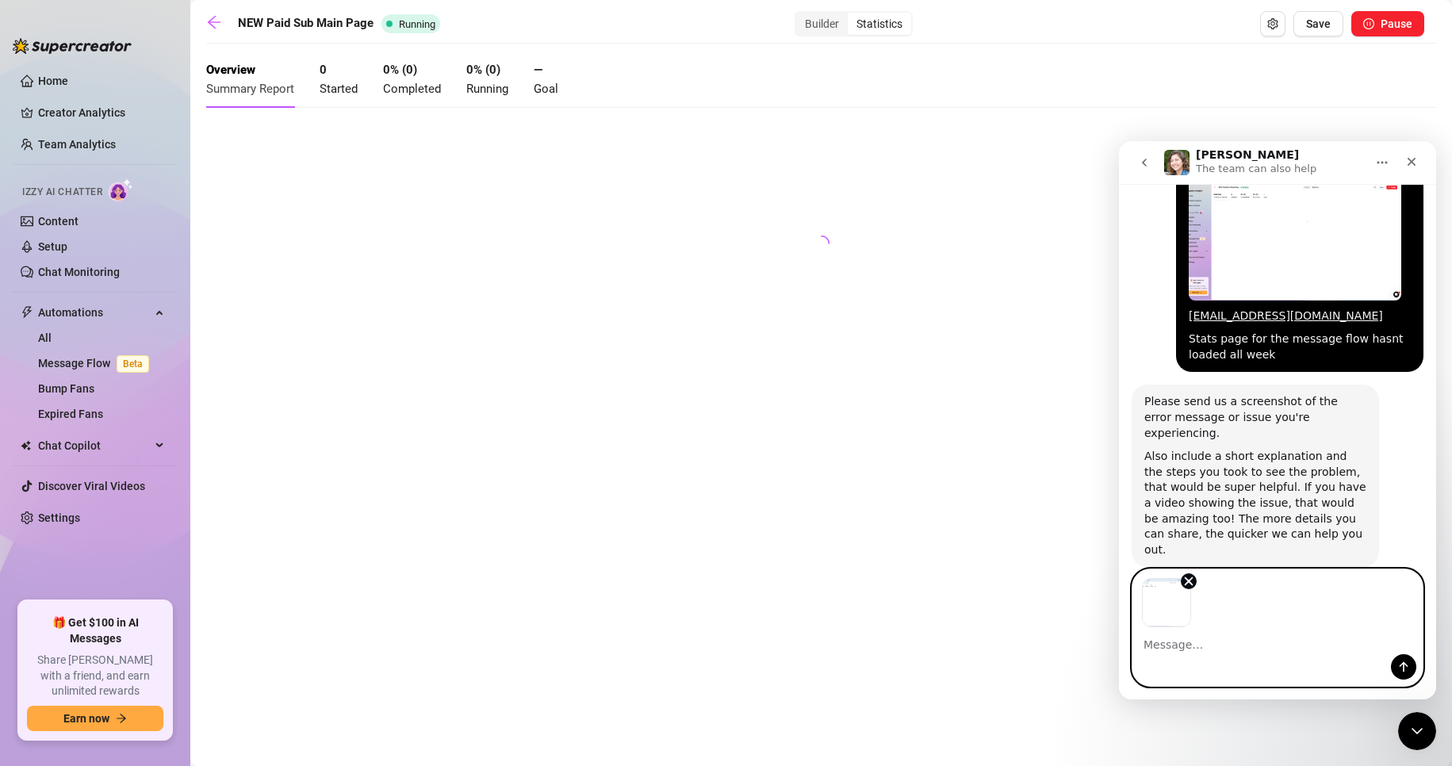
click at [1192, 645] on textarea "Message…" at bounding box center [1277, 640] width 290 height 27
paste textarea "Stats page for the message flow hasnt loaded all week"
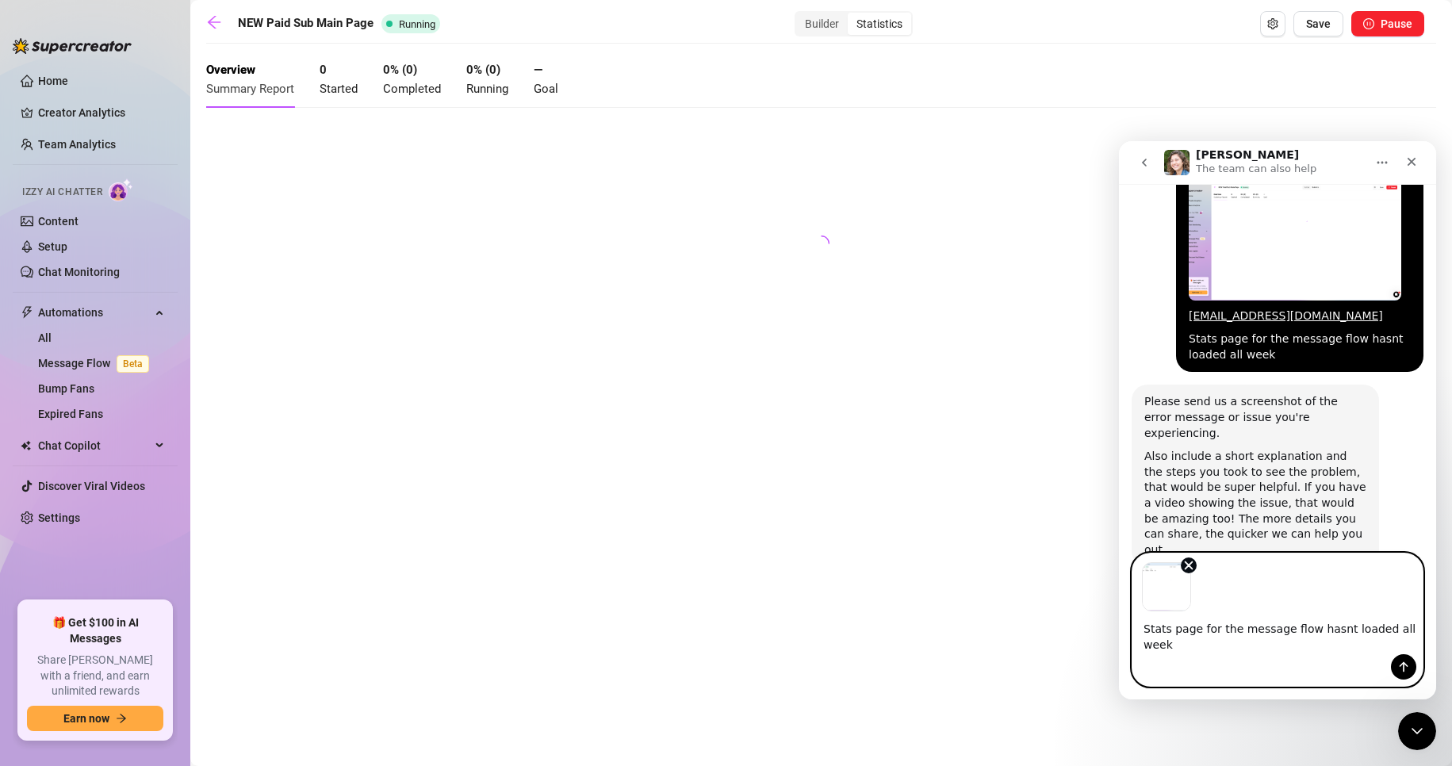
type textarea "Stats page for the message flow hasnt loaded all week"
click at [1408, 663] on icon "Send a message…" at bounding box center [1403, 666] width 13 height 13
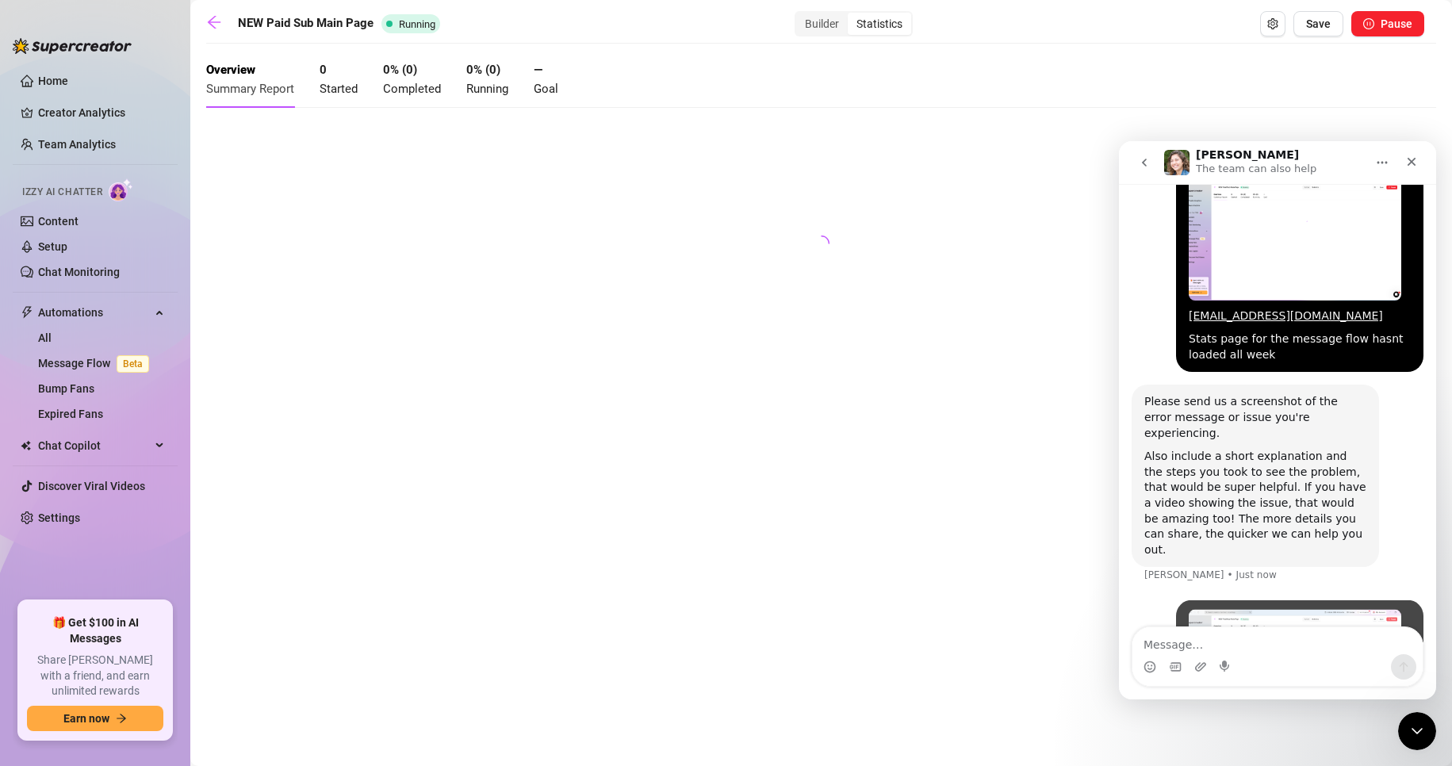
scroll to position [866, 0]
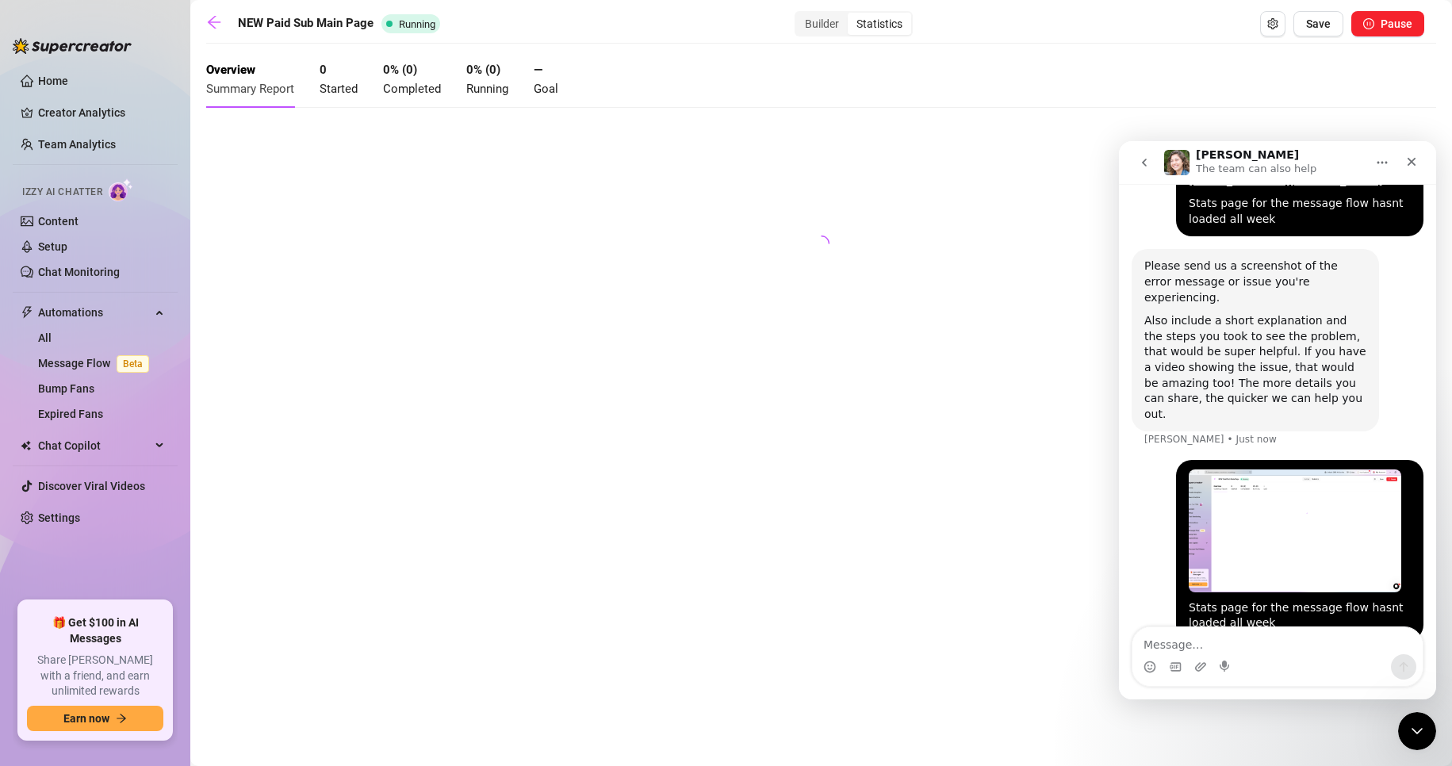
click at [348, 89] on span "Started" at bounding box center [339, 89] width 38 height 14
click at [434, 86] on span "Completed" at bounding box center [412, 89] width 58 height 14
click at [243, 86] on span "Summary Report" at bounding box center [250, 89] width 88 height 14
click at [214, 21] on icon "arrow-left" at bounding box center [214, 22] width 16 height 16
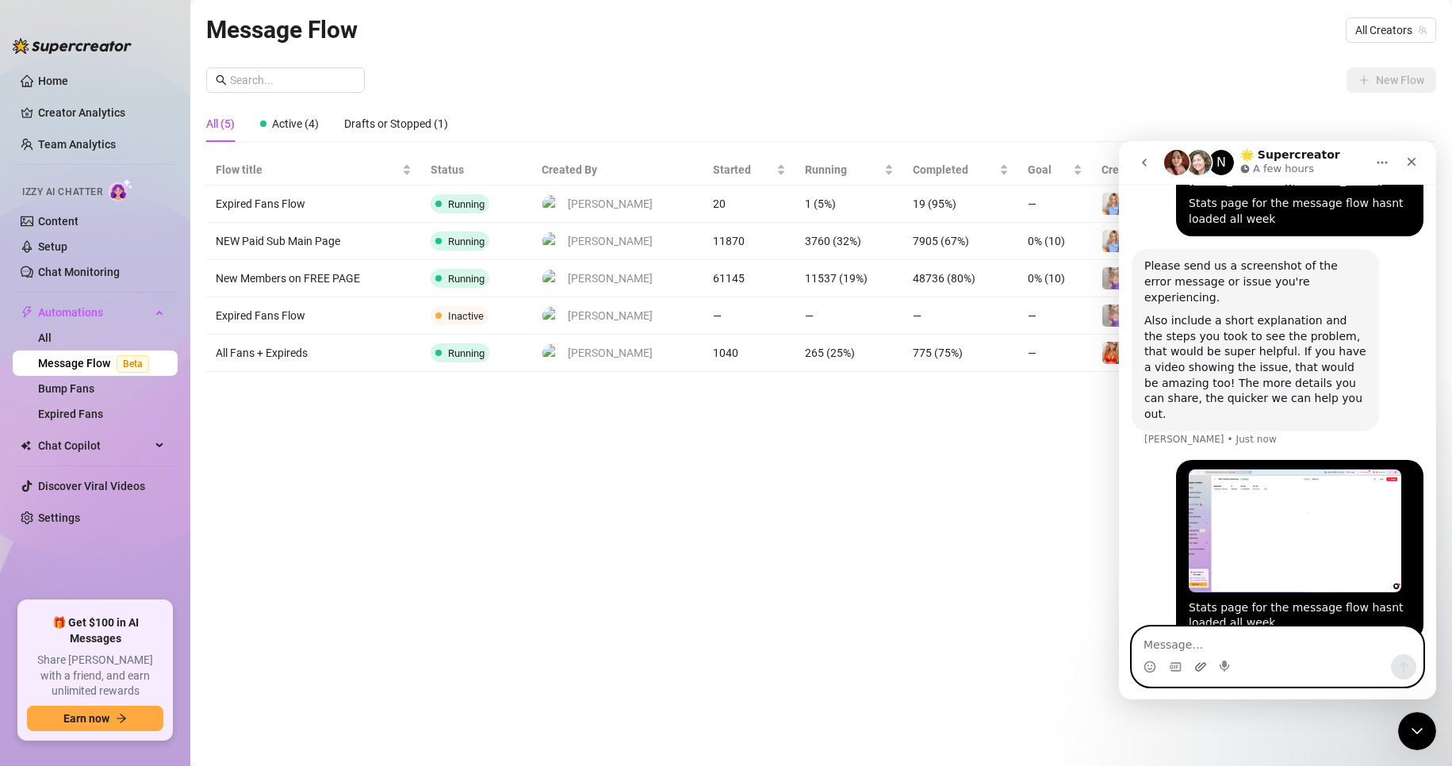
click at [1203, 665] on icon "Upload attachment" at bounding box center [1200, 666] width 13 height 13
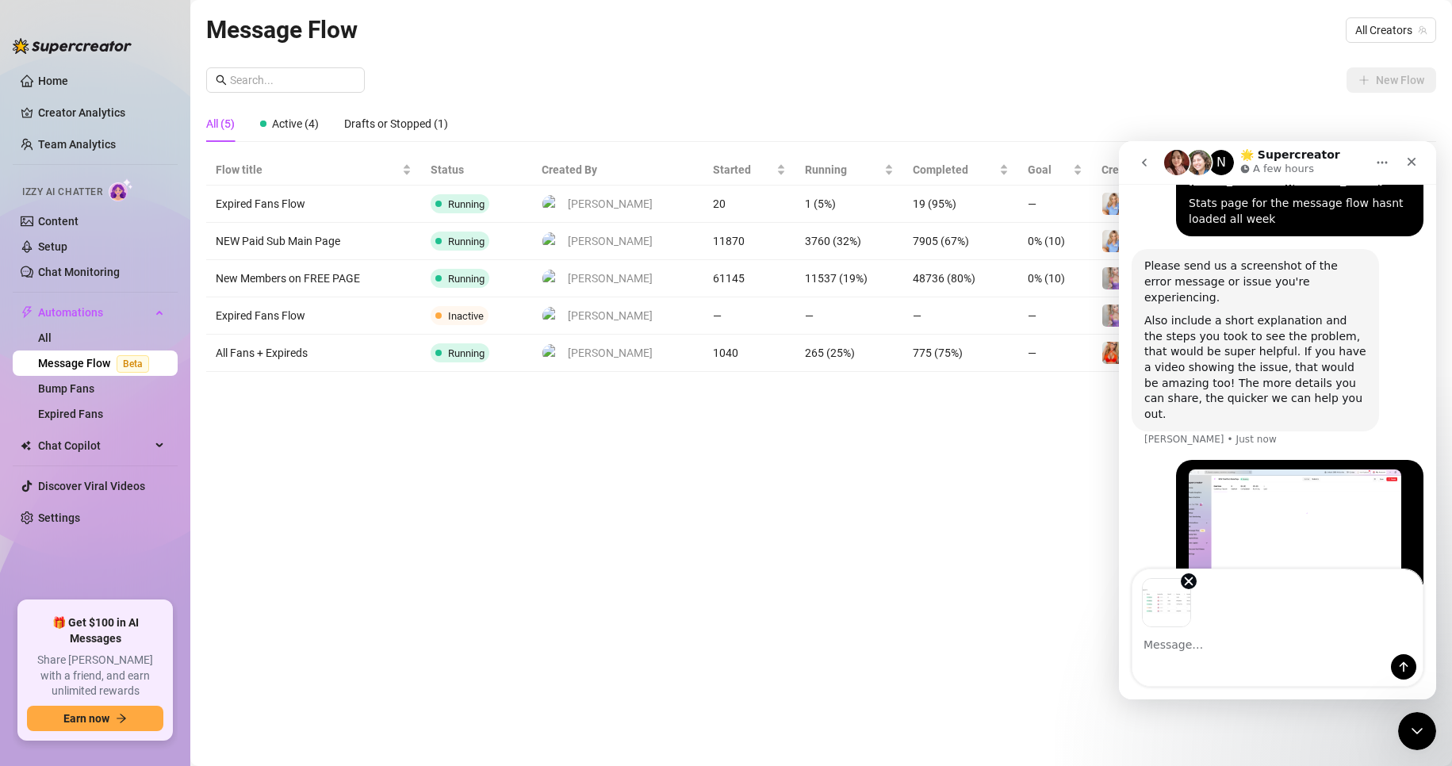
scroll to position [924, 0]
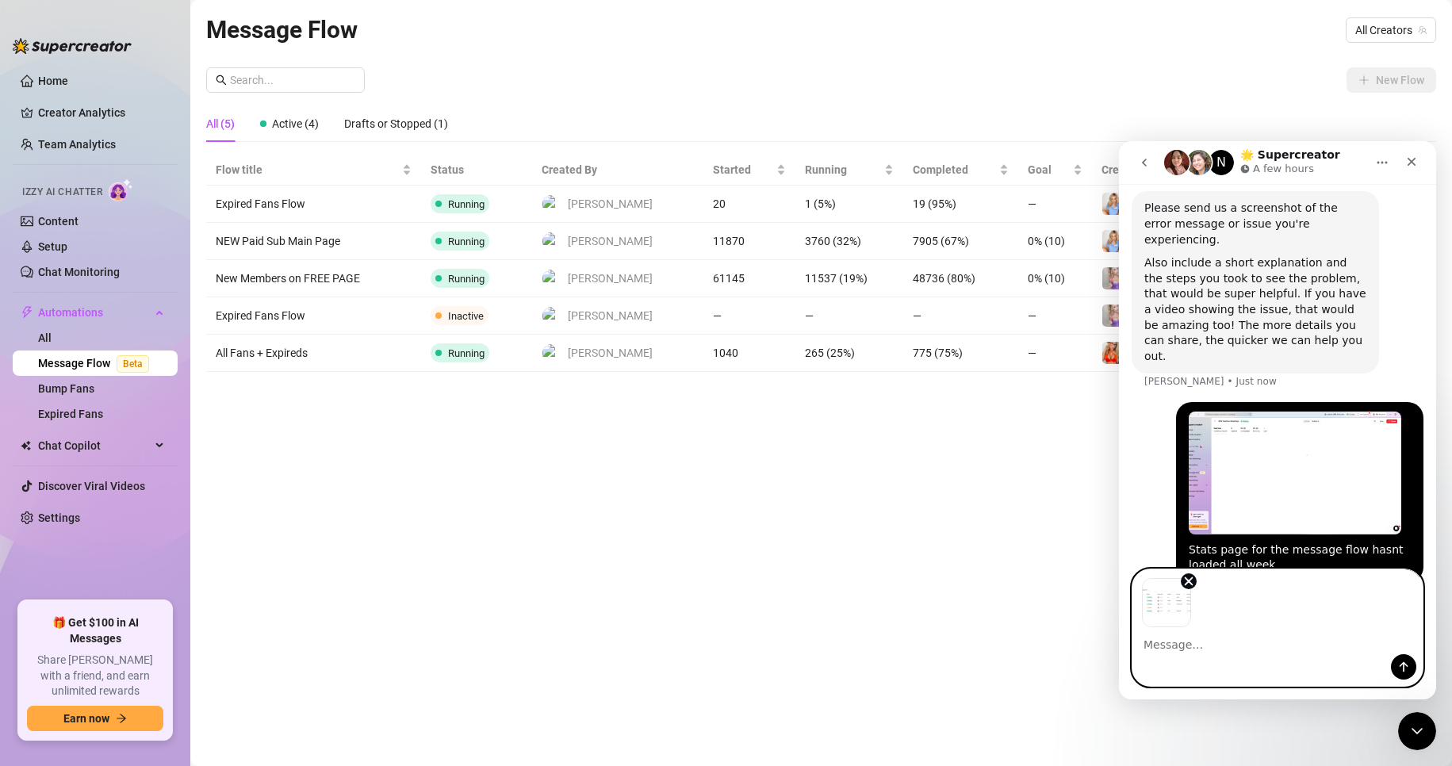
click at [1184, 645] on textarea "Message…" at bounding box center [1277, 640] width 290 height 27
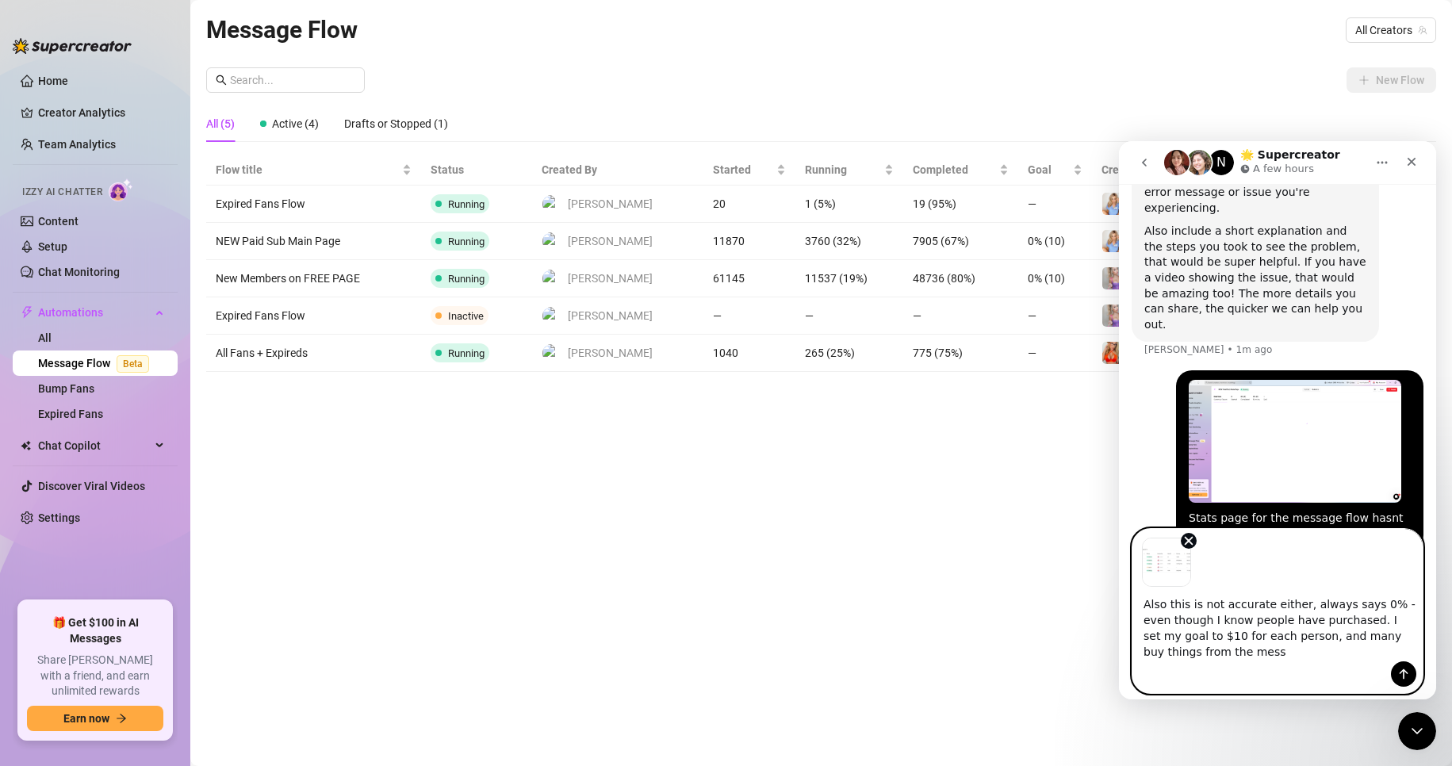
scroll to position [964, 0]
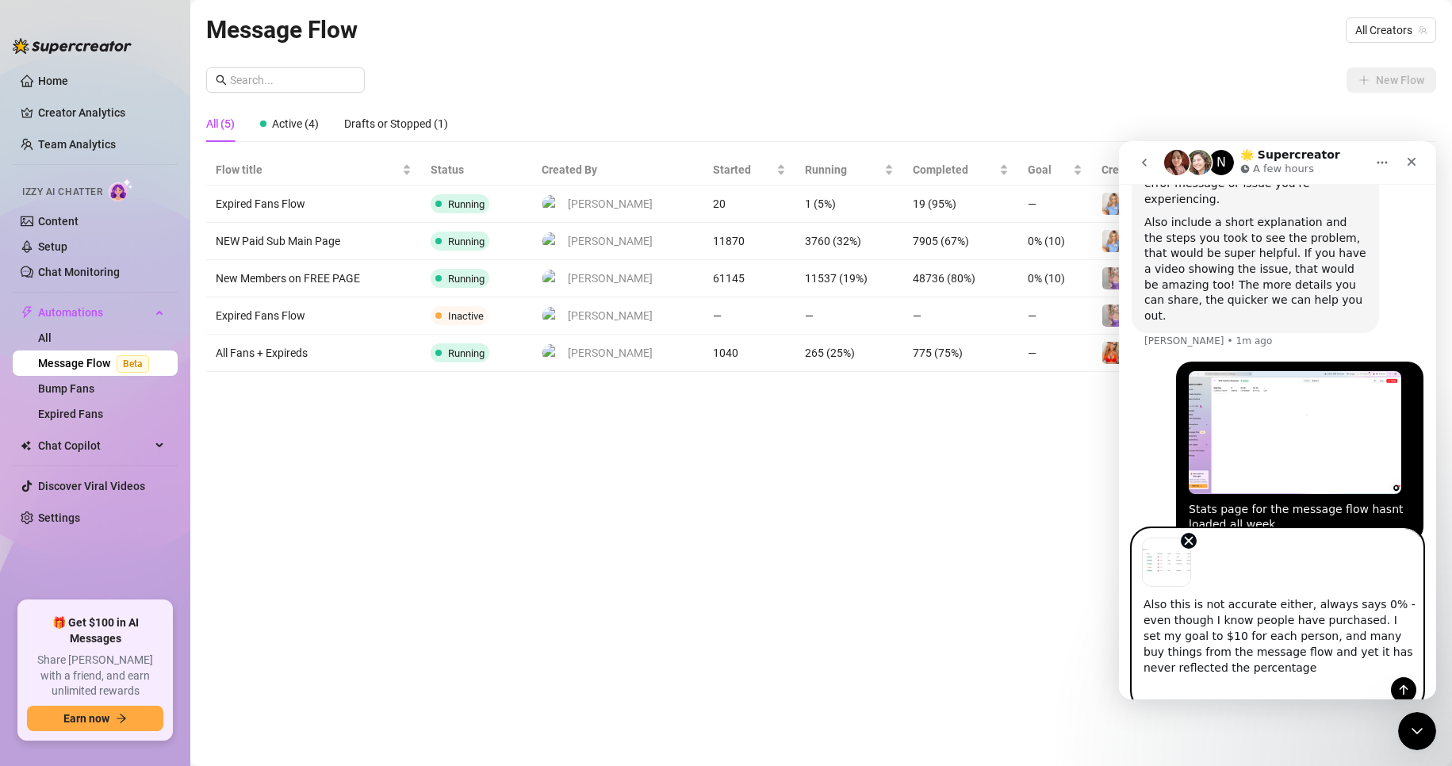
type textarea "Also this is not accurate either, always says 0% - even though I know people ha…"
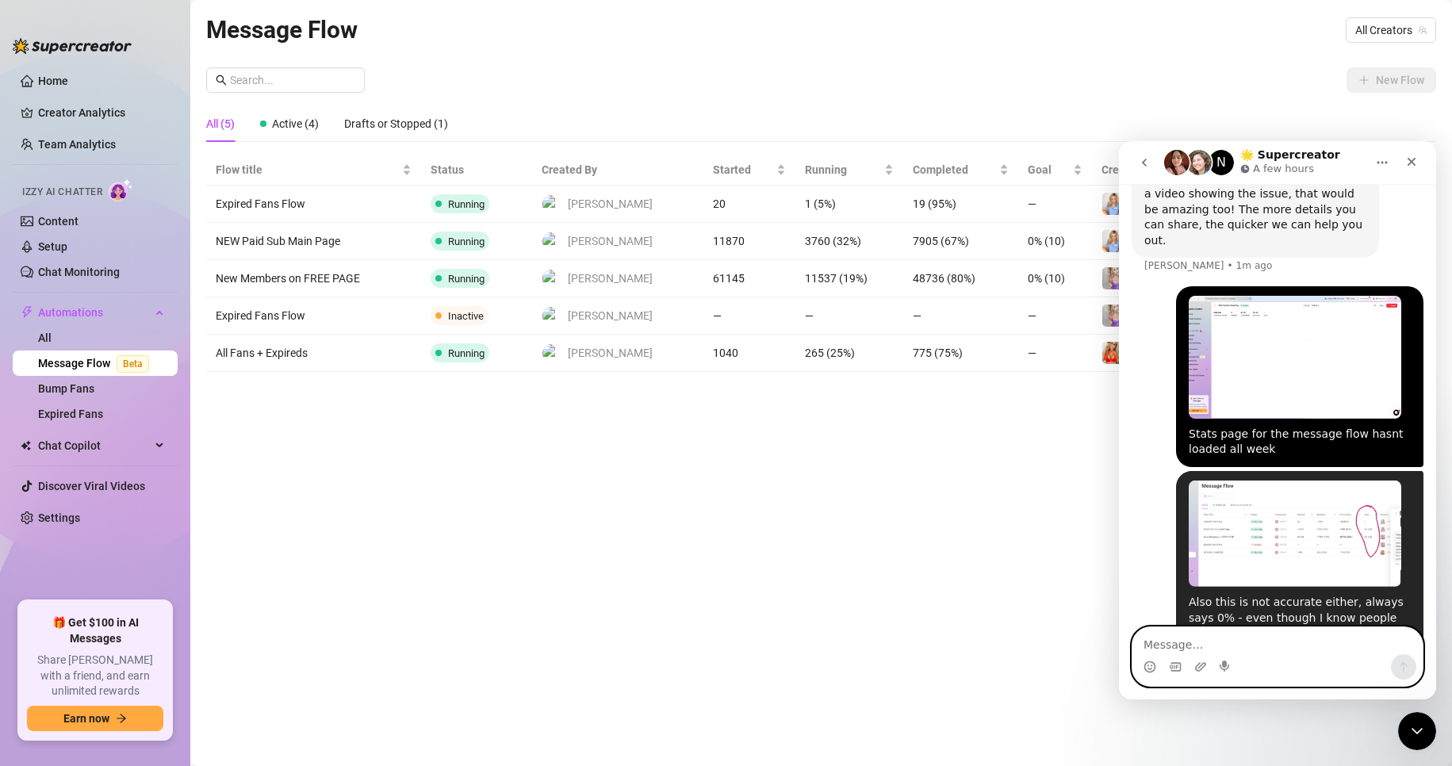
scroll to position [1094, 0]
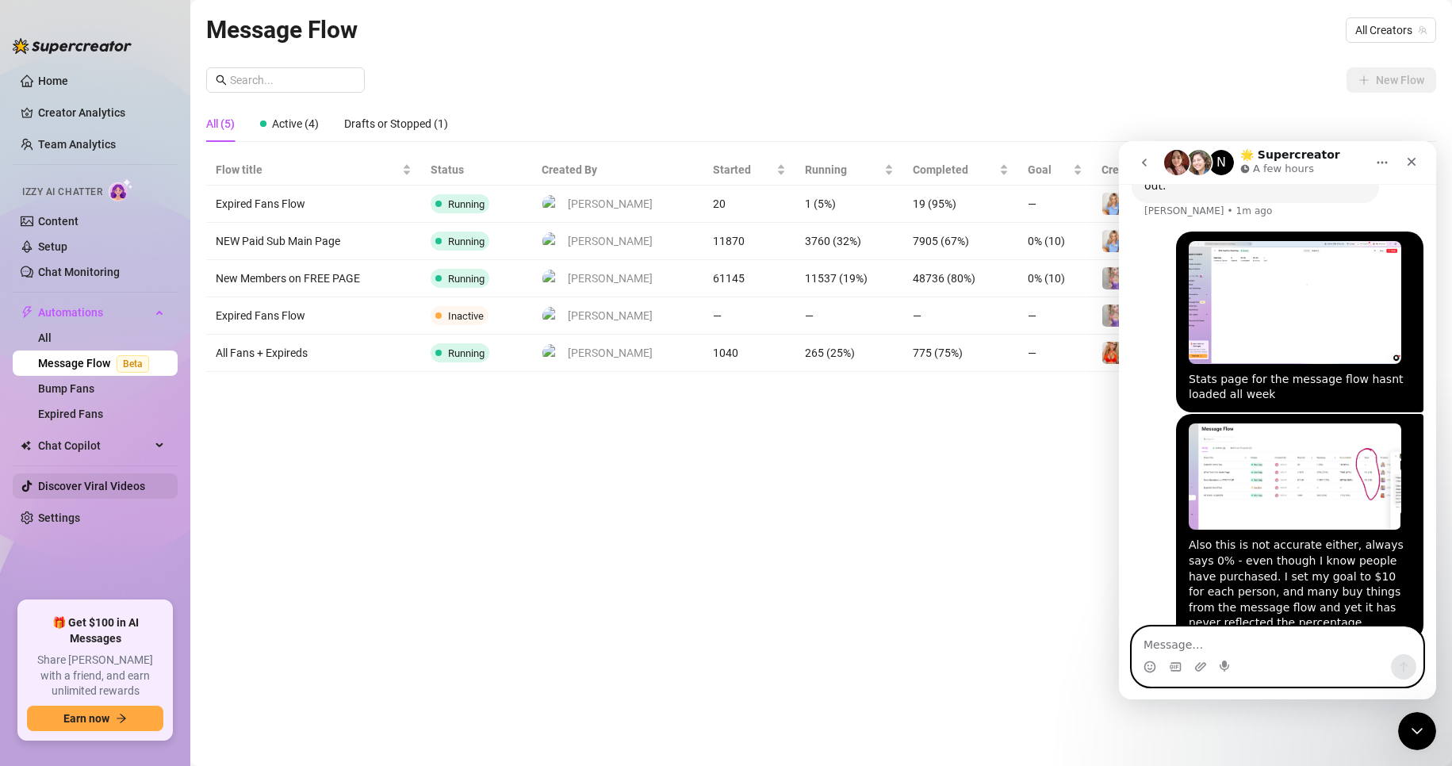
click at [79, 488] on link "Discover Viral Videos" at bounding box center [91, 486] width 107 height 13
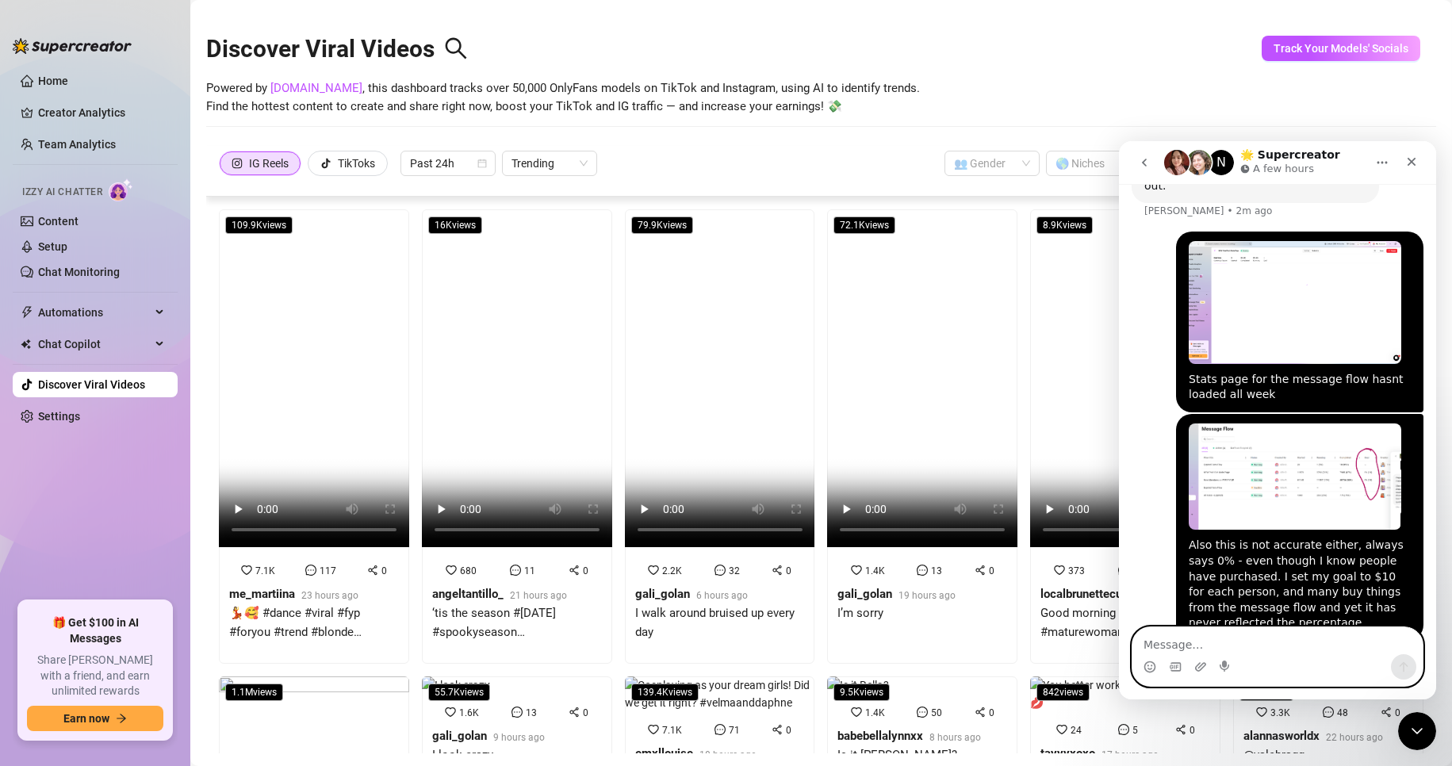
click at [1146, 645] on textarea "Message…" at bounding box center [1277, 640] width 290 height 27
click at [1146, 645] on textarea "Also, all of spy fans" at bounding box center [1277, 640] width 290 height 27
click at [1271, 641] on textarea "Also, all of spy fans" at bounding box center [1277, 640] width 290 height 27
type textarea "Also, all of spy fans videos stay like this and do not load."
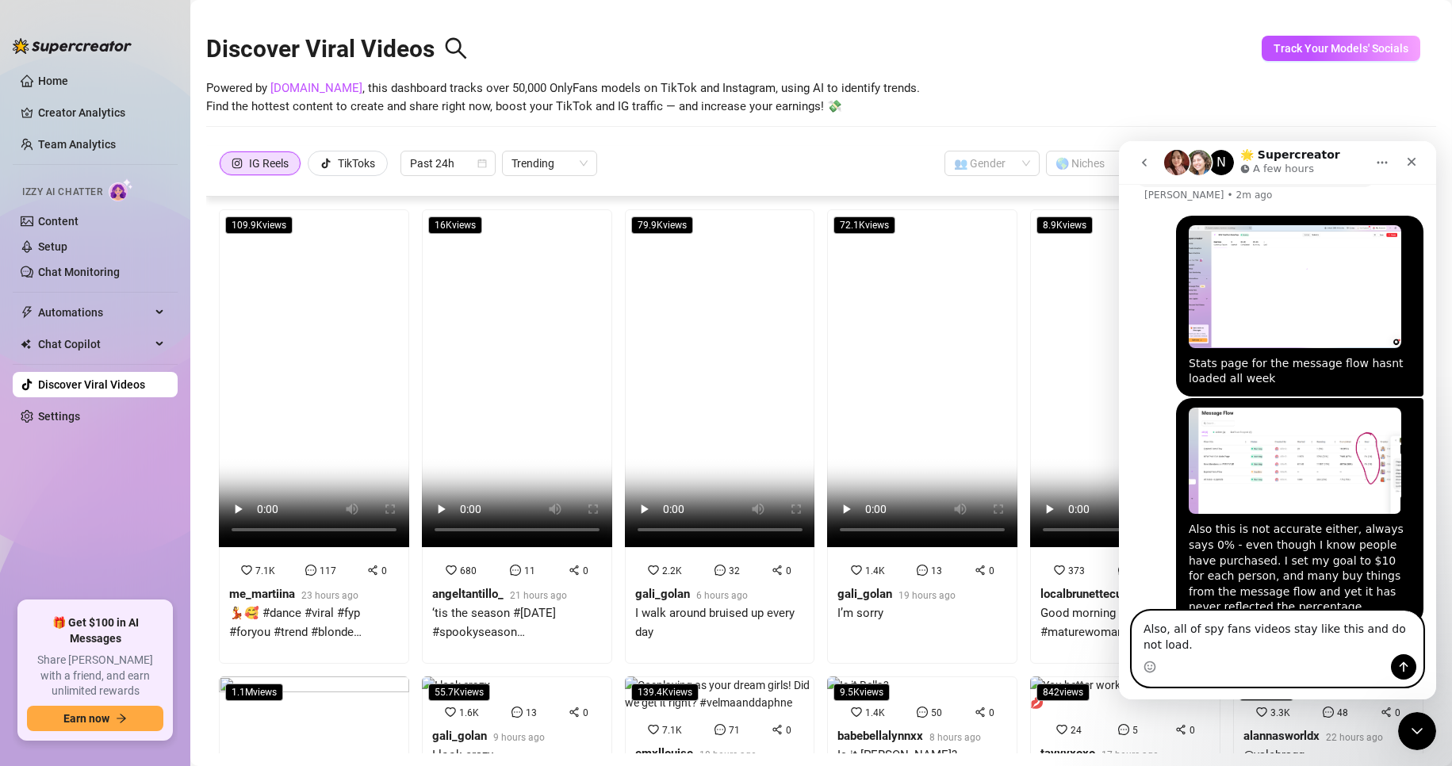
click at [1177, 645] on textarea "Also, all of spy fans videos stay like this and do not load." at bounding box center [1277, 632] width 290 height 43
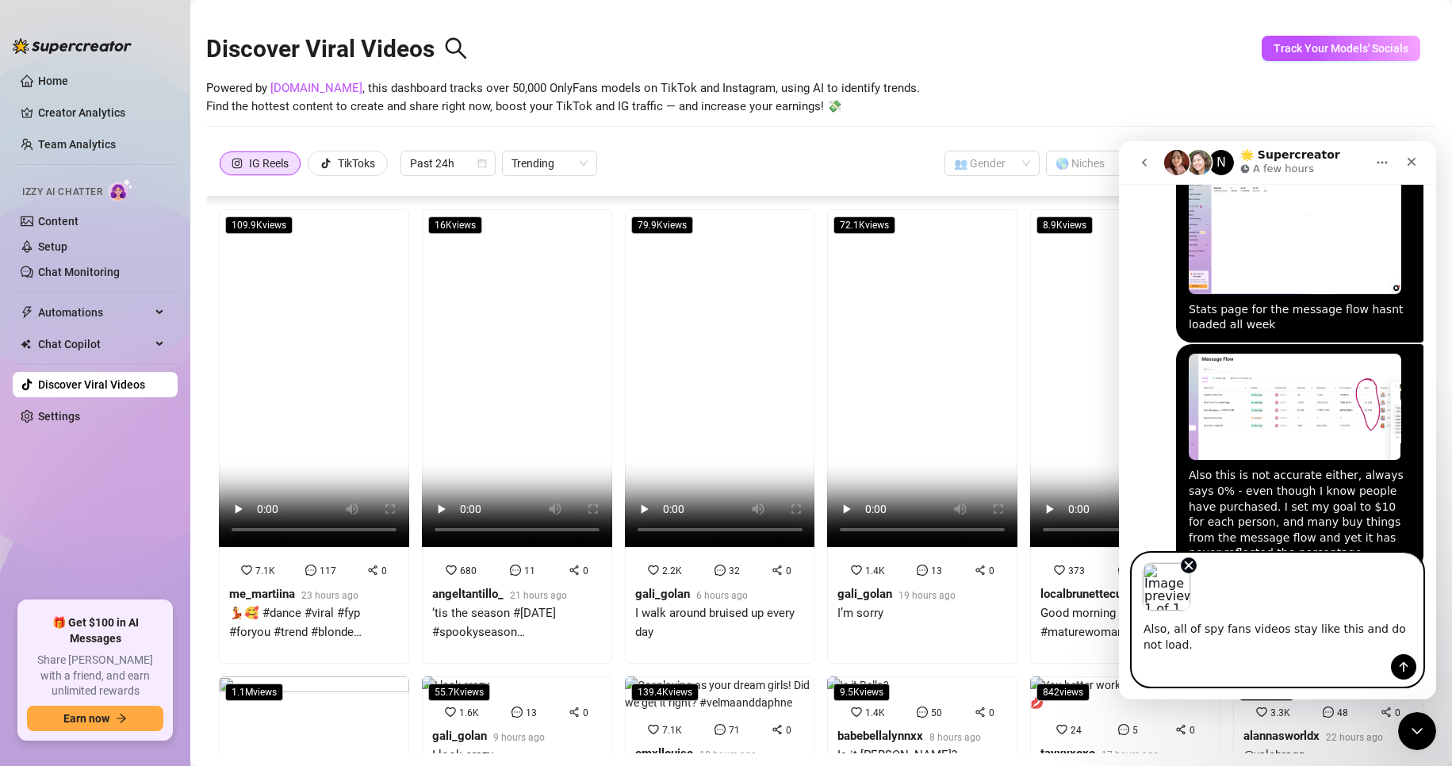
scroll to position [1168, 0]
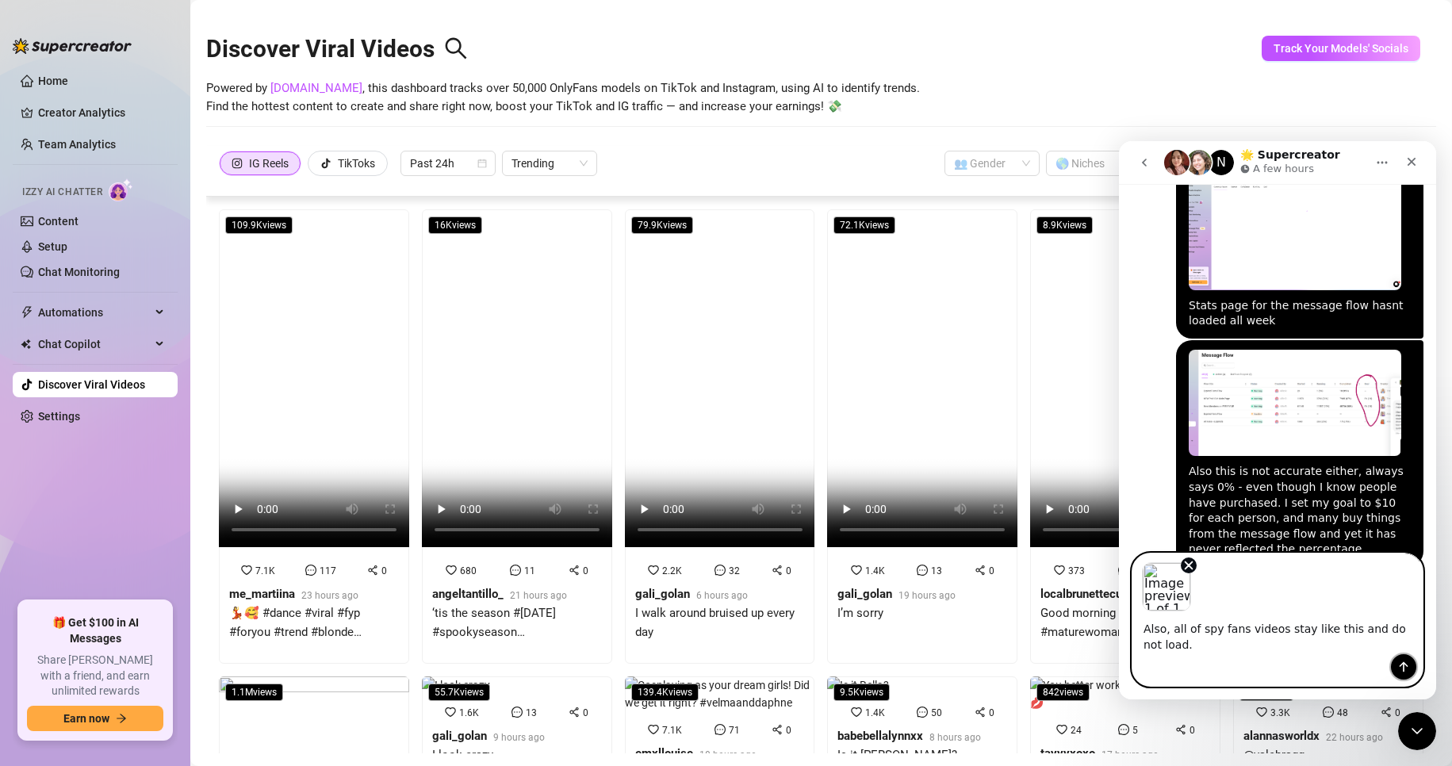
click at [1406, 665] on icon "Send a message…" at bounding box center [1403, 667] width 9 height 10
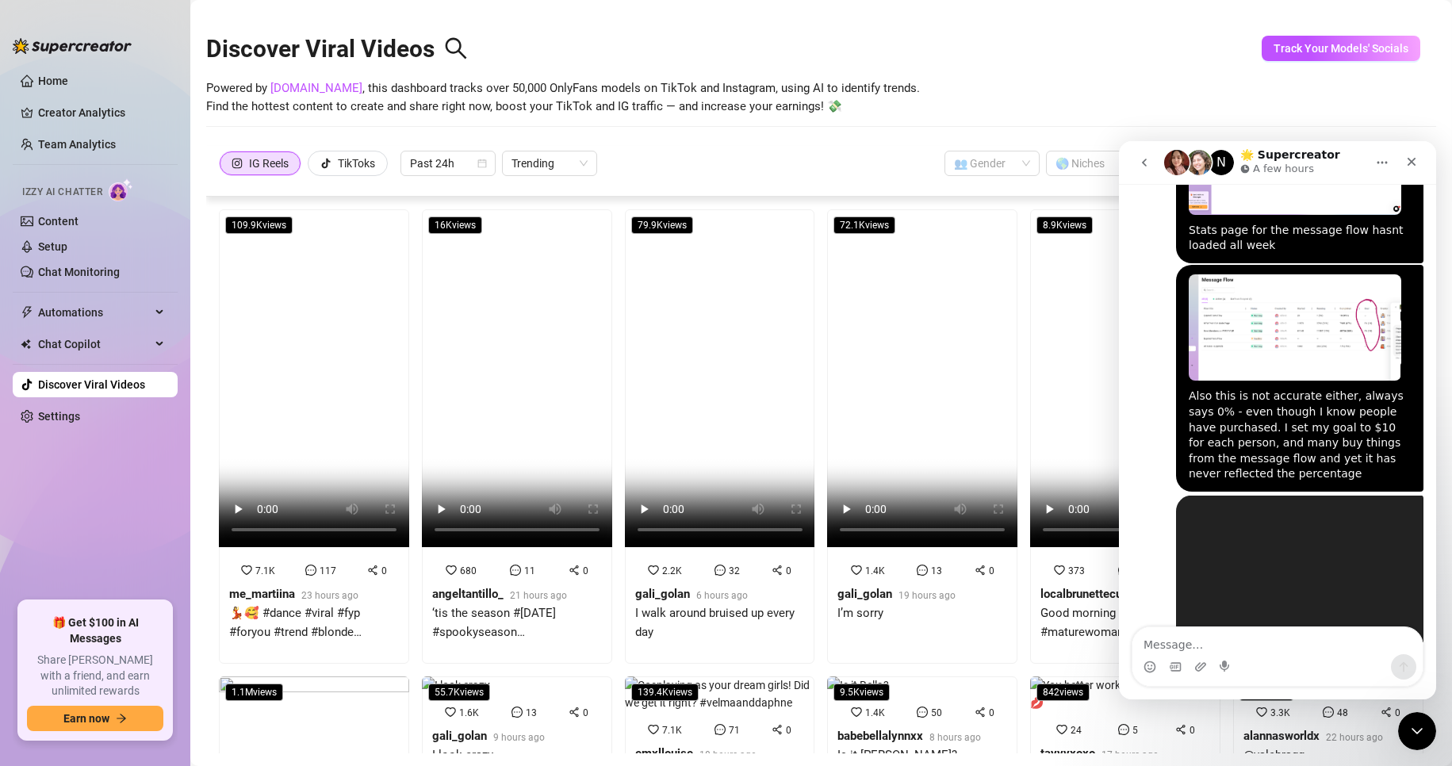
scroll to position [1297, 0]
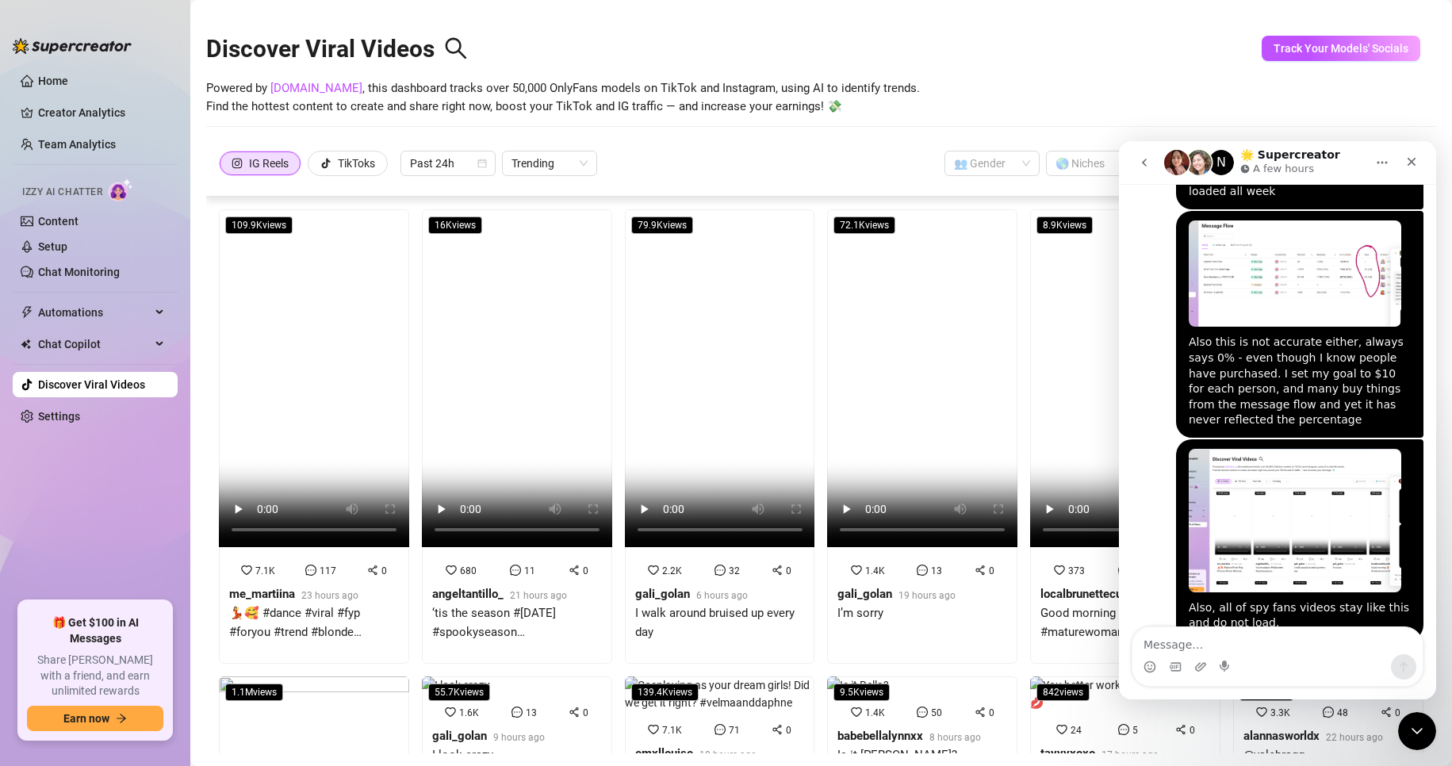
click at [1249, 600] on div "Also, all of spy fans videos stay like this and do not load." at bounding box center [1299, 615] width 222 height 31
click at [51, 79] on link "Home" at bounding box center [53, 81] width 30 height 13
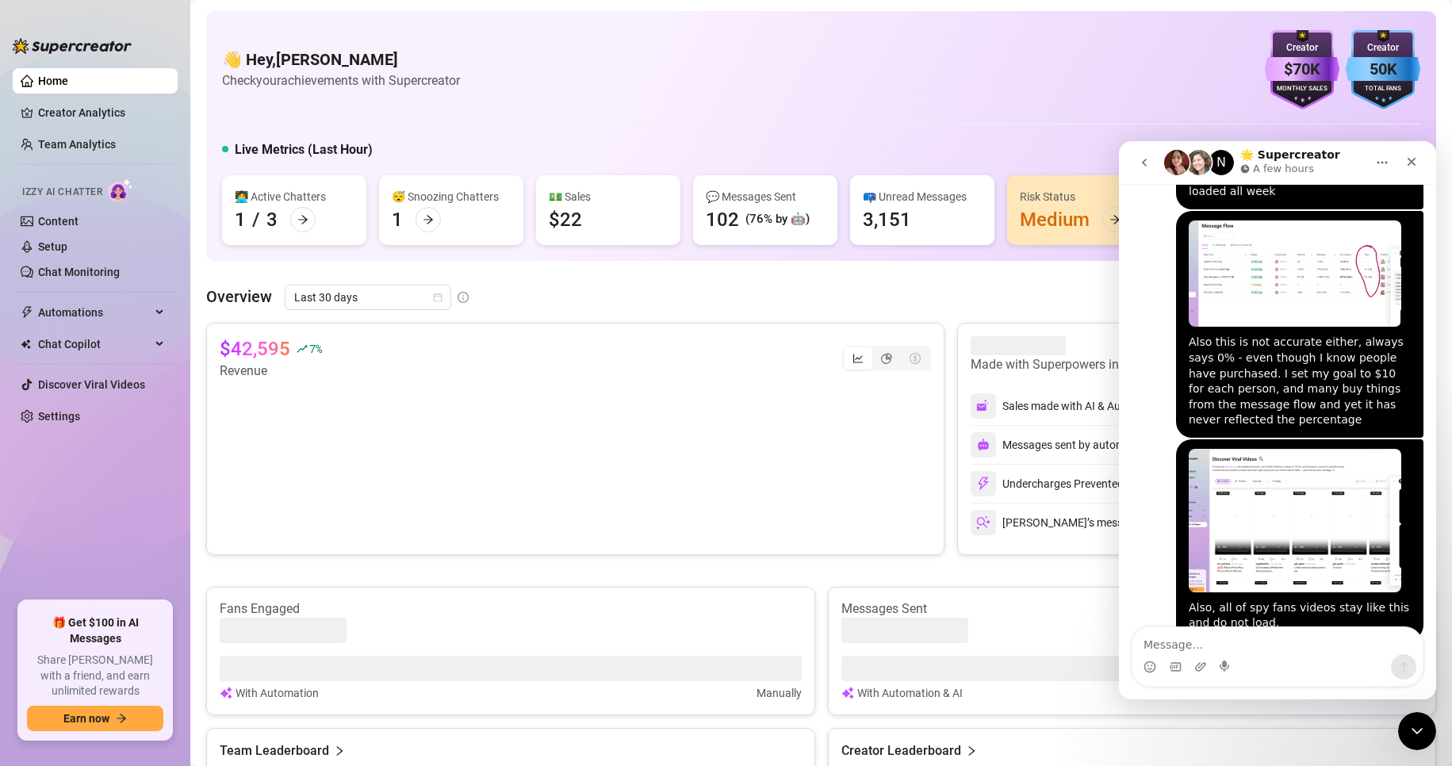
click at [1306, 650] on textarea "Message…" at bounding box center [1277, 640] width 290 height 27
click at [1139, 165] on icon "go back" at bounding box center [1144, 162] width 13 height 13
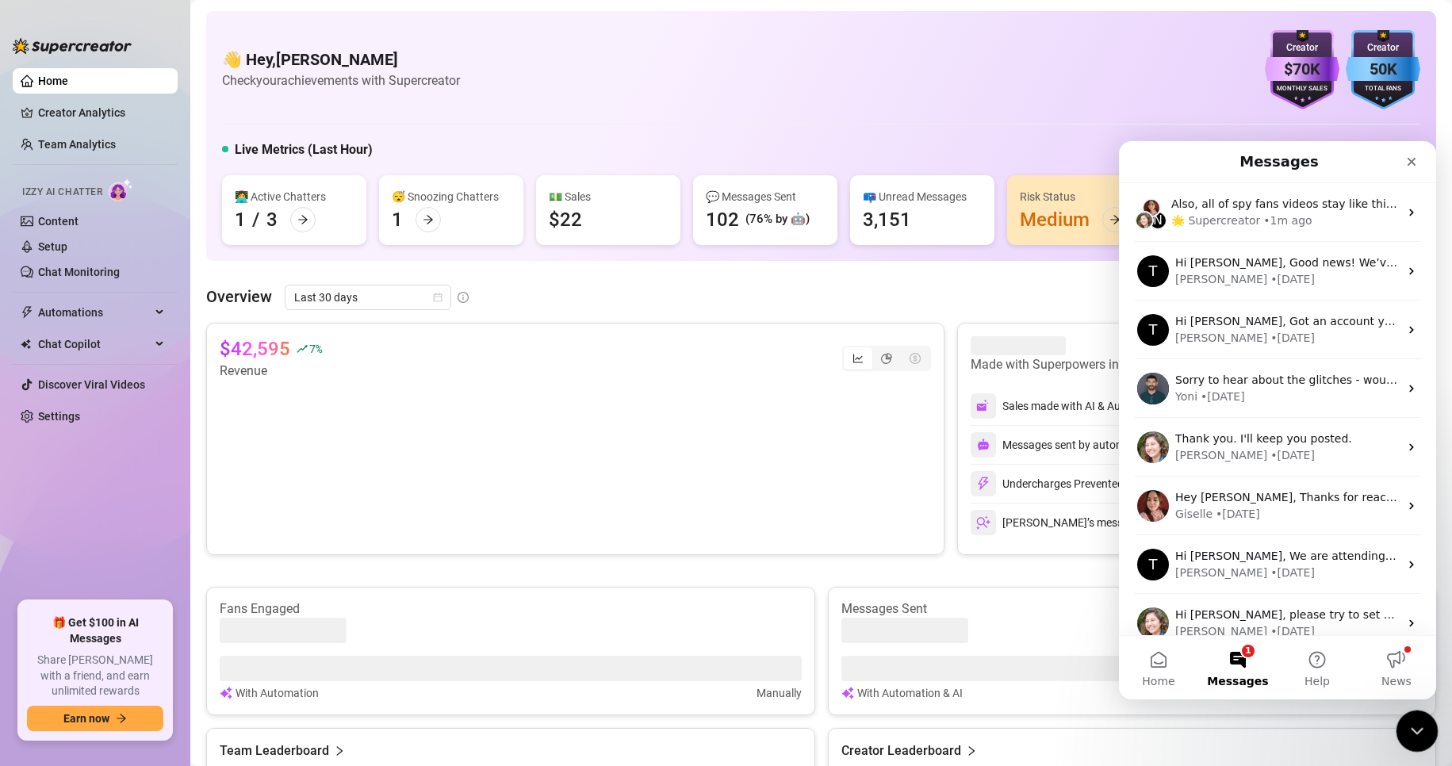
click at [1423, 729] on icon "Close Intercom Messenger" at bounding box center [1414, 728] width 19 height 19
